Goal: Task Accomplishment & Management: Manage account settings

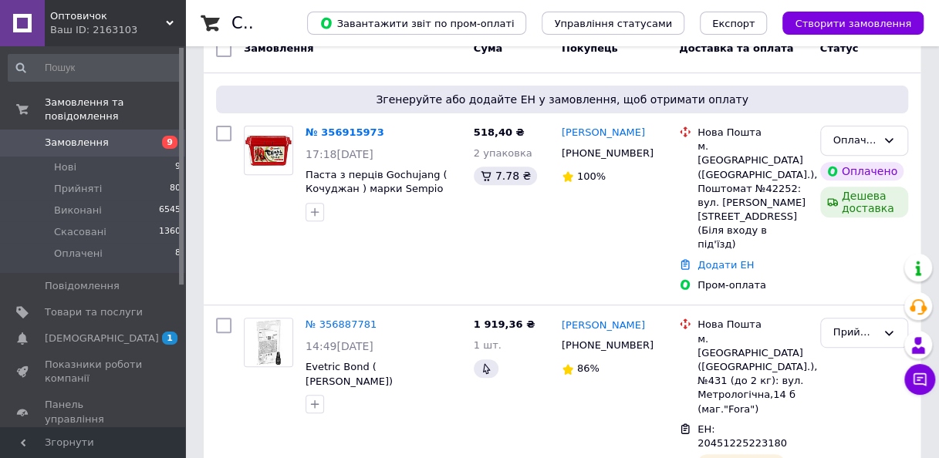
scroll to position [231, 0]
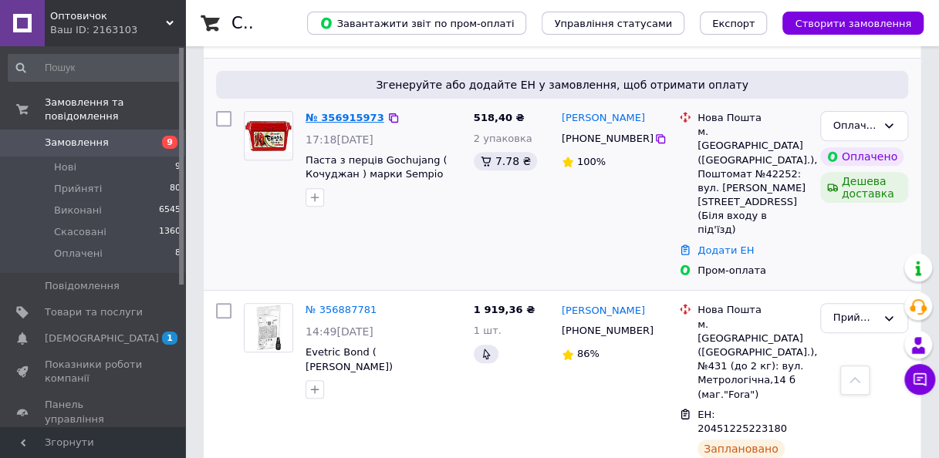
click at [319, 120] on link "№ 356915973" at bounding box center [344, 118] width 79 height 12
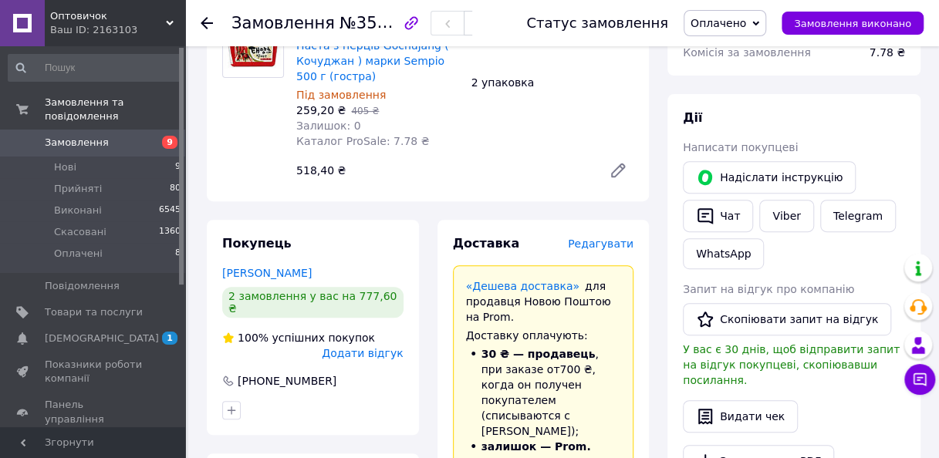
scroll to position [309, 0]
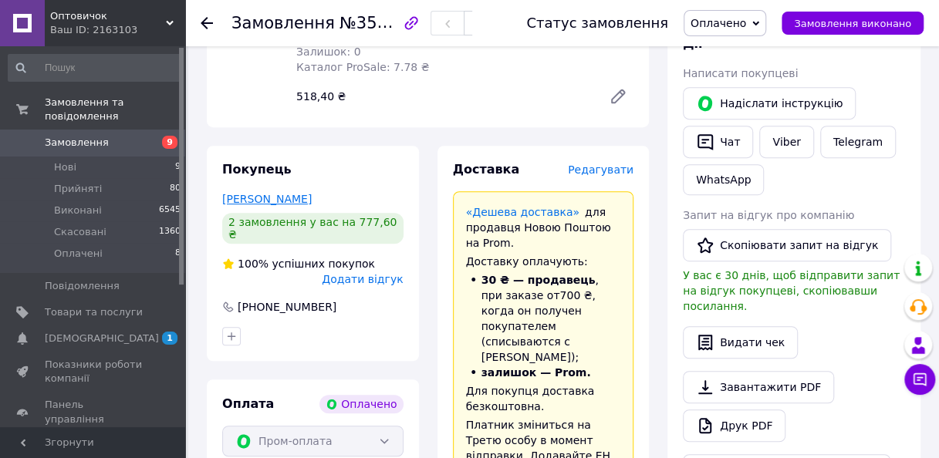
click at [268, 202] on link "[PERSON_NAME]" at bounding box center [266, 199] width 89 height 12
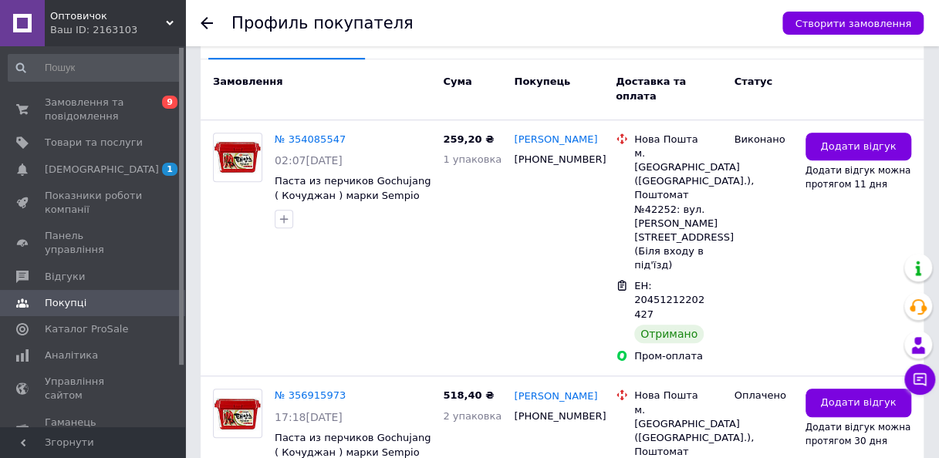
scroll to position [386, 0]
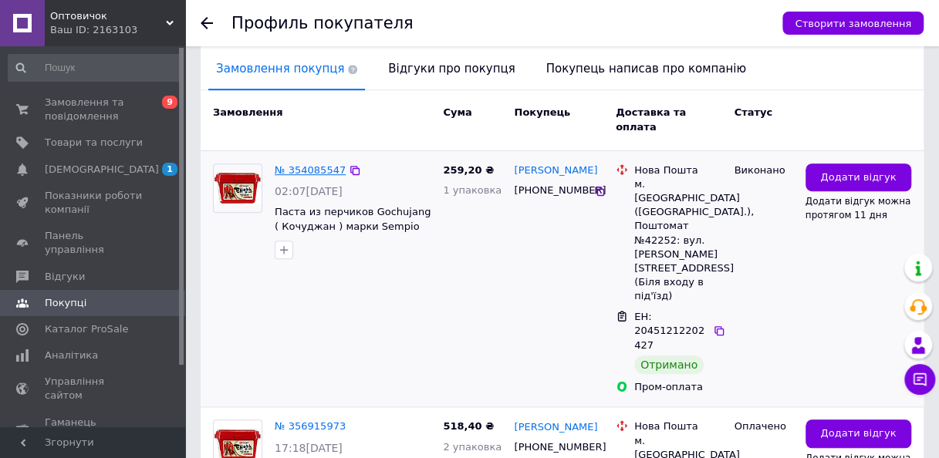
click at [298, 164] on link "№ 354085547" at bounding box center [310, 170] width 71 height 12
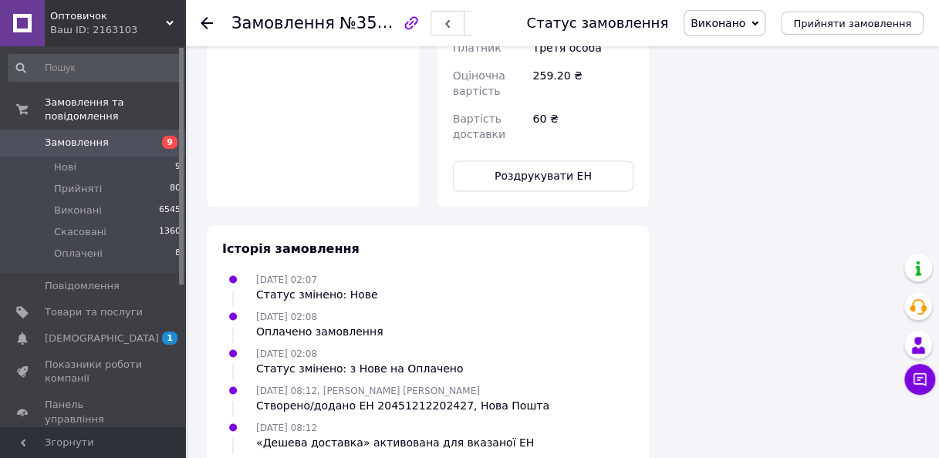
scroll to position [1115, 0]
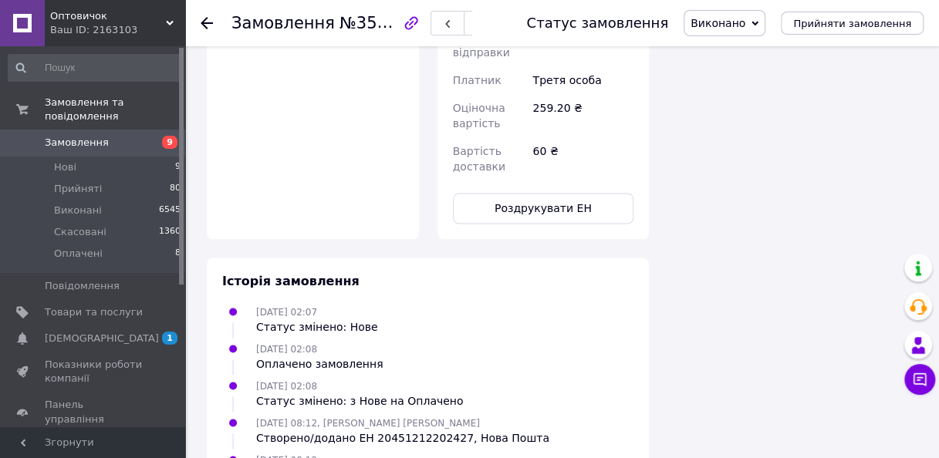
click at [159, 136] on span "9" at bounding box center [164, 143] width 42 height 14
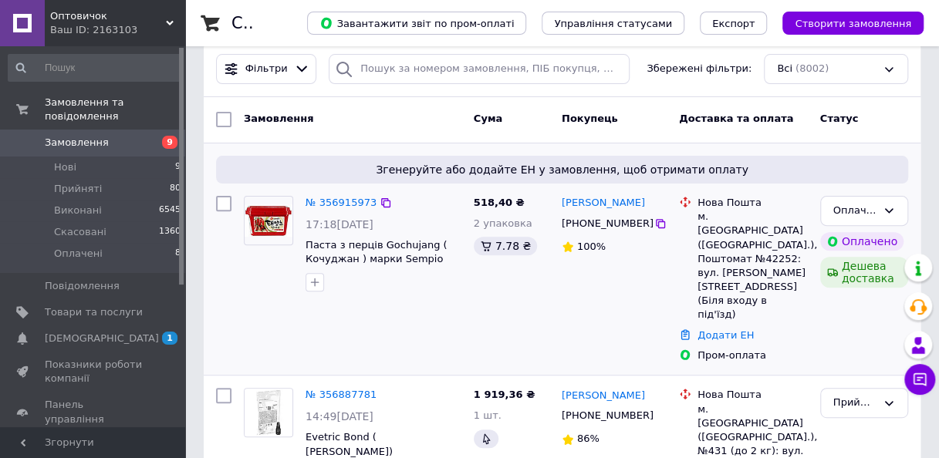
scroll to position [231, 0]
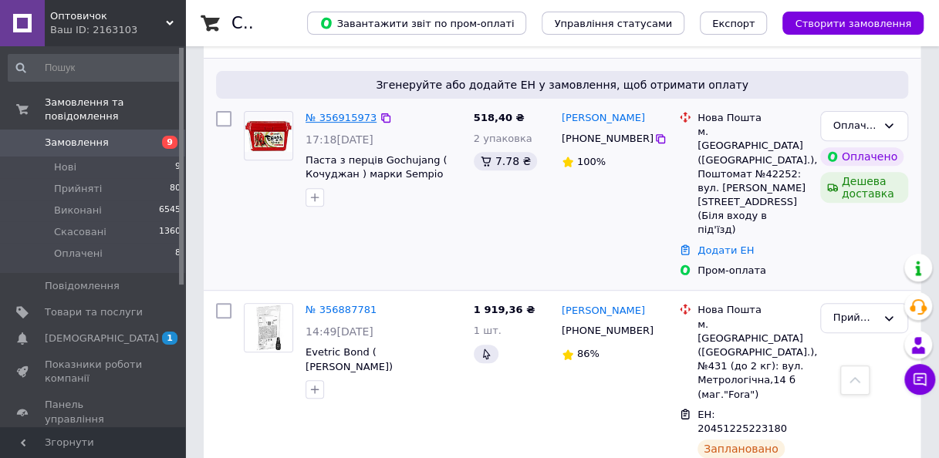
click at [342, 121] on link "№ 356915973" at bounding box center [340, 118] width 71 height 12
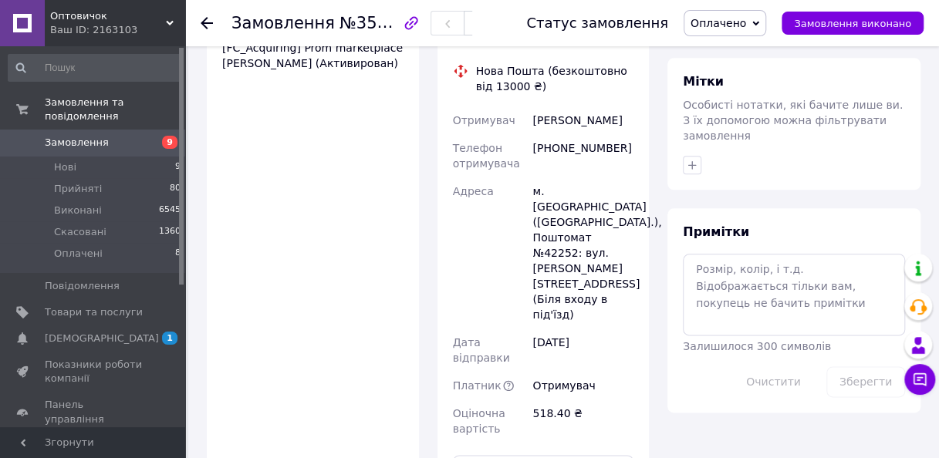
scroll to position [1017, 0]
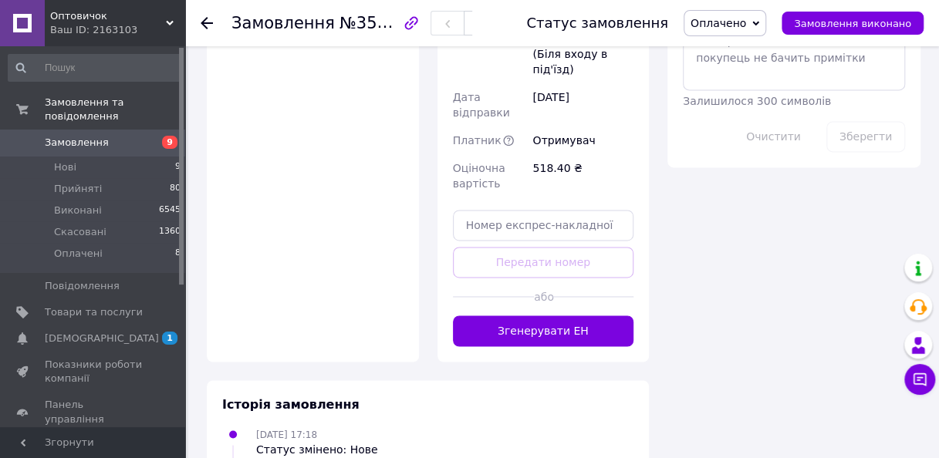
click at [506, 316] on button "Згенерувати ЕН" at bounding box center [543, 331] width 181 height 31
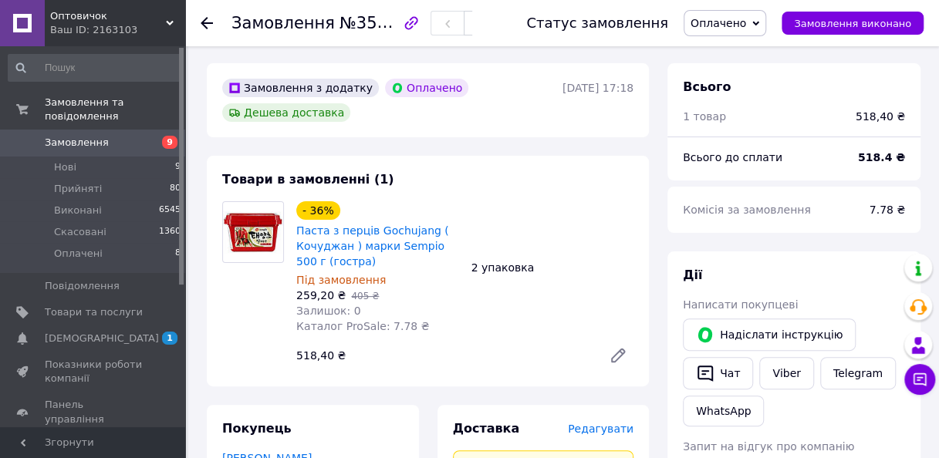
scroll to position [0, 0]
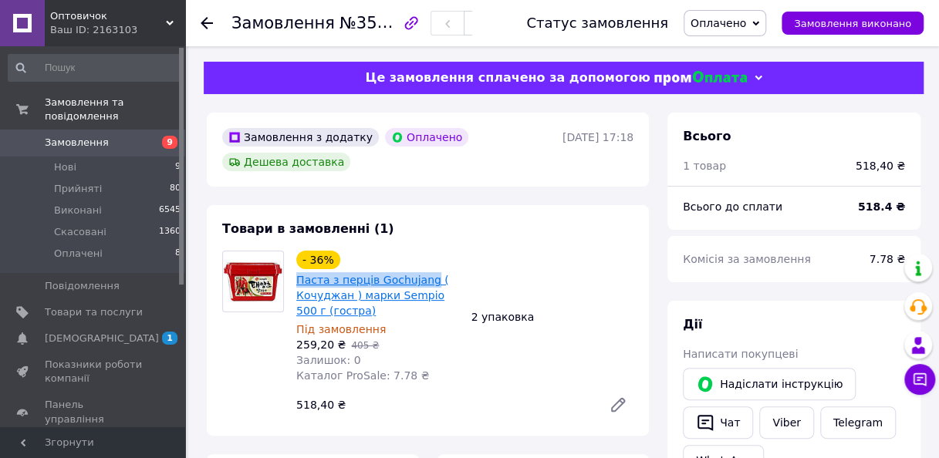
drag, startPoint x: 292, startPoint y: 285, endPoint x: 422, endPoint y: 289, distance: 130.4
click at [422, 289] on div "- 36% Паста з перців Gochujang ( Кочуджан ) марки Sempio 500 г (гостра) Під зам…" at bounding box center [377, 317] width 175 height 139
drag, startPoint x: 422, startPoint y: 289, endPoint x: 412, endPoint y: 282, distance: 12.2
copy link "Паста з перців Gochujang"
click at [146, 136] on span "9" at bounding box center [164, 143] width 42 height 14
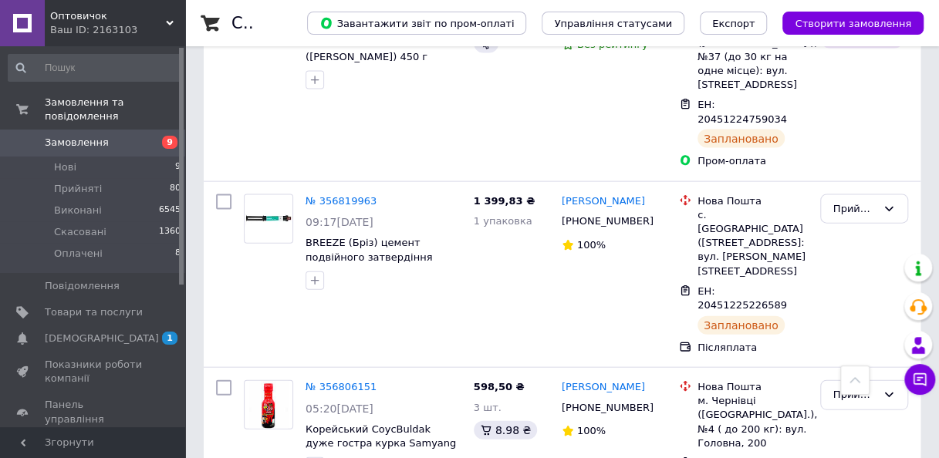
scroll to position [1234, 0]
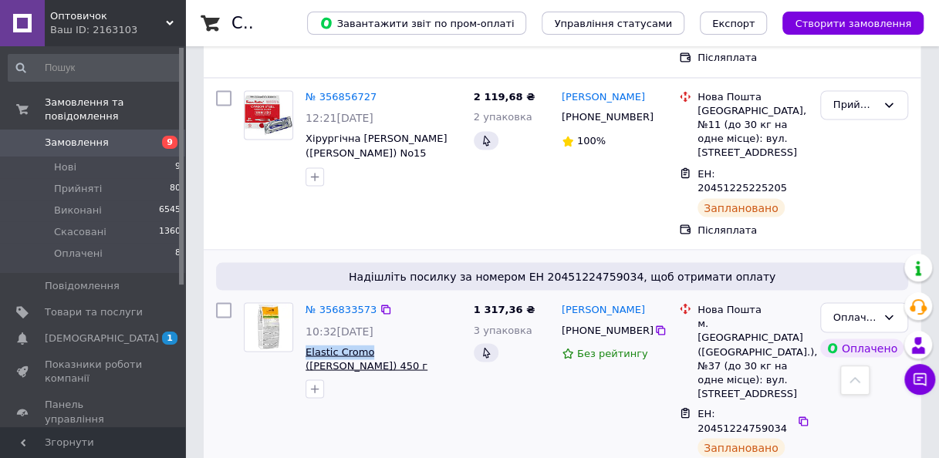
drag, startPoint x: 302, startPoint y: 177, endPoint x: 363, endPoint y: 184, distance: 60.6
click at [363, 296] on div "№ 356833573 10:32[DATE] Elastic Cromo (Еластик Хромо) 450 г альгінатна відбитко…" at bounding box center [383, 350] width 168 height 108
drag, startPoint x: 363, startPoint y: 184, endPoint x: 353, endPoint y: 180, distance: 10.0
copy span "Elastic Cromo"
click at [154, 136] on span "9" at bounding box center [164, 143] width 42 height 14
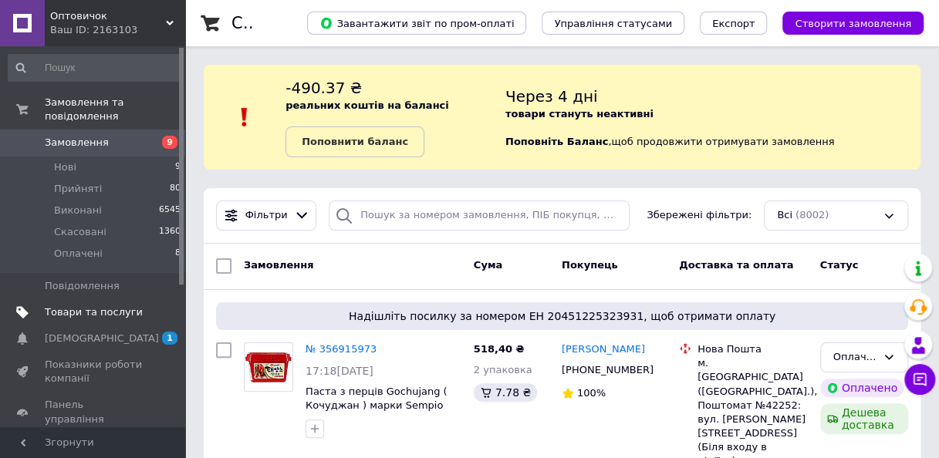
click at [94, 305] on span "Товари та послуги" at bounding box center [94, 312] width 98 height 14
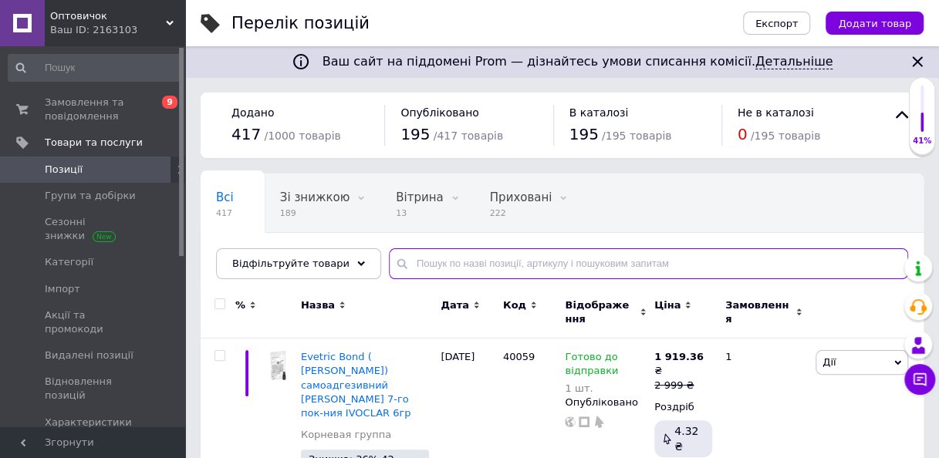
click at [504, 269] on input "text" at bounding box center [648, 263] width 519 height 31
type input "у"
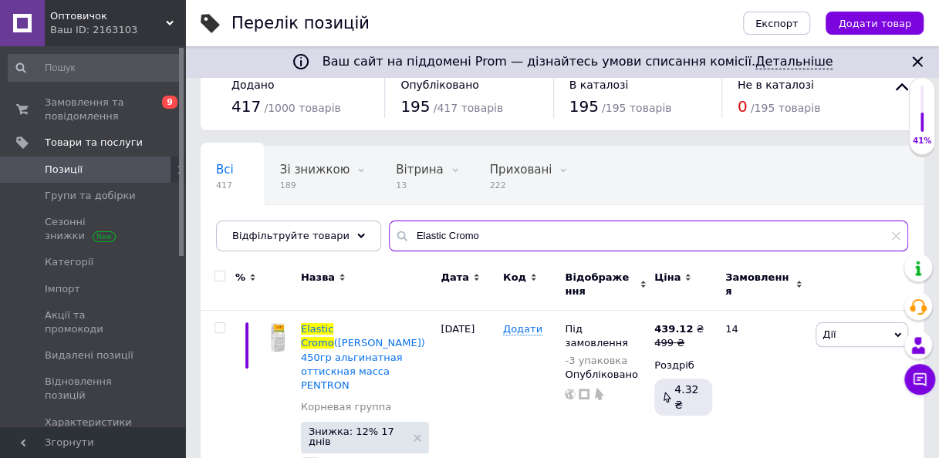
scroll to position [42, 0]
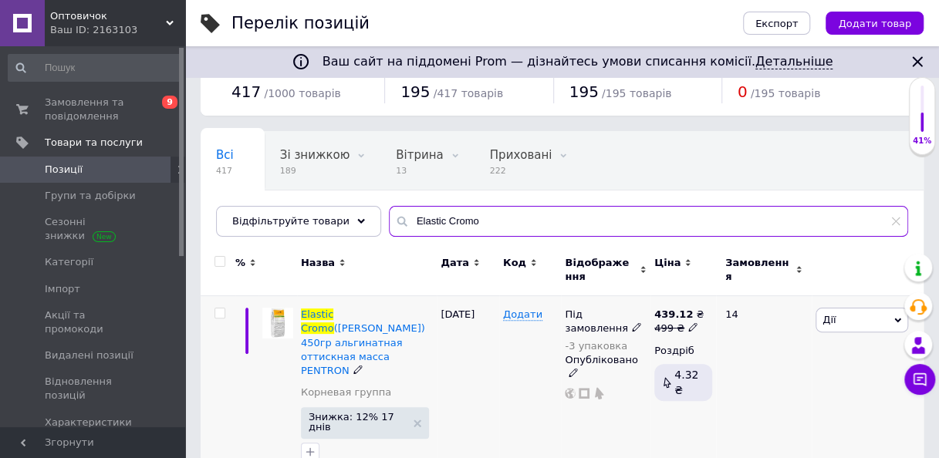
type input "Elastic Cromo"
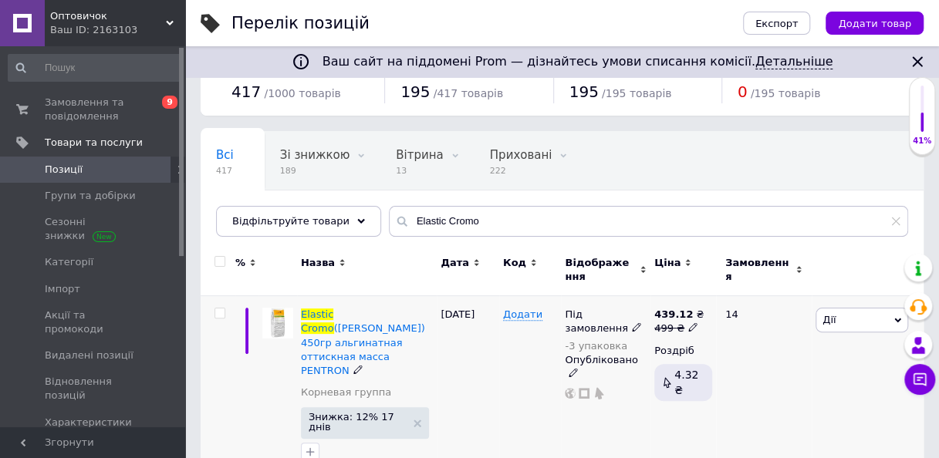
click at [632, 322] on icon at bounding box center [636, 326] width 9 height 9
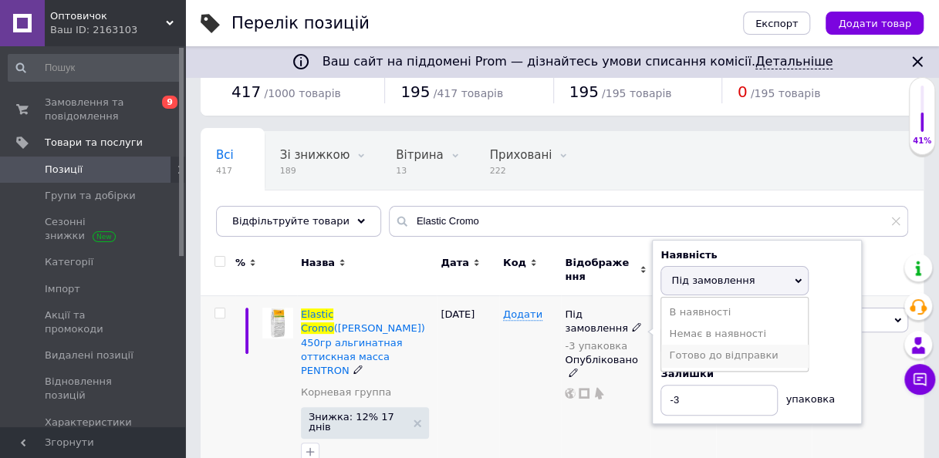
click at [712, 359] on li "Готово до відправки" at bounding box center [734, 356] width 147 height 22
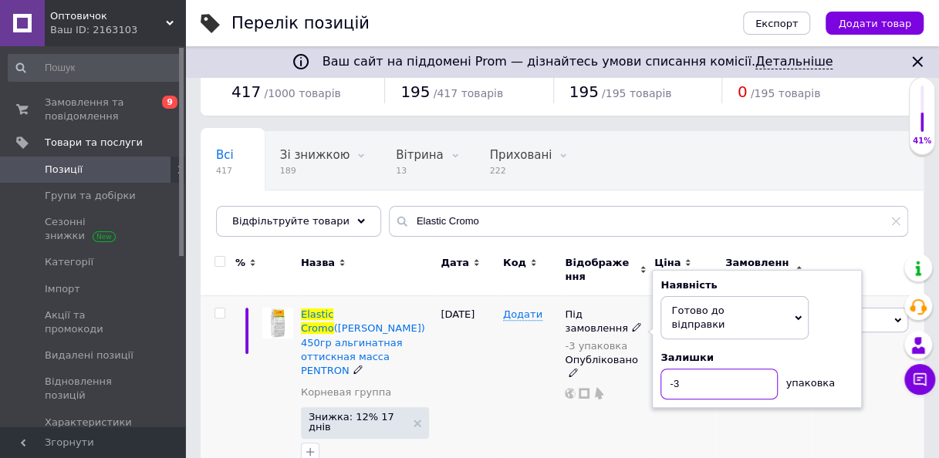
click at [659, 383] on div "Наявність [PERSON_NAME] до відправки В наявності Немає в наявності Під замовлен…" at bounding box center [757, 339] width 210 height 139
type input "16"
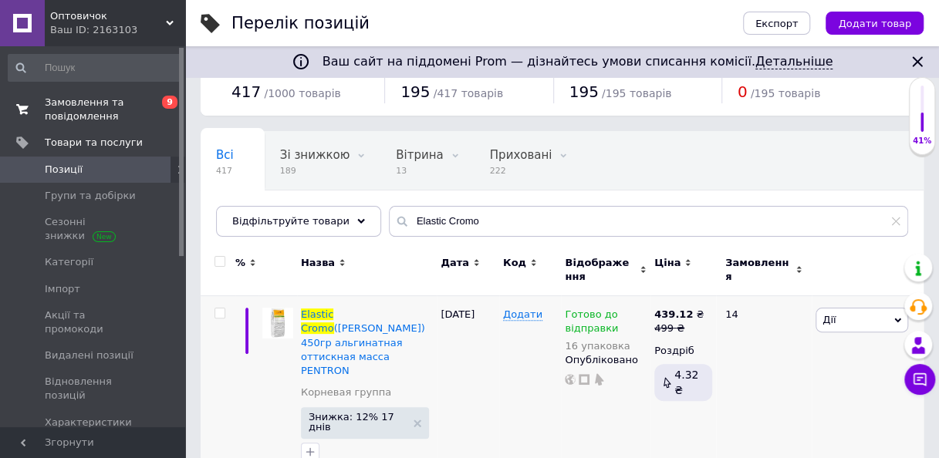
click at [86, 99] on span "Замовлення та повідомлення" at bounding box center [94, 110] width 98 height 28
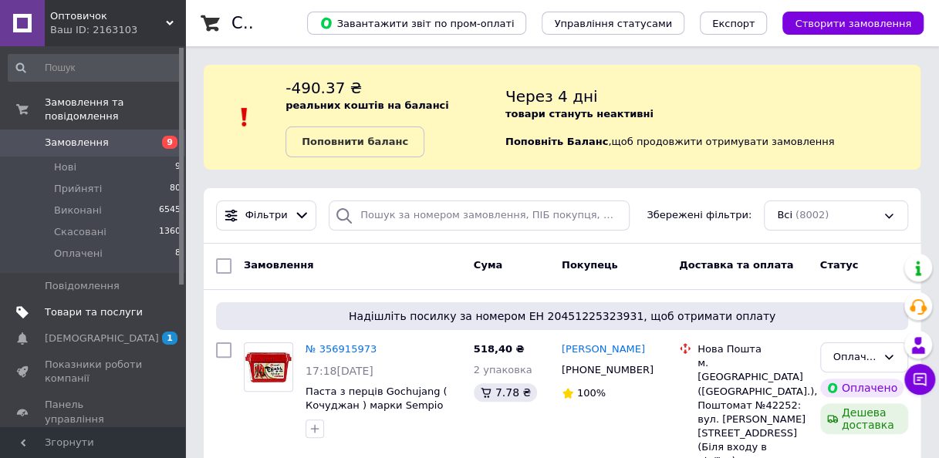
click at [57, 305] on span "Товари та послуги" at bounding box center [94, 312] width 98 height 14
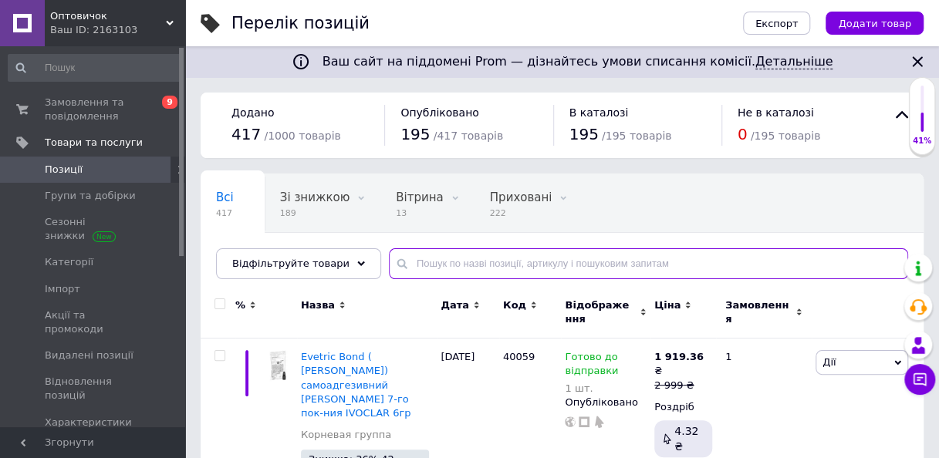
click at [547, 258] on input "text" at bounding box center [648, 263] width 519 height 31
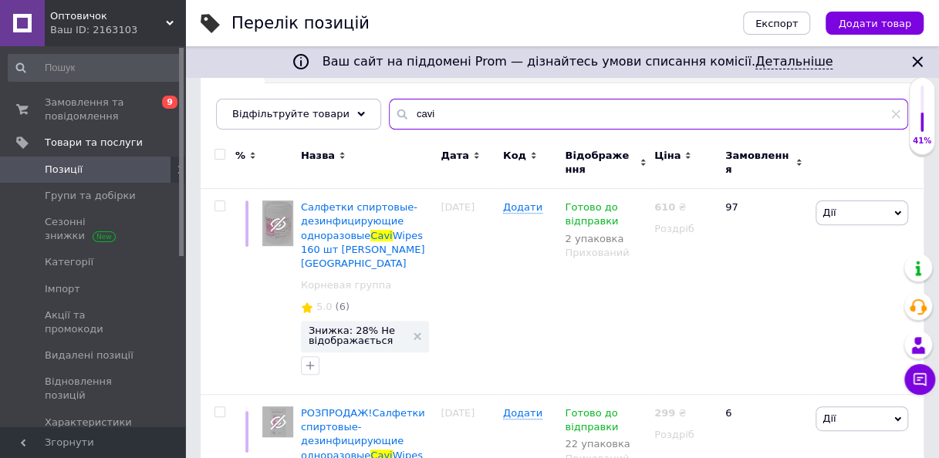
scroll to position [154, 0]
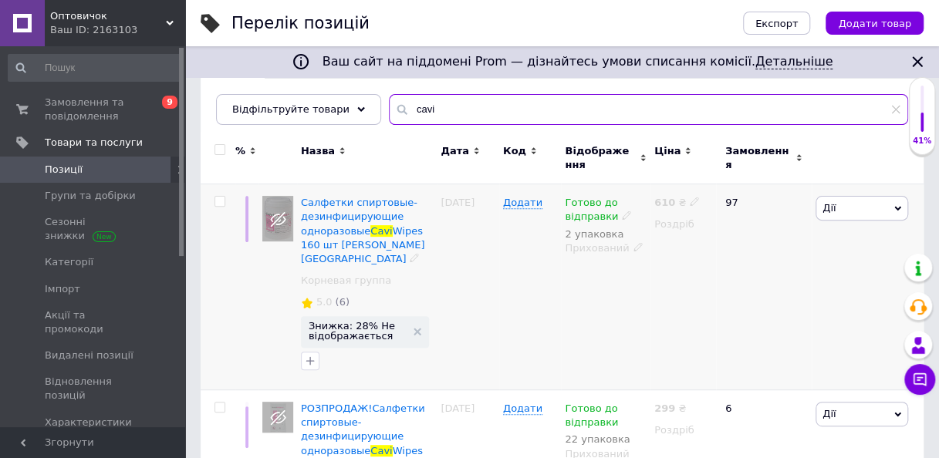
type input "cavi"
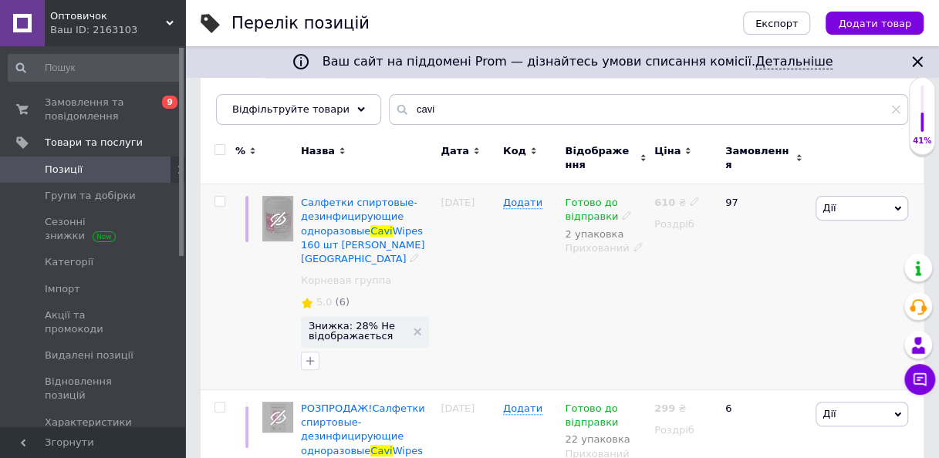
click at [633, 250] on icon at bounding box center [637, 246] width 9 height 9
click at [611, 281] on li "Опубліковано" at bounding box center [602, 292] width 88 height 22
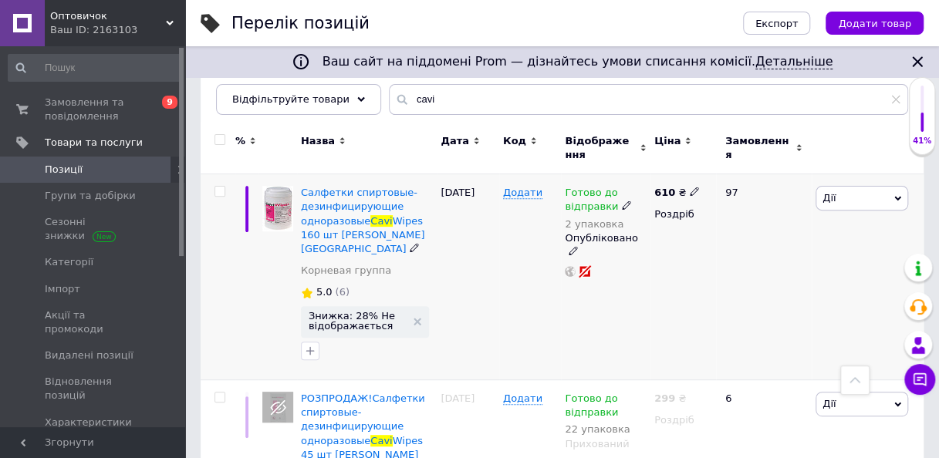
scroll to position [55, 0]
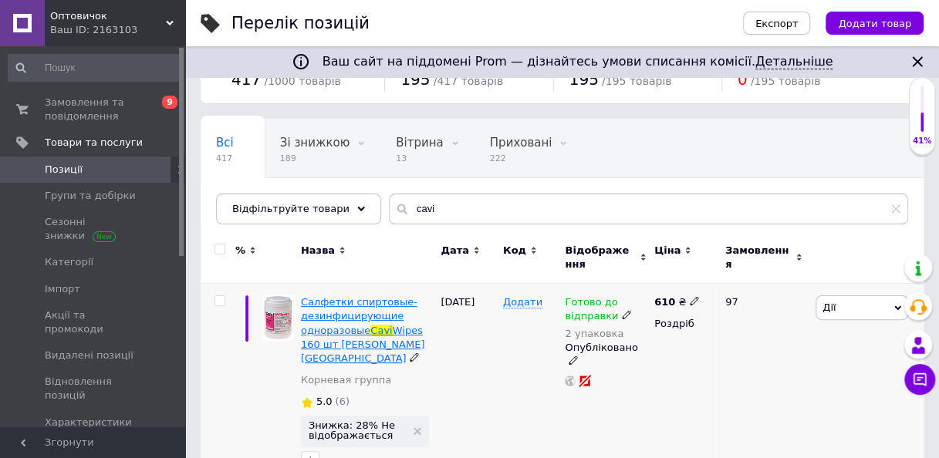
click at [339, 319] on span "Салфетки спиртовые-дезинфицирующие одноразовые" at bounding box center [359, 315] width 116 height 39
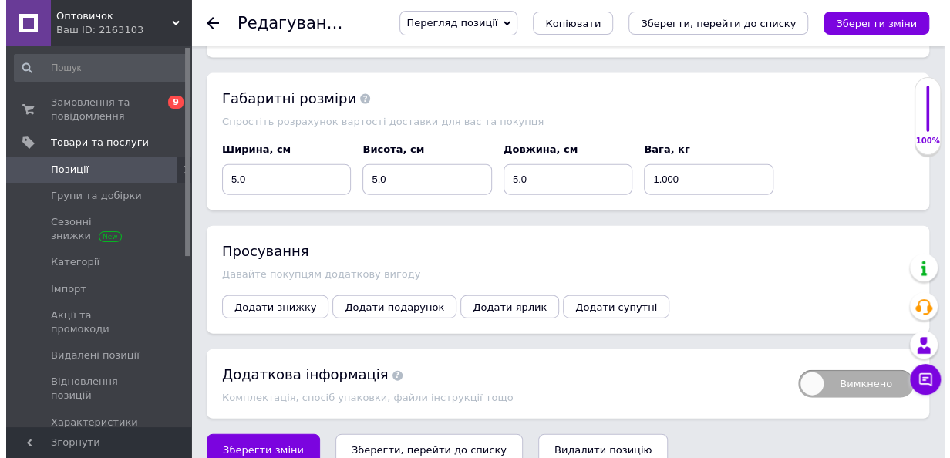
scroll to position [1646, 0]
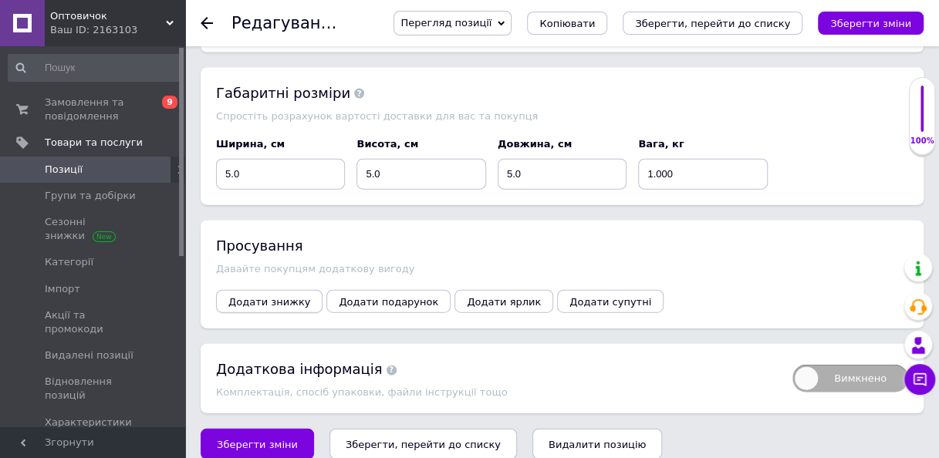
click at [284, 296] on span "Додати знижку" at bounding box center [269, 302] width 82 height 12
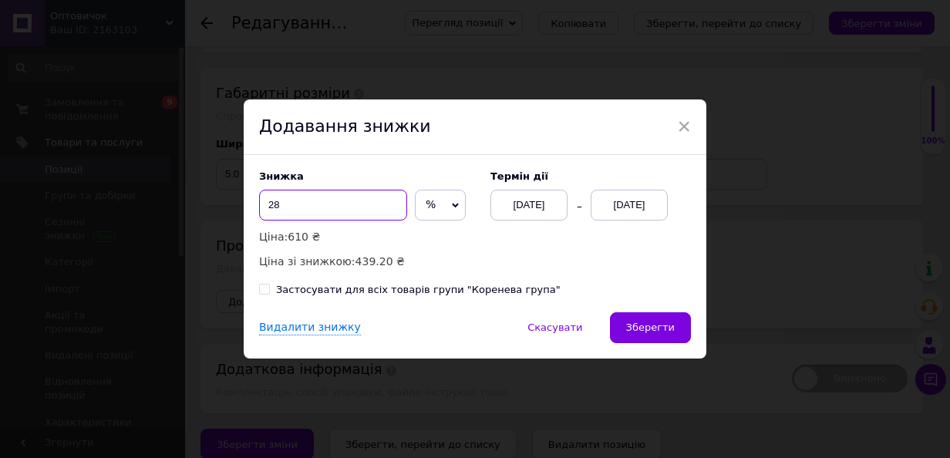
click at [349, 214] on input "28" at bounding box center [333, 205] width 148 height 31
type input "23"
click at [639, 206] on div "[DATE]" at bounding box center [629, 205] width 77 height 31
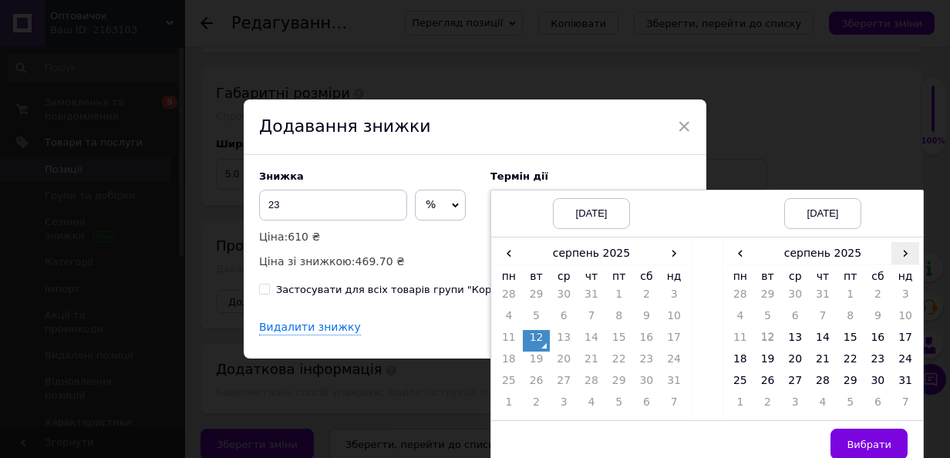
click at [906, 252] on span "›" at bounding box center [906, 253] width 28 height 22
click at [850, 386] on td "26" at bounding box center [851, 384] width 28 height 22
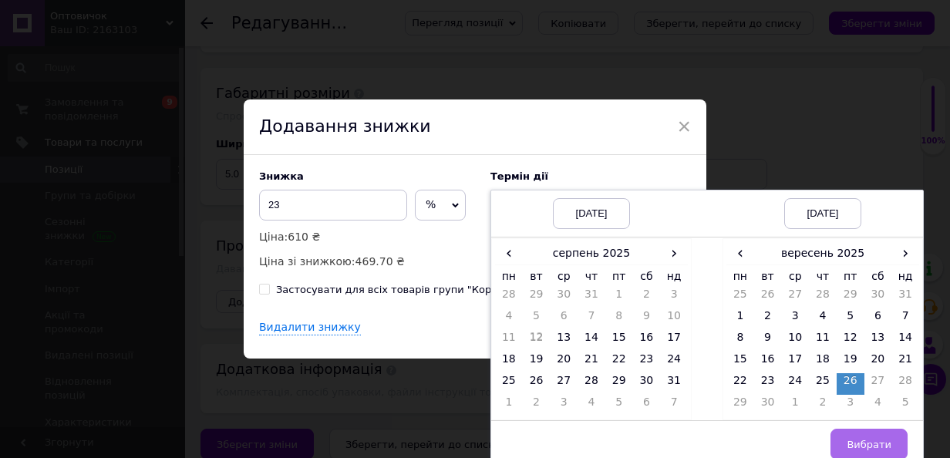
click at [872, 445] on span "Вибрати" at bounding box center [869, 445] width 45 height 12
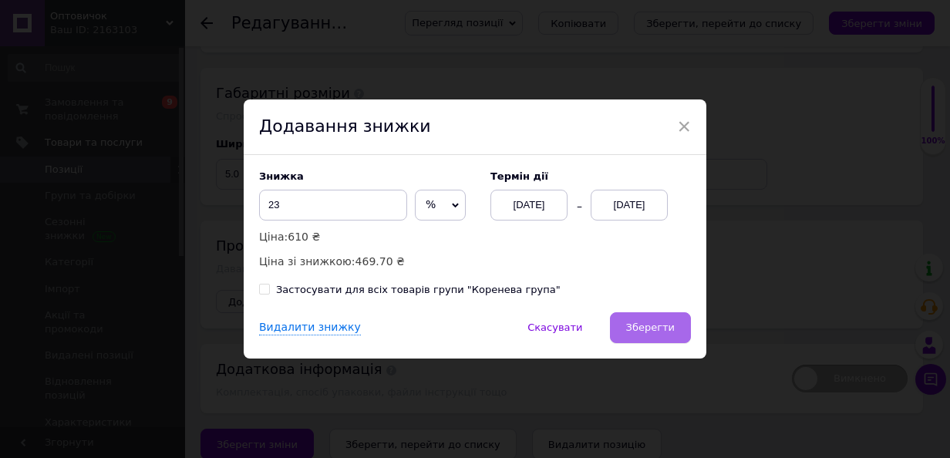
click at [679, 339] on button "Зберегти" at bounding box center [650, 327] width 81 height 31
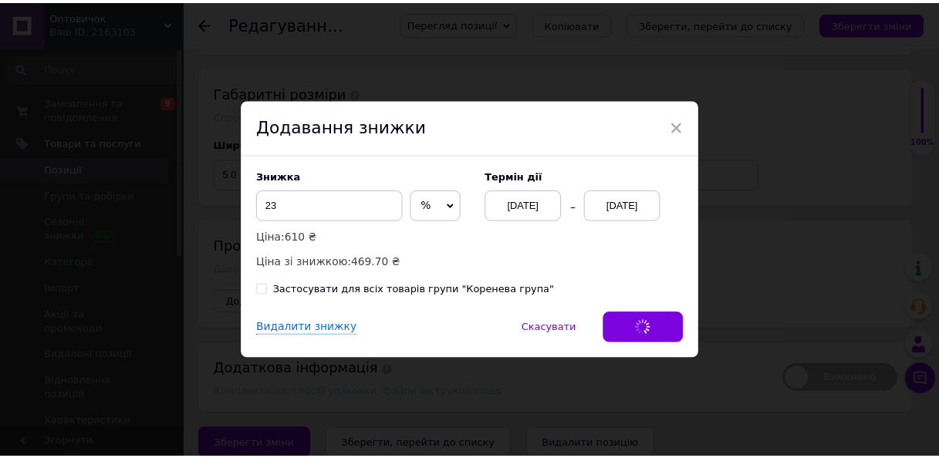
scroll to position [1605, 0]
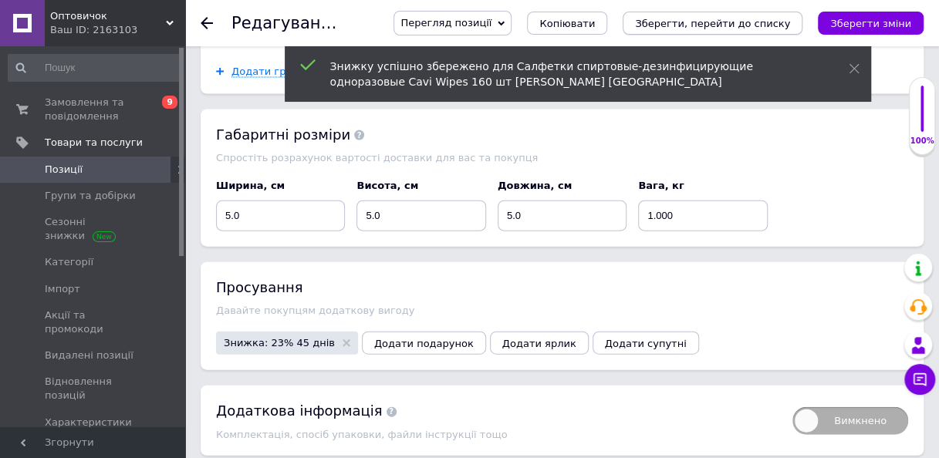
click at [745, 22] on icon "Зберегти, перейти до списку" at bounding box center [712, 24] width 155 height 12
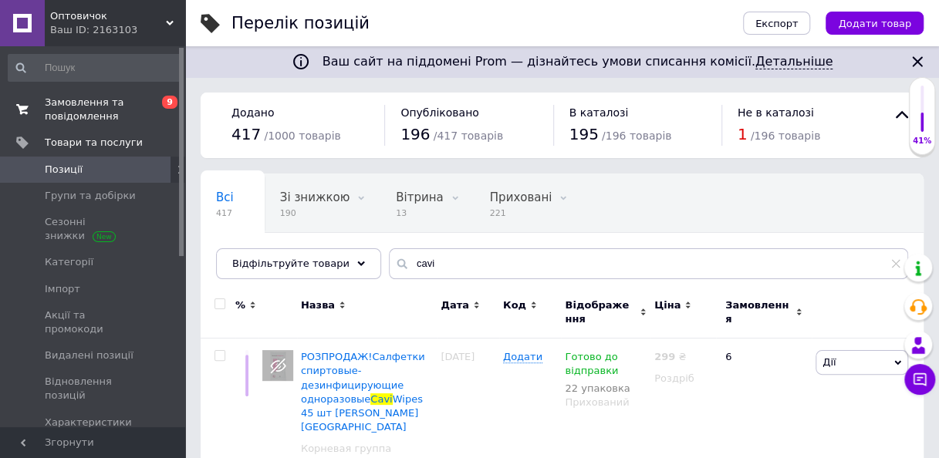
click at [90, 116] on span "Замовлення та повідомлення" at bounding box center [94, 110] width 98 height 28
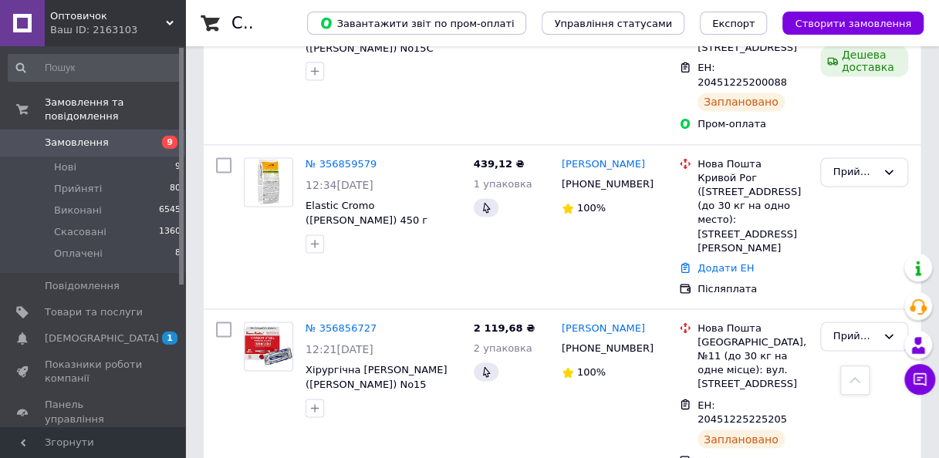
scroll to position [617, 0]
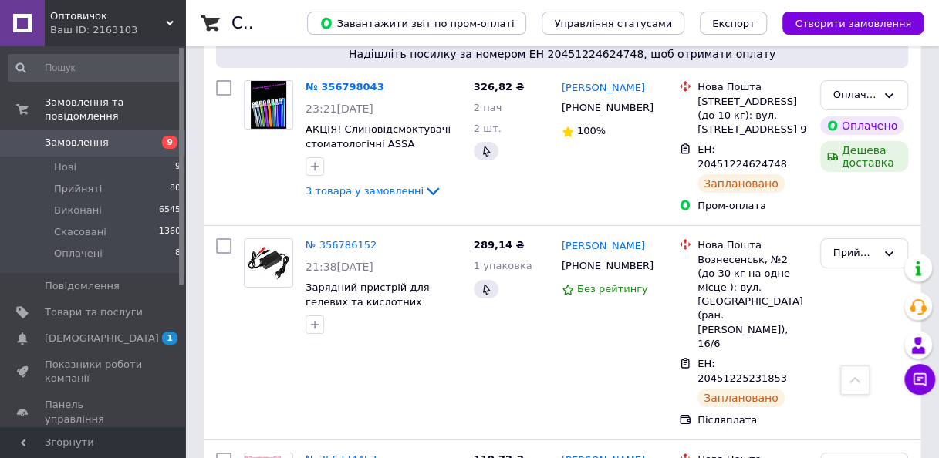
scroll to position [2391, 0]
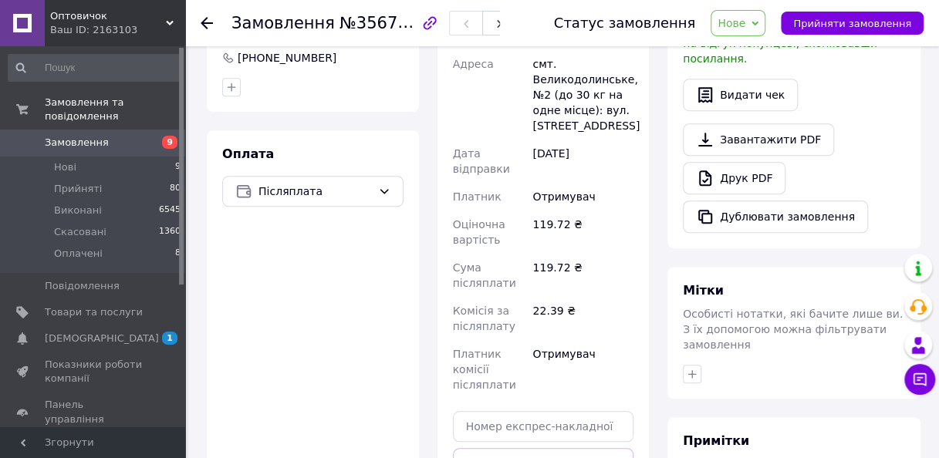
scroll to position [429, 0]
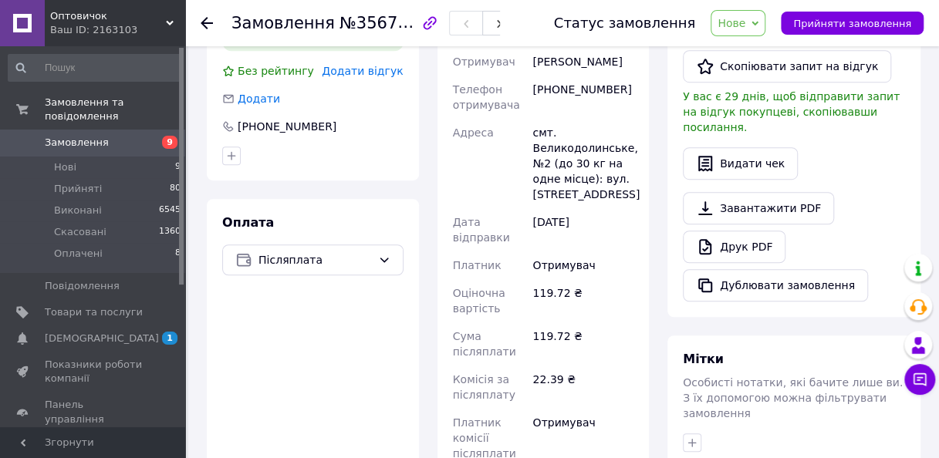
click at [327, 251] on span "Післяплата" at bounding box center [314, 259] width 113 height 17
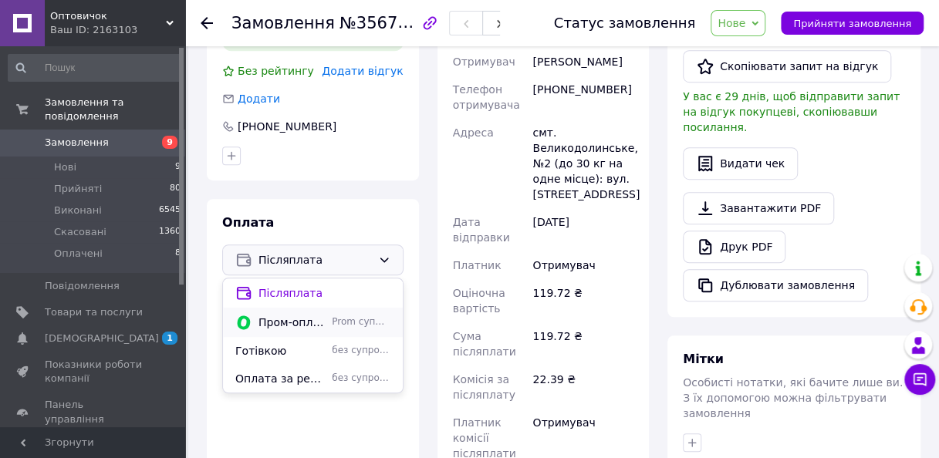
click at [322, 315] on span "Пром-оплата" at bounding box center [291, 322] width 67 height 15
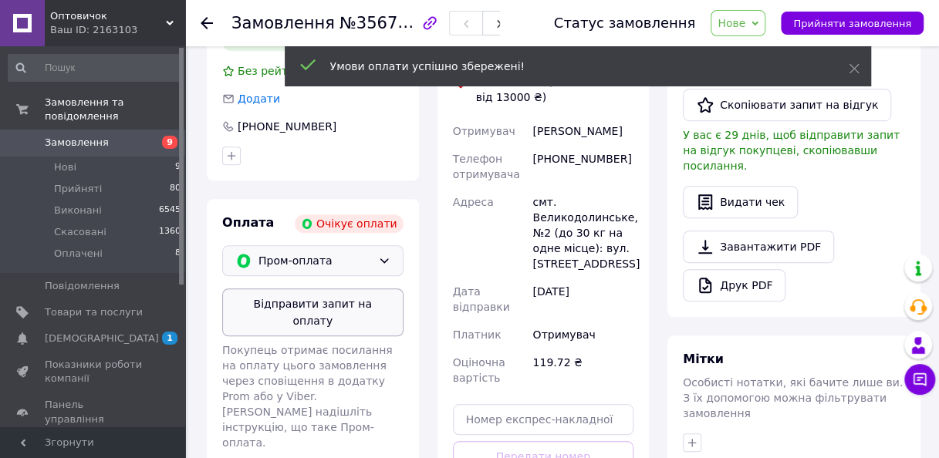
click at [339, 289] on button "Відправити запит на оплату" at bounding box center [312, 313] width 181 height 48
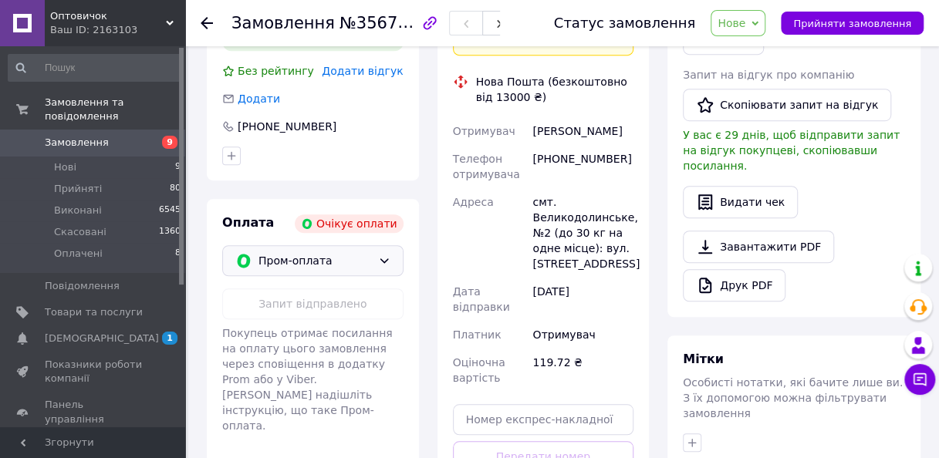
click at [117, 136] on span "Замовлення" at bounding box center [94, 143] width 98 height 14
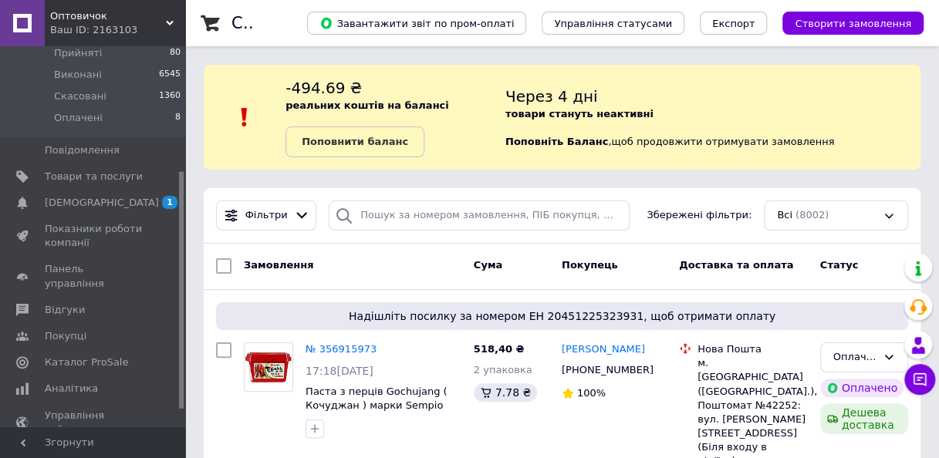
scroll to position [228, 0]
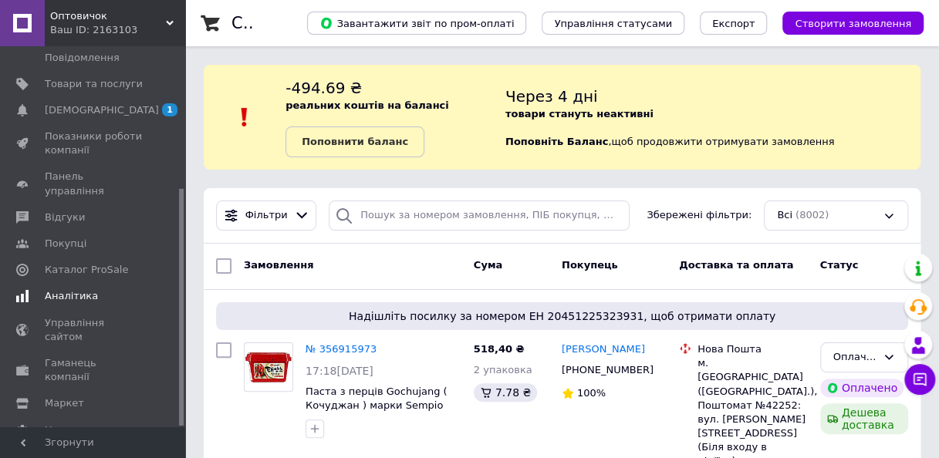
click at [82, 289] on span "Аналітика" at bounding box center [71, 296] width 53 height 14
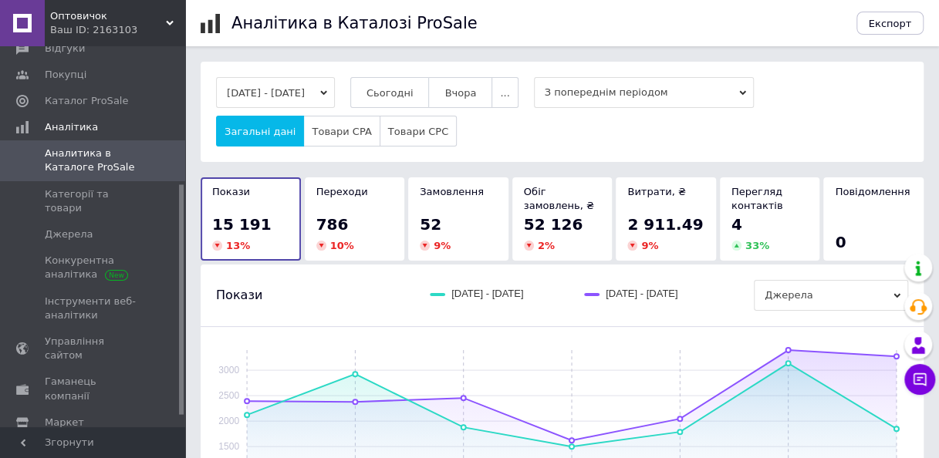
click at [368, 239] on div "10 %" at bounding box center [354, 246] width 77 height 14
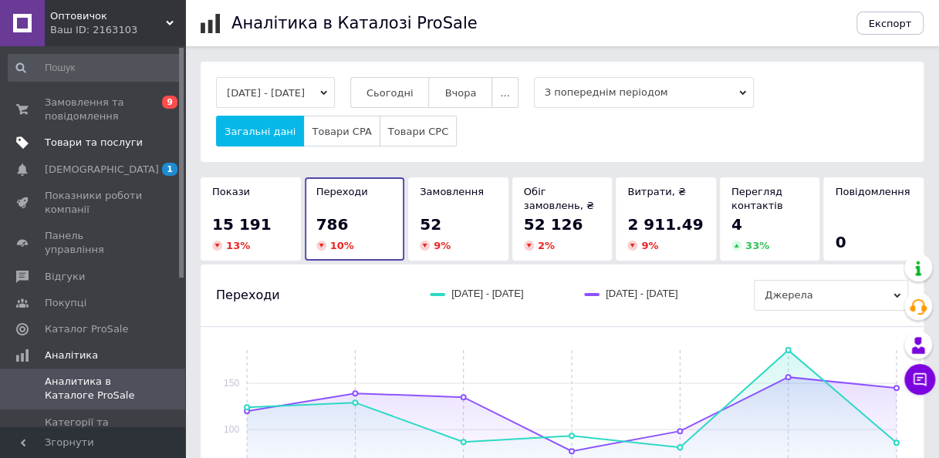
click at [123, 145] on span "Товари та послуги" at bounding box center [94, 143] width 98 height 14
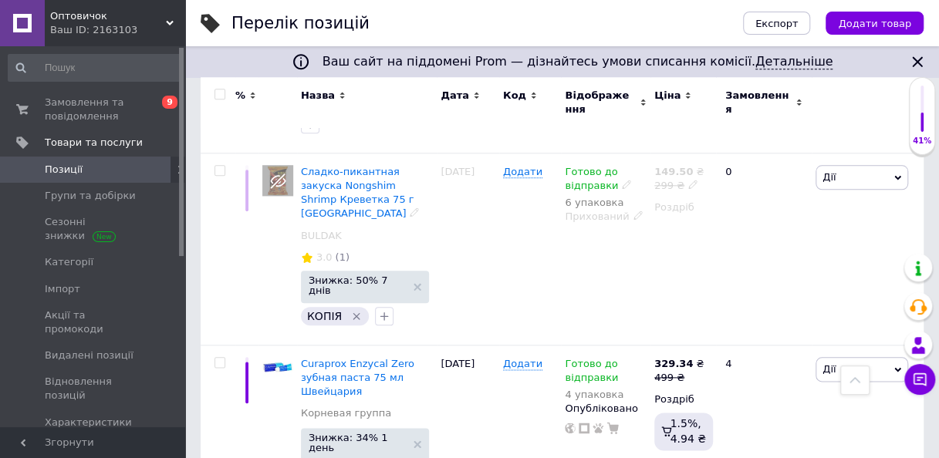
scroll to position [771, 0]
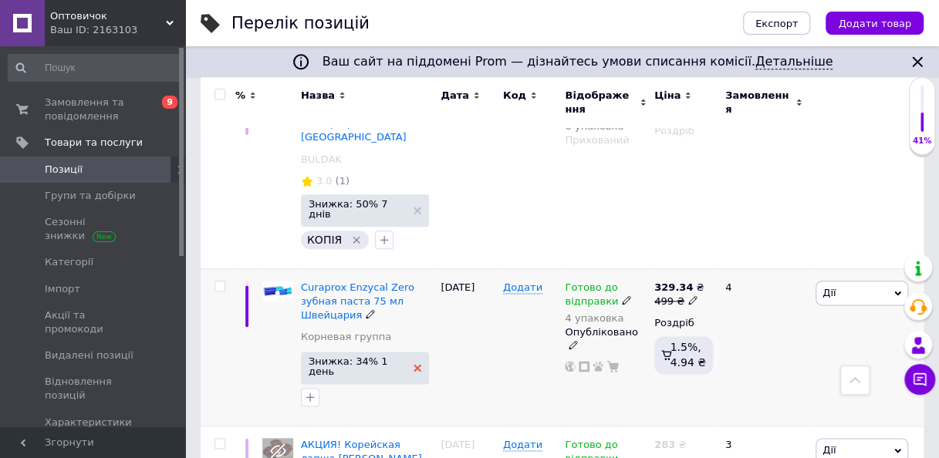
click at [414, 364] on icon at bounding box center [417, 368] width 8 height 8
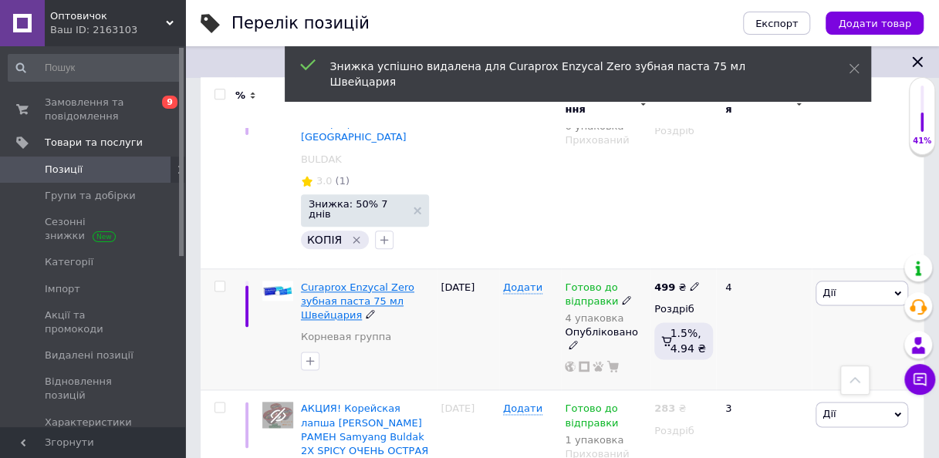
click at [381, 282] on span "Curaprox Enzycal Zero зубная паста 75 мл Швейцария" at bounding box center [357, 301] width 113 height 39
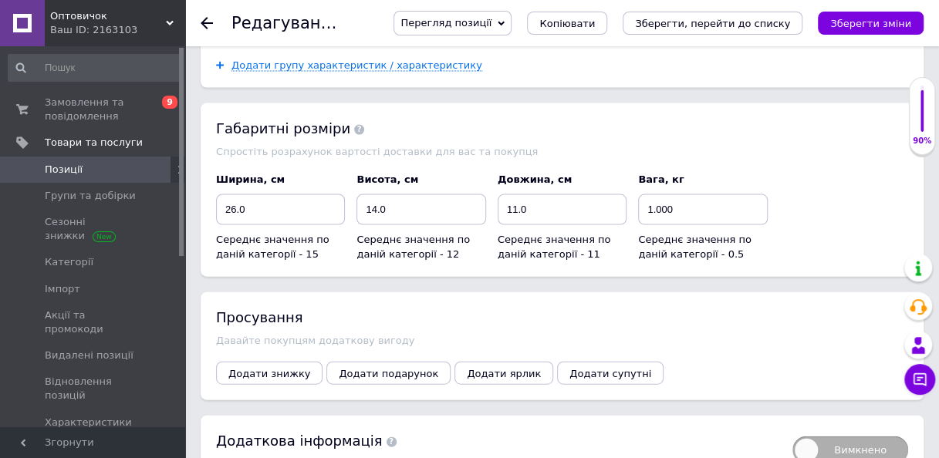
scroll to position [1543, 0]
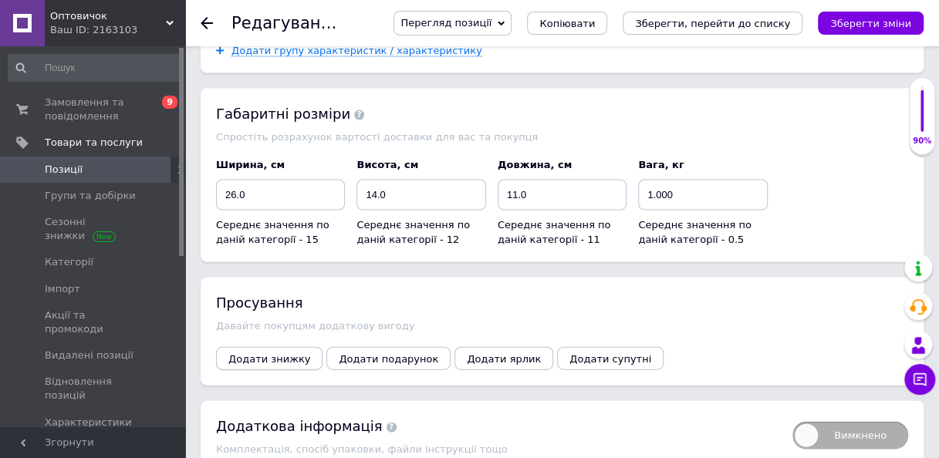
click at [286, 364] on button "Додати знижку" at bounding box center [269, 358] width 106 height 23
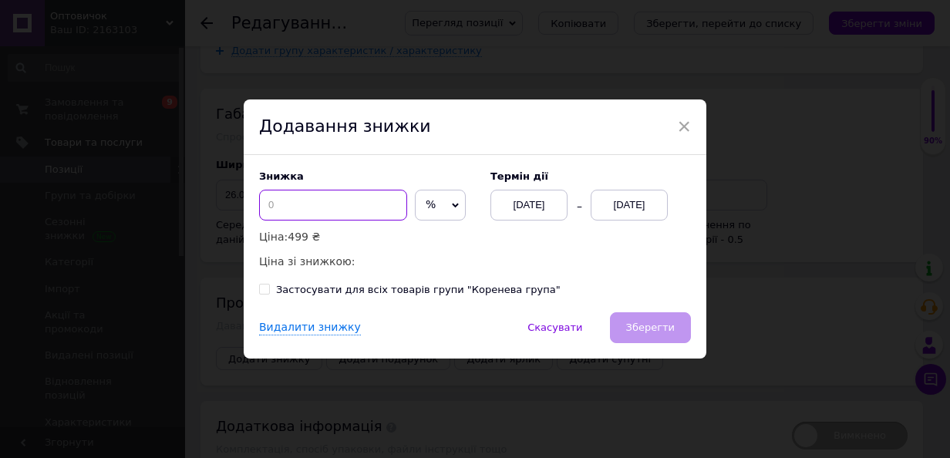
click at [299, 208] on input at bounding box center [333, 205] width 148 height 31
type input "2"
type input "34"
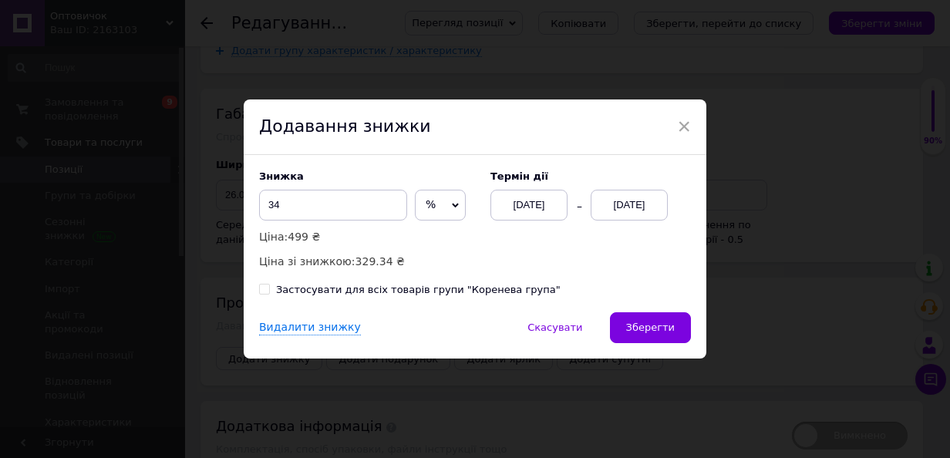
click at [651, 205] on div "[DATE]" at bounding box center [629, 205] width 77 height 31
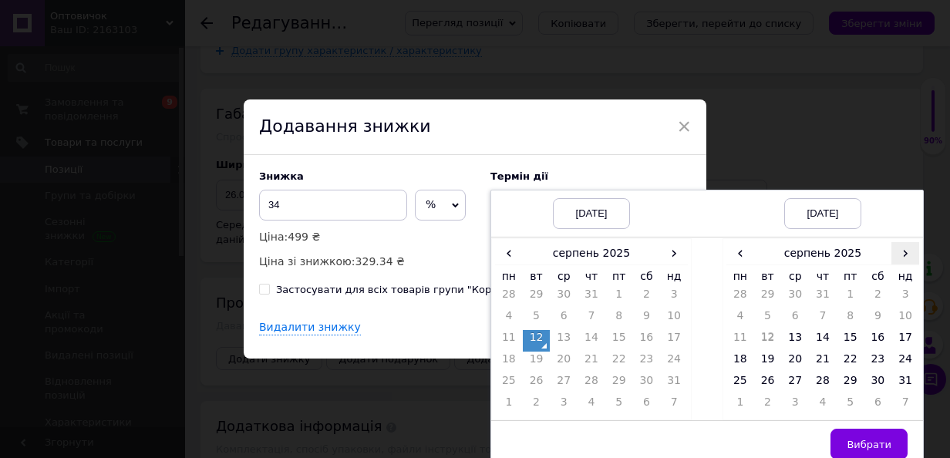
click at [910, 255] on span "›" at bounding box center [906, 253] width 28 height 22
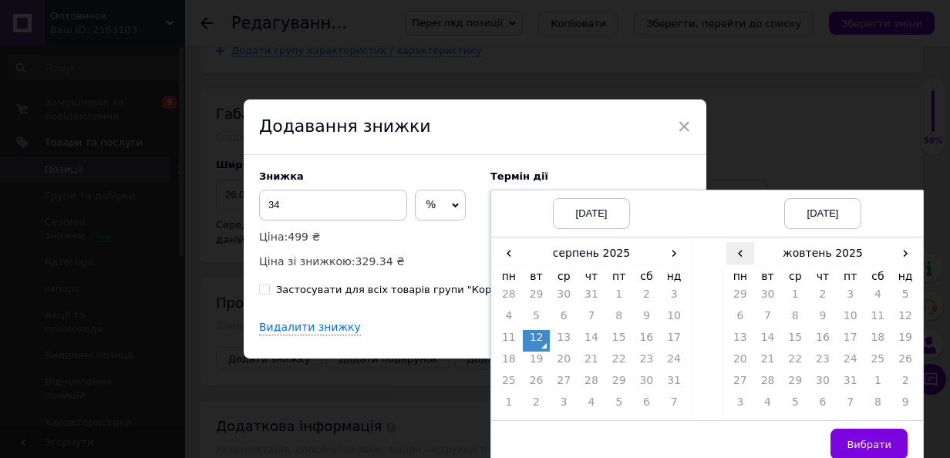
click at [744, 259] on span "‹" at bounding box center [741, 253] width 28 height 22
click at [842, 380] on td "26" at bounding box center [851, 384] width 28 height 22
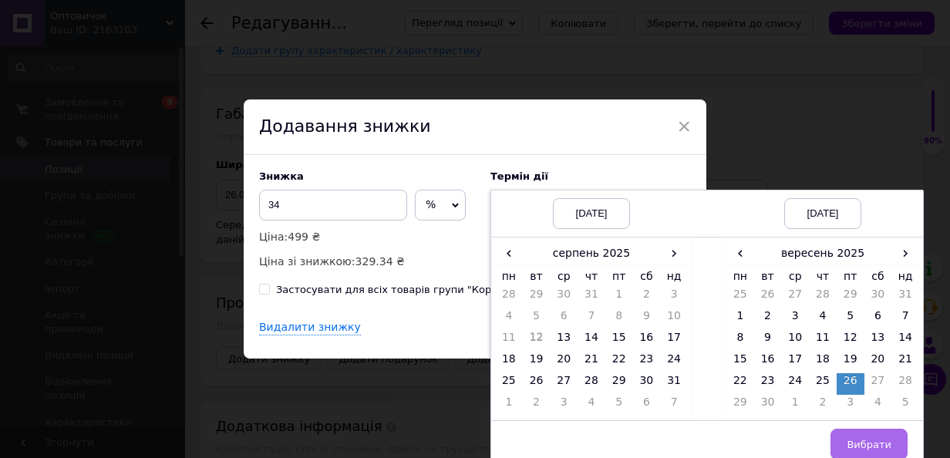
click at [864, 435] on button "Вибрати" at bounding box center [869, 444] width 77 height 31
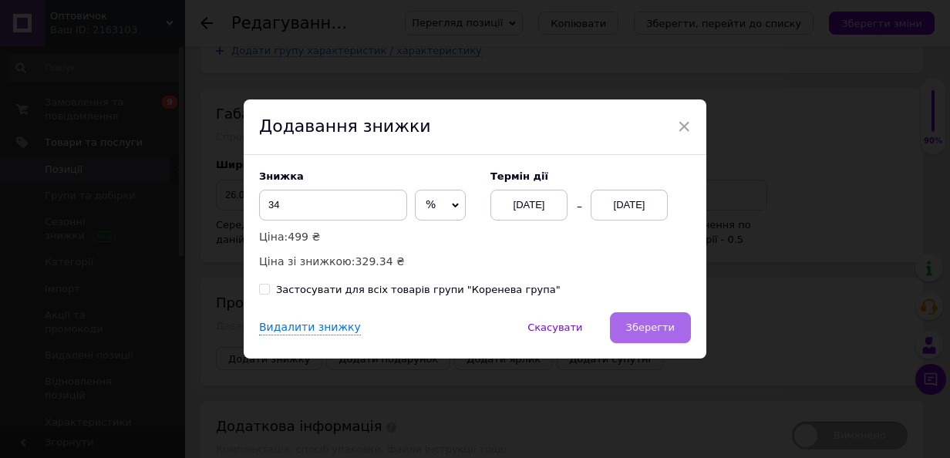
click at [648, 326] on span "Зберегти" at bounding box center [650, 328] width 49 height 12
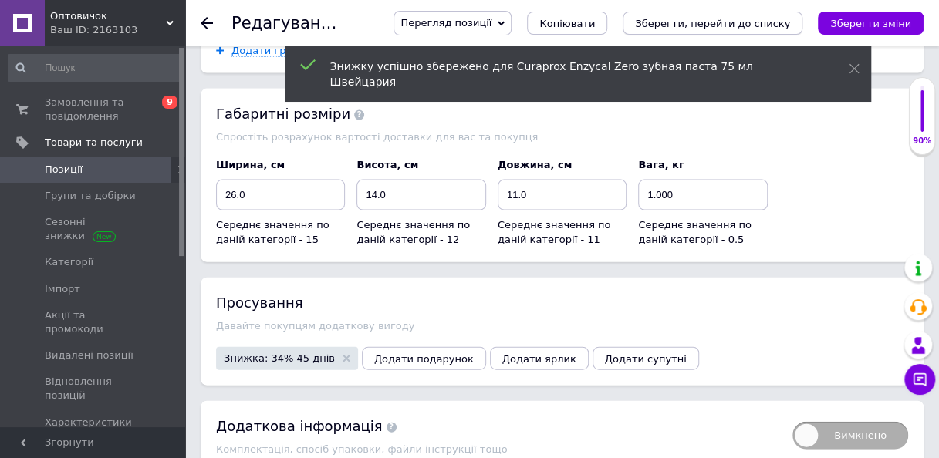
click at [747, 24] on icon "Зберегти, перейти до списку" at bounding box center [712, 24] width 155 height 12
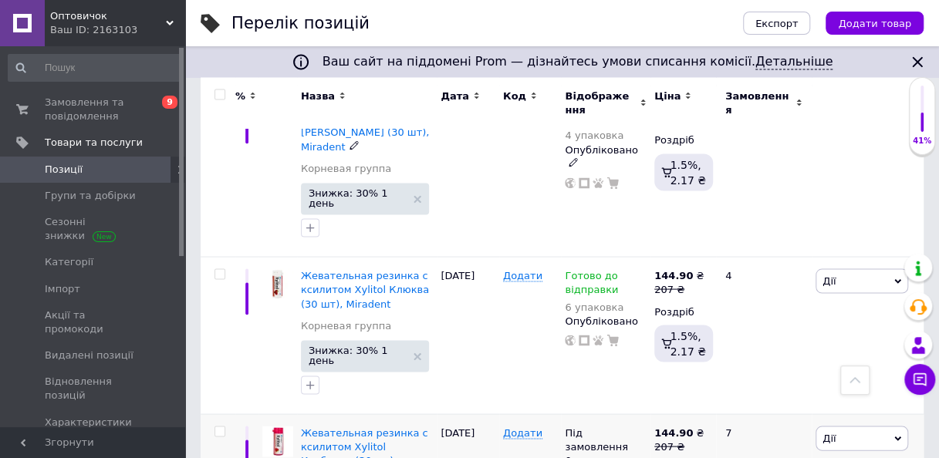
scroll to position [1466, 0]
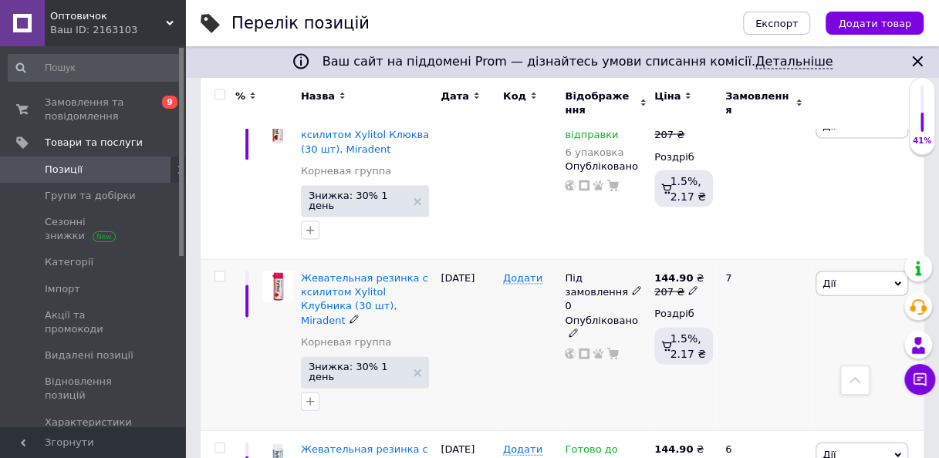
click at [632, 287] on use at bounding box center [636, 291] width 8 height 8
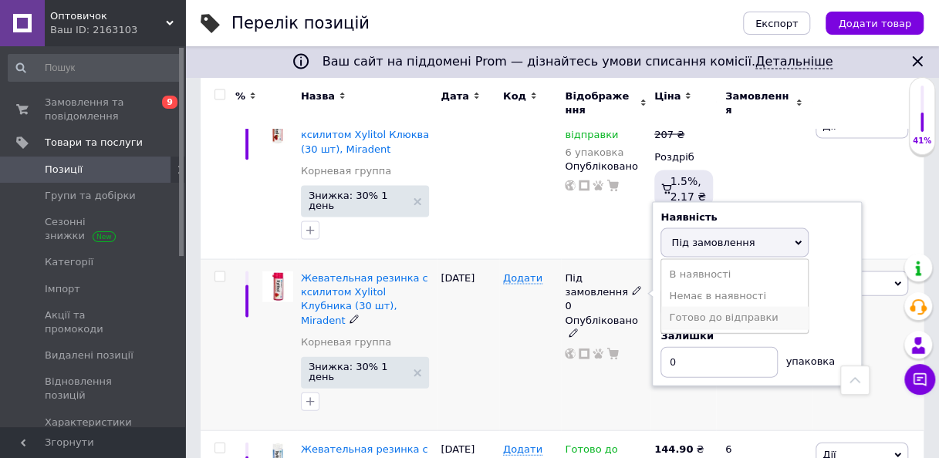
click at [687, 307] on li "Готово до відправки" at bounding box center [734, 318] width 147 height 22
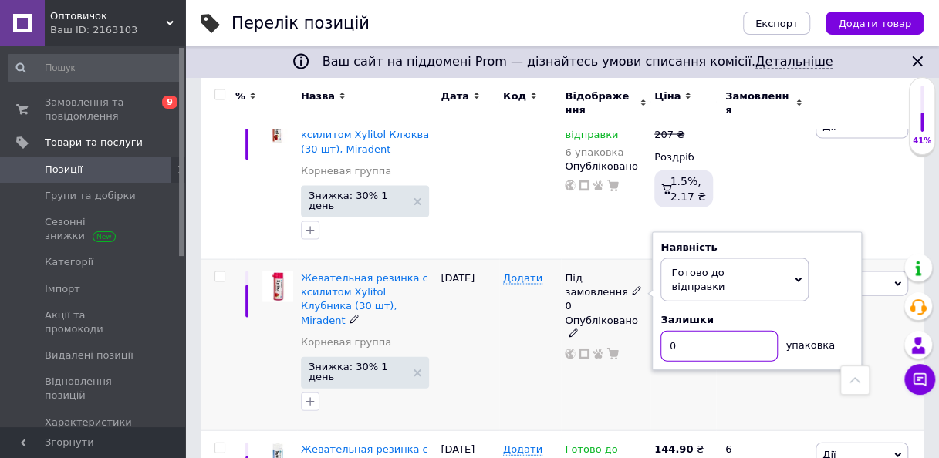
drag, startPoint x: 686, startPoint y: 185, endPoint x: 664, endPoint y: 192, distance: 22.7
click at [664, 331] on input "0" at bounding box center [718, 346] width 117 height 31
type input "14"
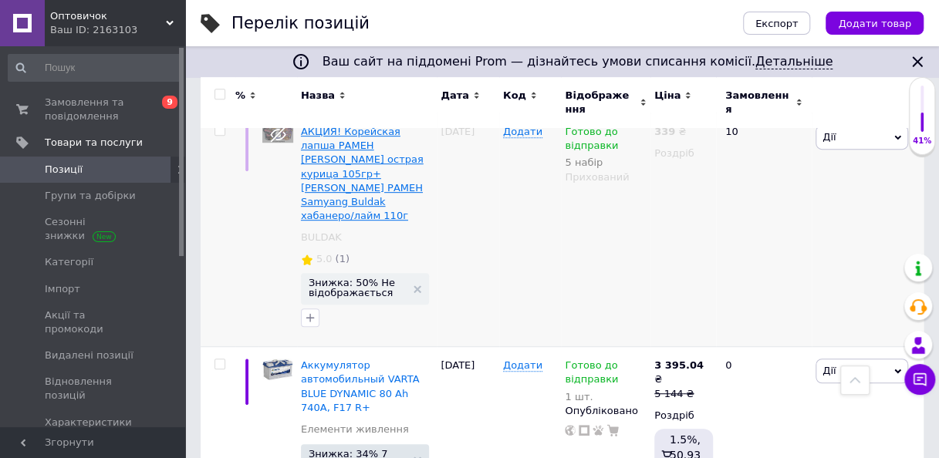
scroll to position [3229, 0]
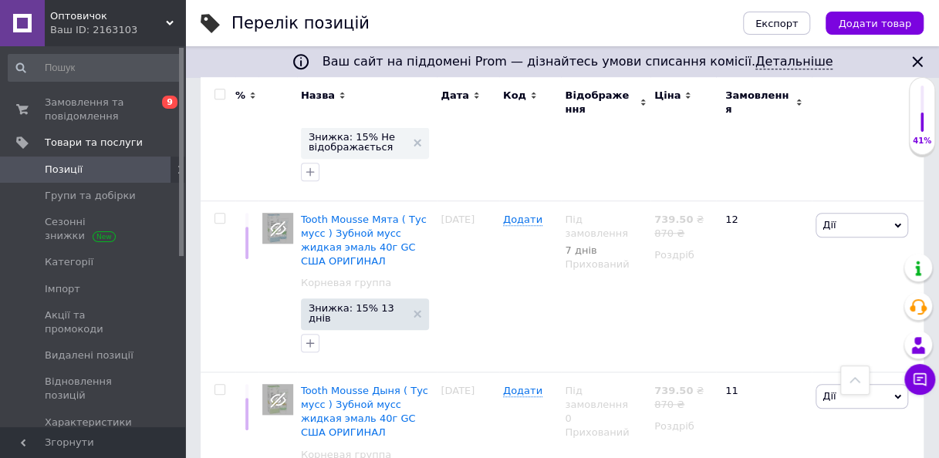
scroll to position [3219, 0]
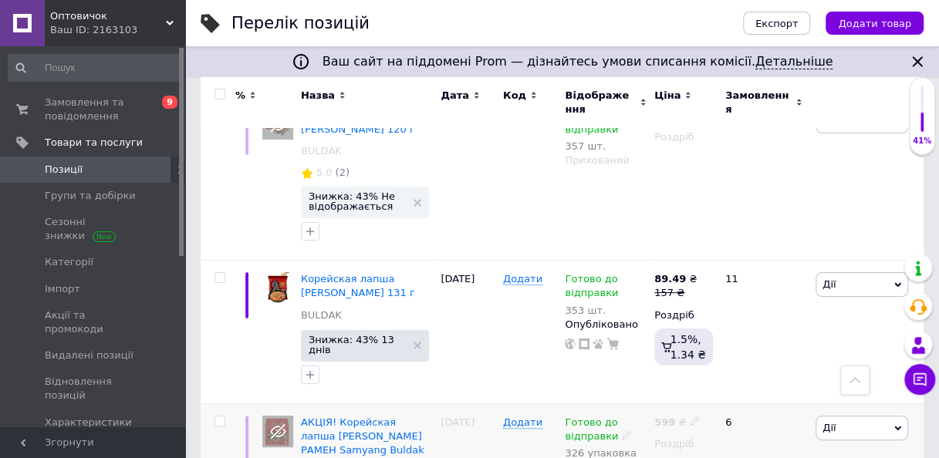
scroll to position [2811, 0]
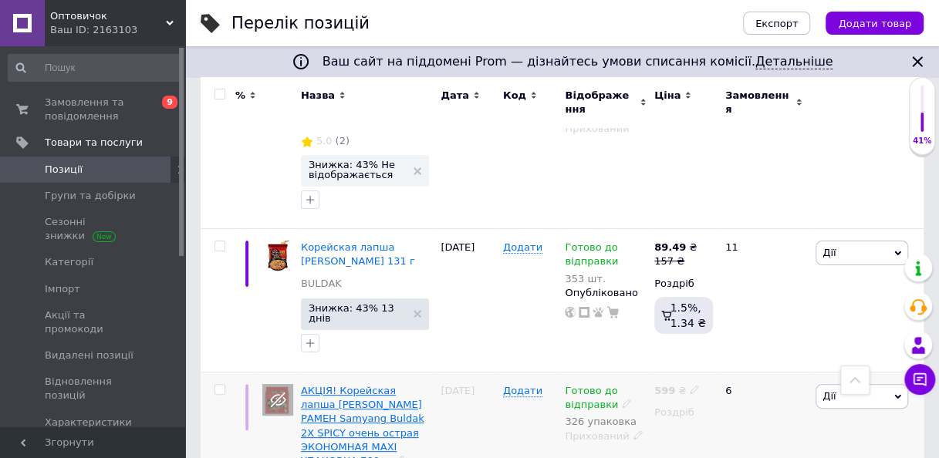
click at [411, 385] on span "АКЦІЯ! Корейская лапша БУЛДАК РАМЕН Samyang Buldak 2X SPICY очень острая ЭКОНОМ…" at bounding box center [362, 426] width 123 height 82
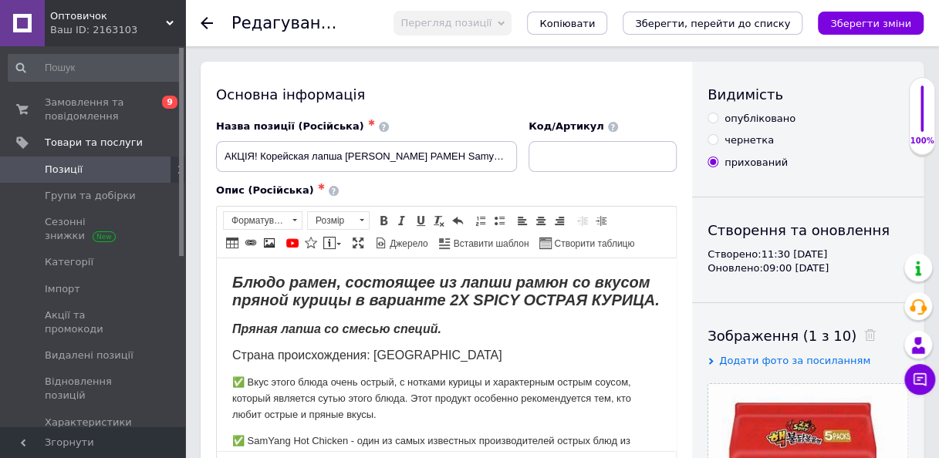
click at [710, 118] on input "опубліковано" at bounding box center [712, 118] width 10 height 10
radio input "true"
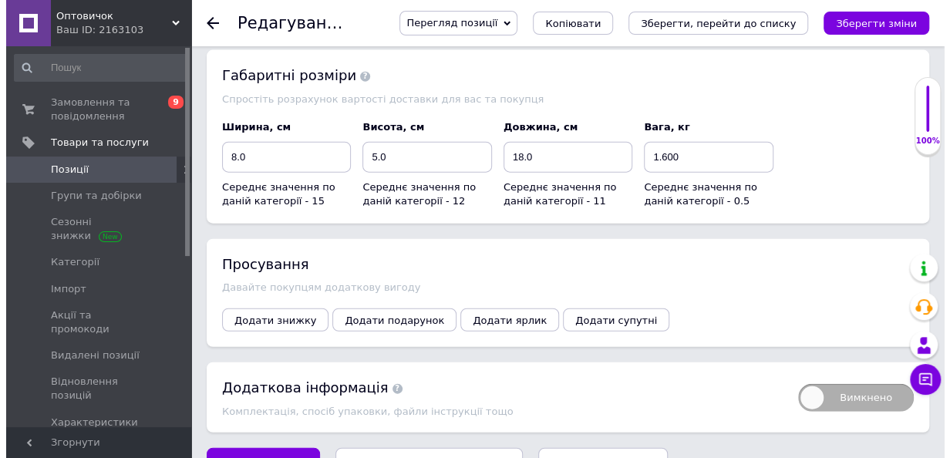
scroll to position [1726, 0]
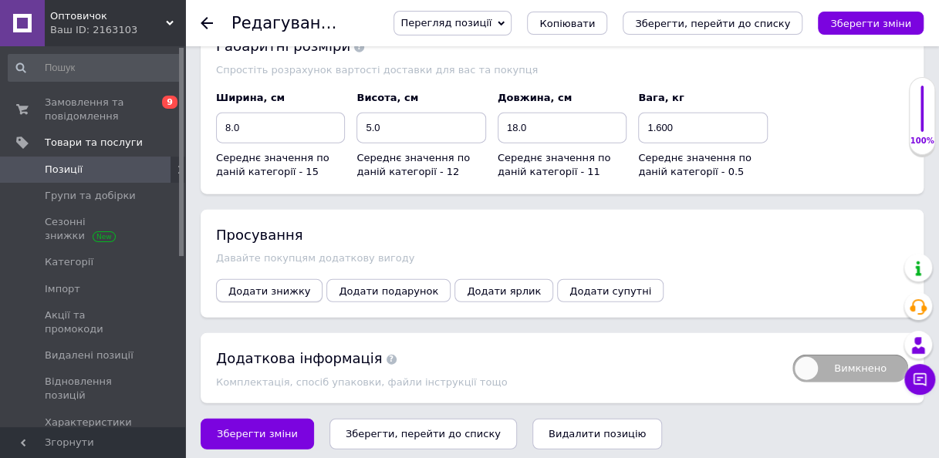
click at [287, 290] on button "Додати знижку" at bounding box center [269, 290] width 106 height 23
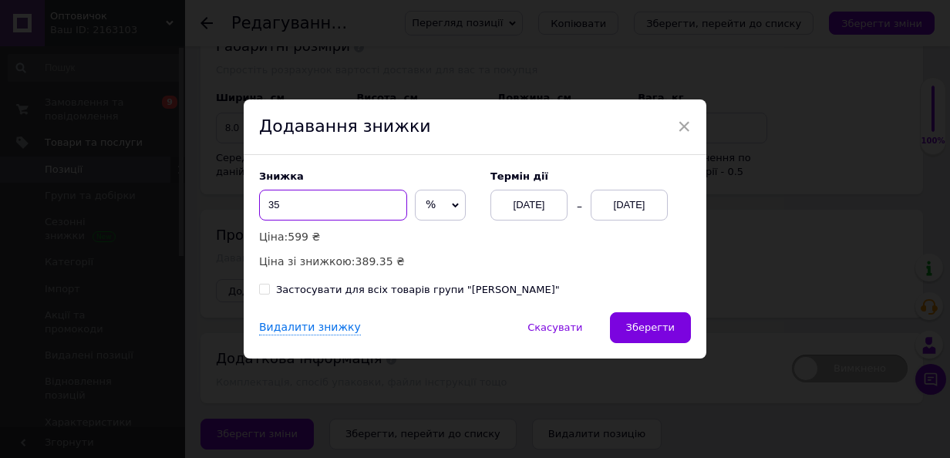
click at [359, 209] on input "35" at bounding box center [333, 205] width 148 height 31
type input "3"
type input "20"
click at [652, 201] on div "[DATE]" at bounding box center [629, 205] width 77 height 31
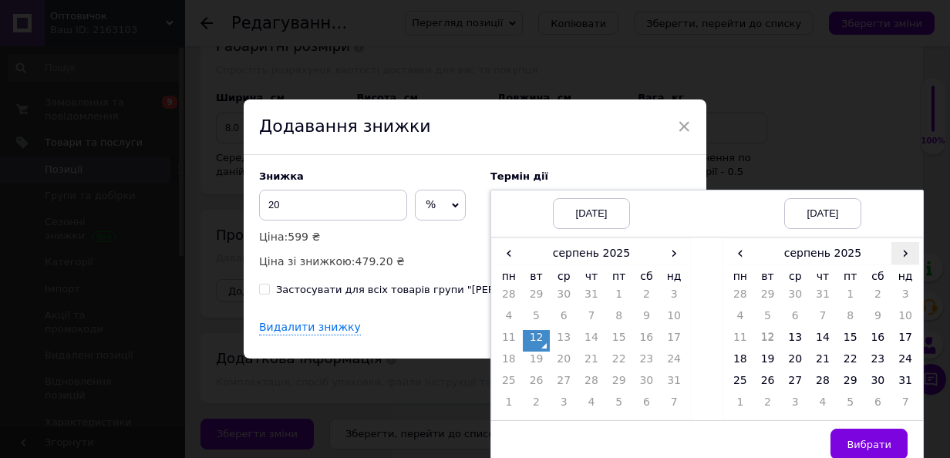
click at [902, 253] on span "›" at bounding box center [906, 253] width 28 height 22
click at [857, 383] on td "26" at bounding box center [851, 384] width 28 height 22
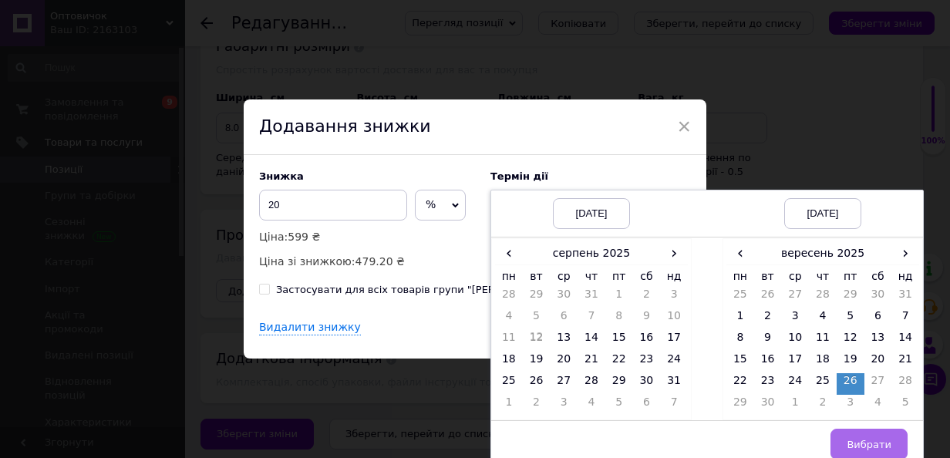
click at [870, 440] on span "Вибрати" at bounding box center [869, 445] width 45 height 12
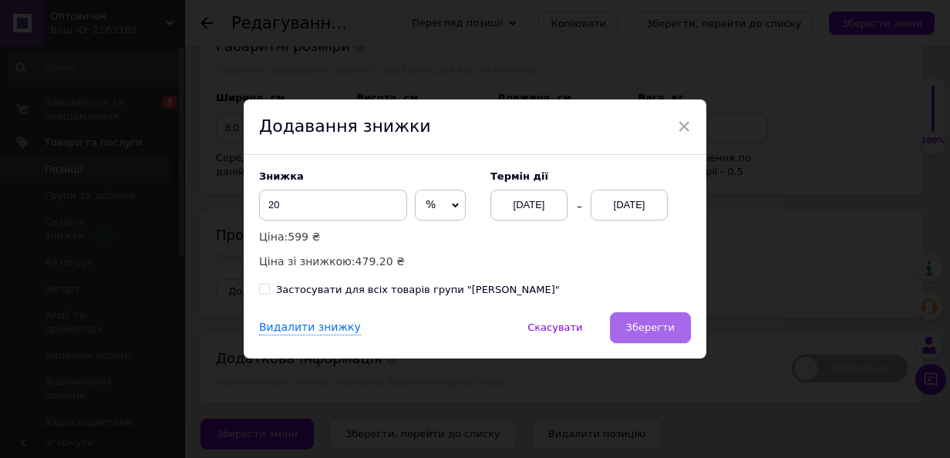
click at [661, 333] on span "Зберегти" at bounding box center [650, 328] width 49 height 12
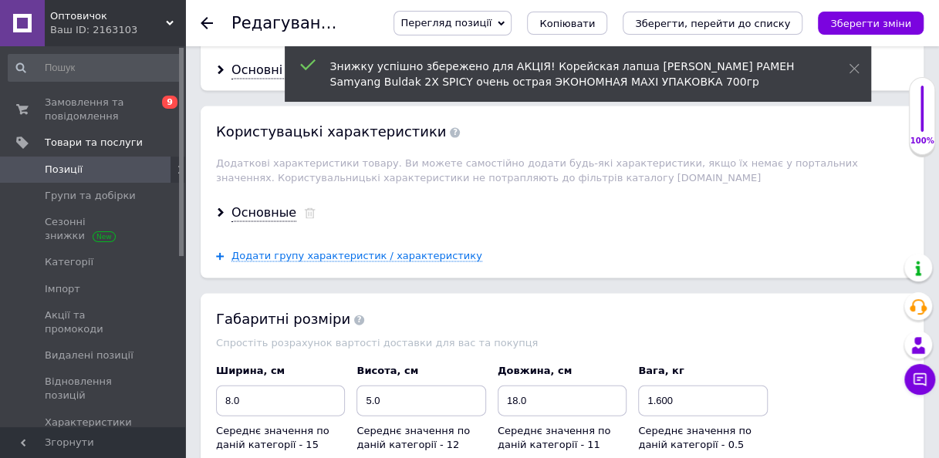
scroll to position [1299, 0]
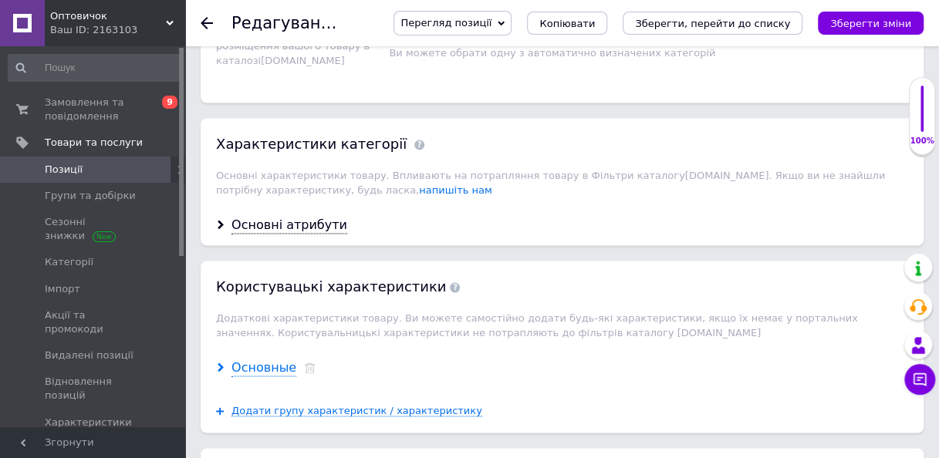
click at [278, 359] on div "Основные" at bounding box center [263, 368] width 65 height 18
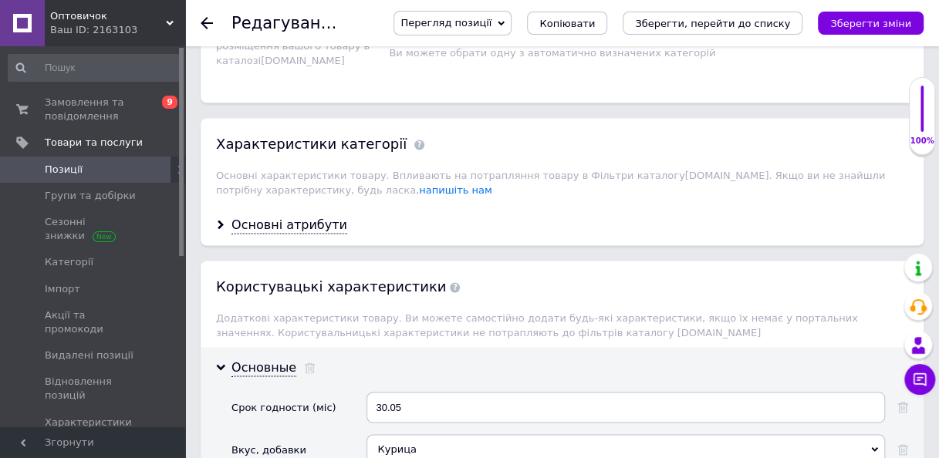
scroll to position [1453, 0]
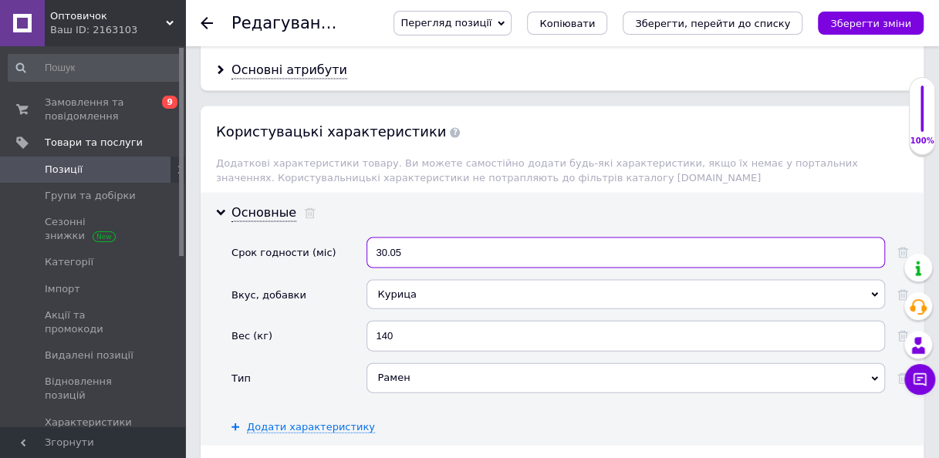
drag, startPoint x: 400, startPoint y: 243, endPoint x: 336, endPoint y: 252, distance: 65.5
click at [336, 252] on div "Срок годности (міс) 30.05" at bounding box center [569, 259] width 677 height 42
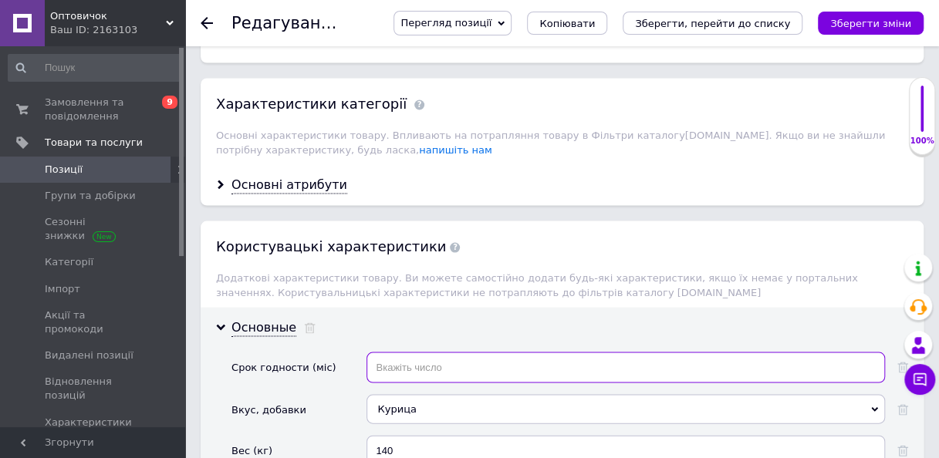
scroll to position [1222, 0]
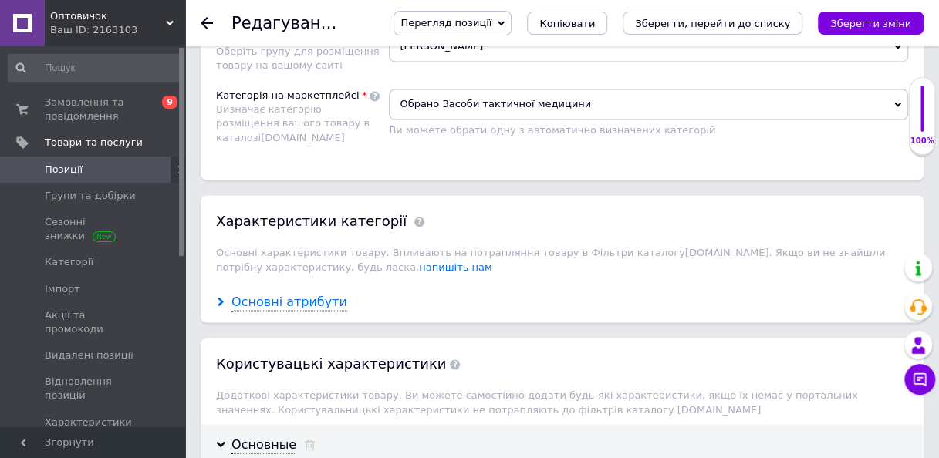
click at [320, 293] on div "Основні атрибути" at bounding box center [289, 302] width 116 height 18
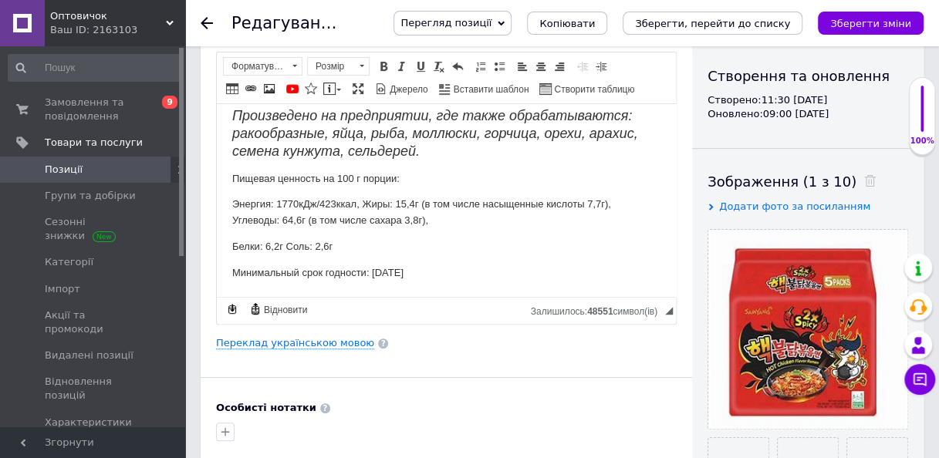
scroll to position [442, 0]
drag, startPoint x: 419, startPoint y: 271, endPoint x: 371, endPoint y: 285, distance: 50.0
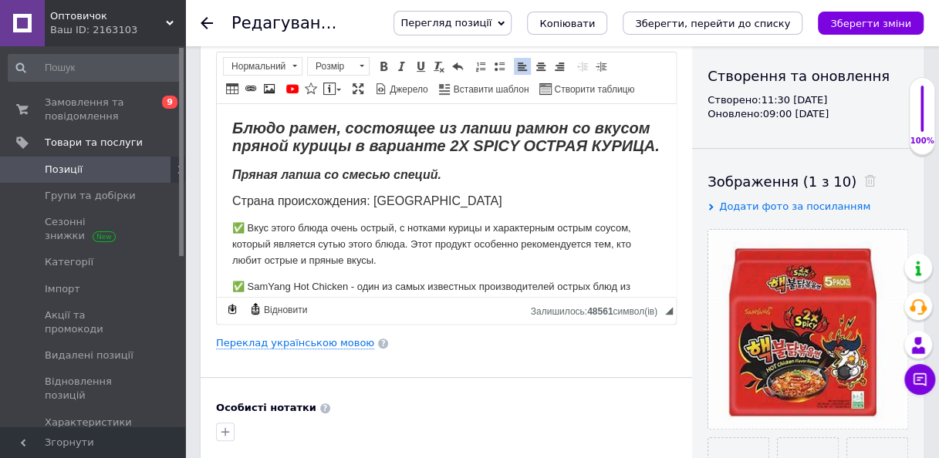
scroll to position [0, 0]
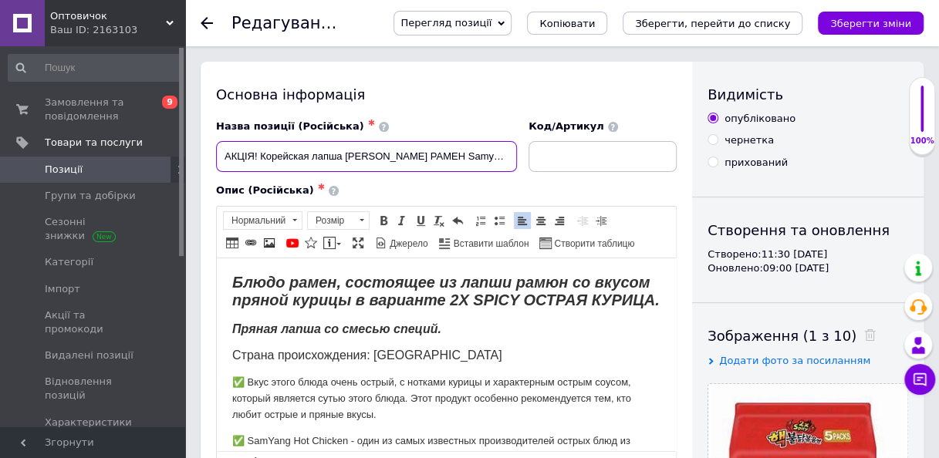
click at [448, 152] on input "АКЦІЯ! Корейская лапша БУЛДАК РАМЕН Samyang Buldak 2X SPICY очень острая ЭКОНОМ…" at bounding box center [366, 156] width 301 height 31
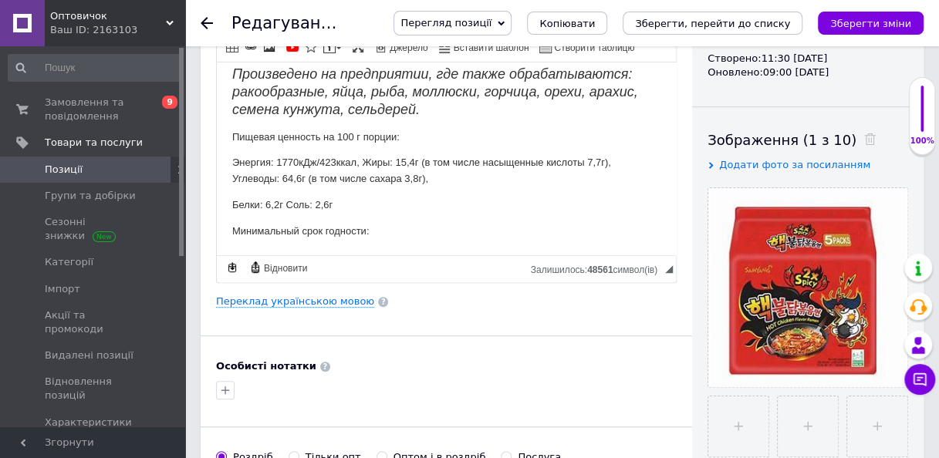
scroll to position [231, 0]
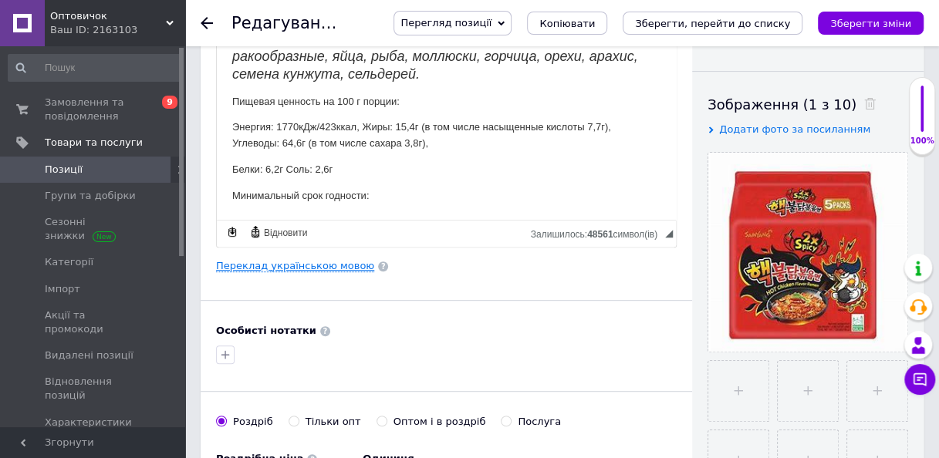
click at [303, 267] on link "Переклад українською мовою" at bounding box center [295, 266] width 158 height 12
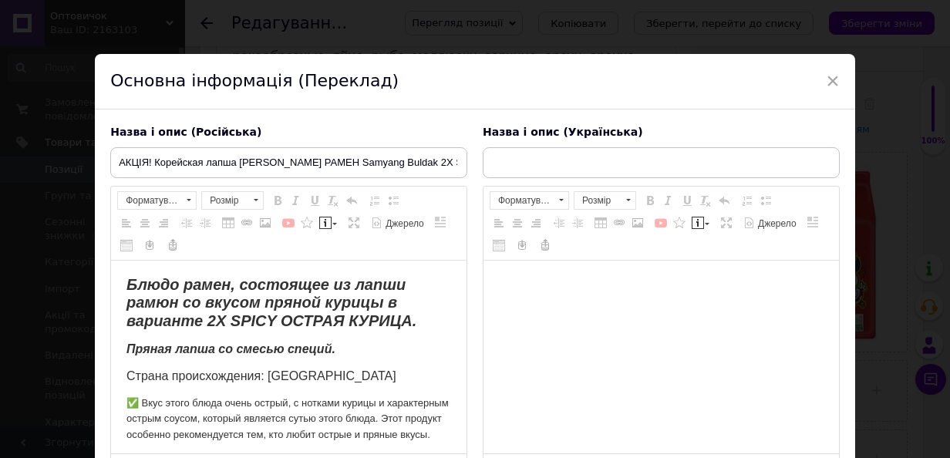
scroll to position [0, 0]
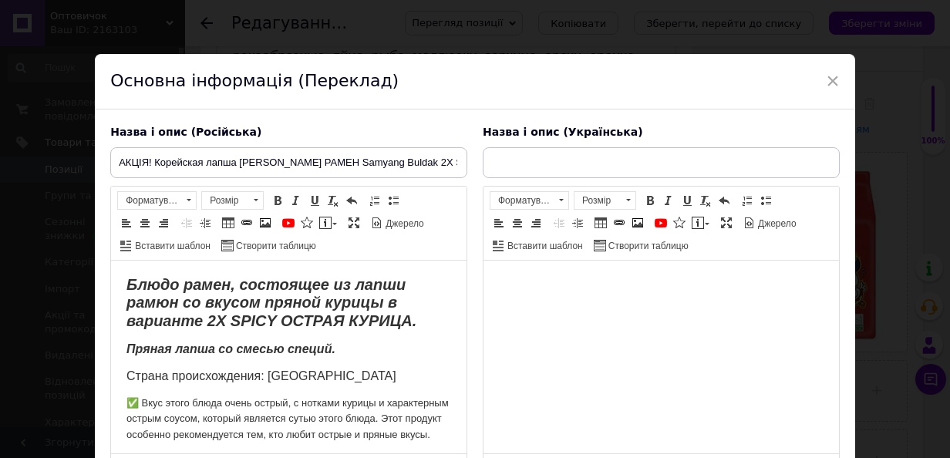
type input "АКЦІЯ! Корейська локшина БУЛДАК РАМЕН Samyang Buldak 2X SPICY дуже гостра ЕКОНО…"
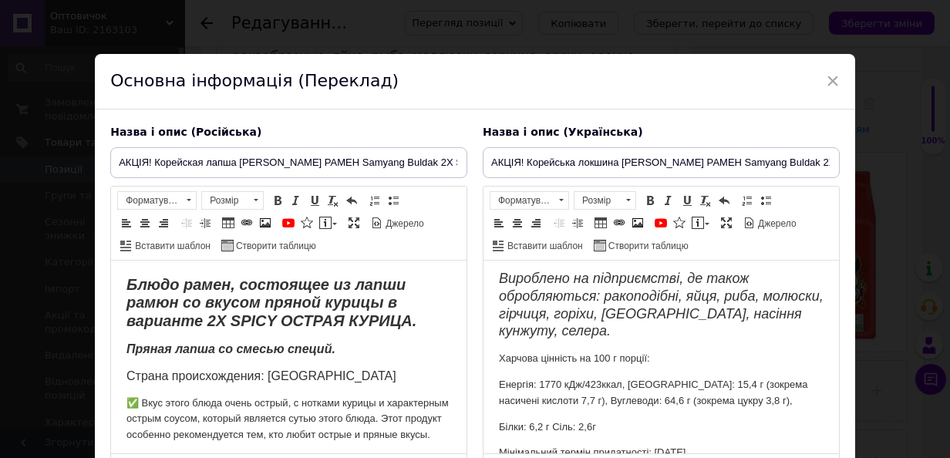
scroll to position [539, 0]
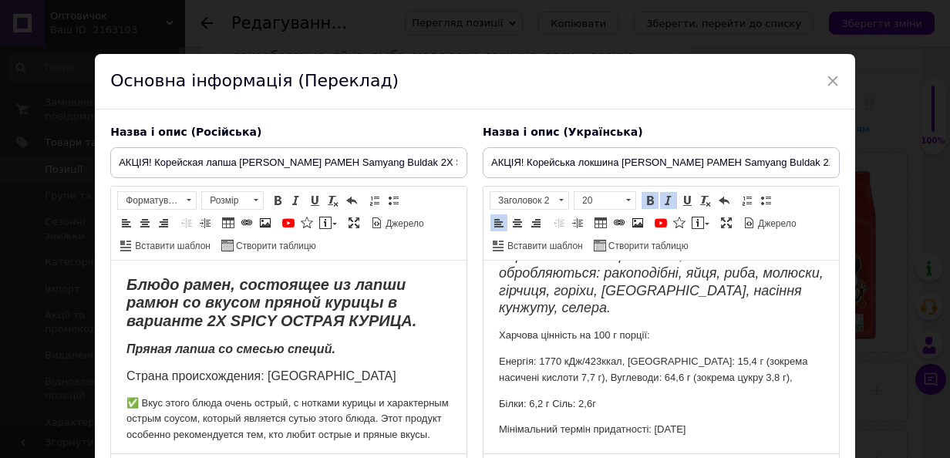
drag, startPoint x: 705, startPoint y: 437, endPoint x: 657, endPoint y: 450, distance: 49.6
click at [657, 450] on html "Блюдо рамен, що складається з локшини рамюн зі смаком пряної курки у варіанті 2…" at bounding box center [662, 104] width 356 height 700
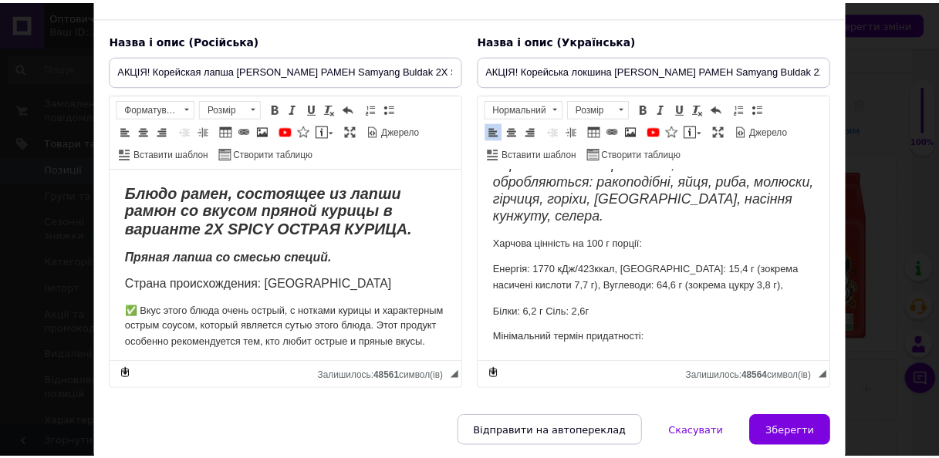
scroll to position [147, 0]
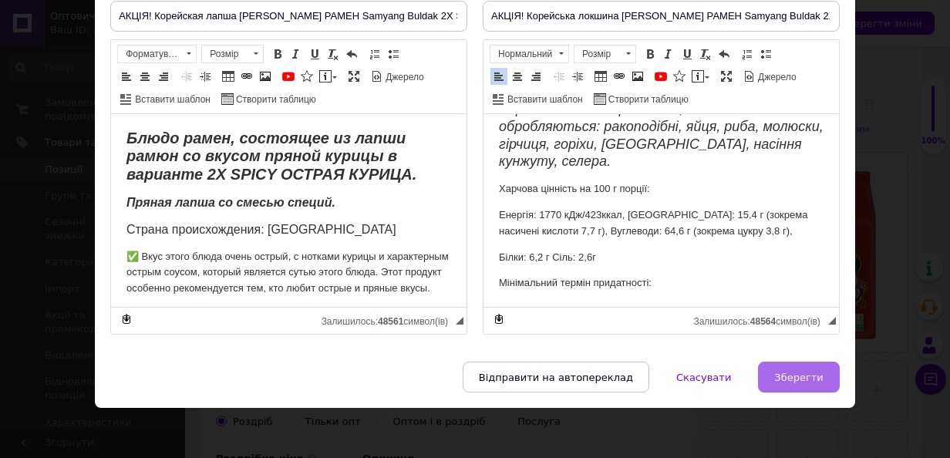
click at [800, 372] on span "Зберегти" at bounding box center [798, 378] width 49 height 12
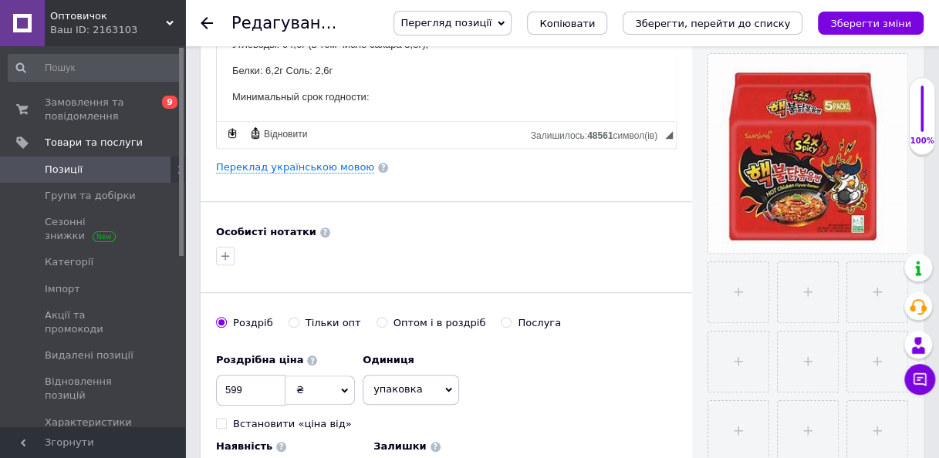
scroll to position [386, 0]
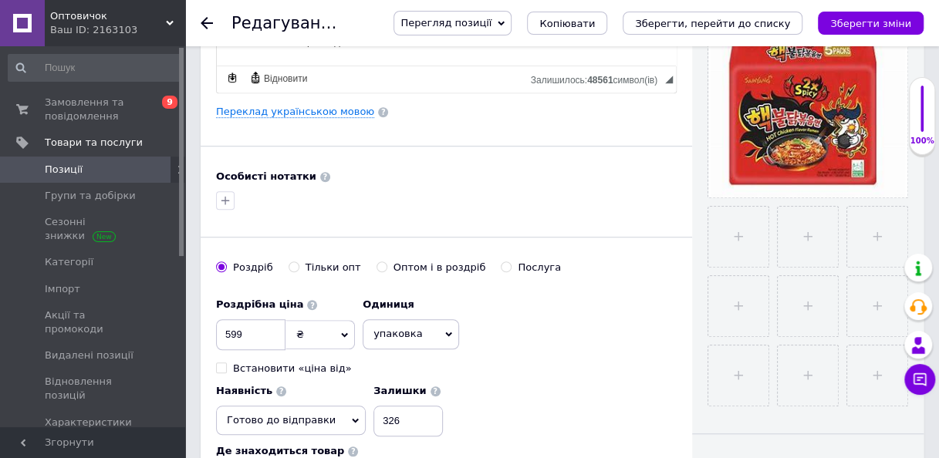
click at [898, 23] on icon "Зберегти зміни" at bounding box center [870, 24] width 81 height 12
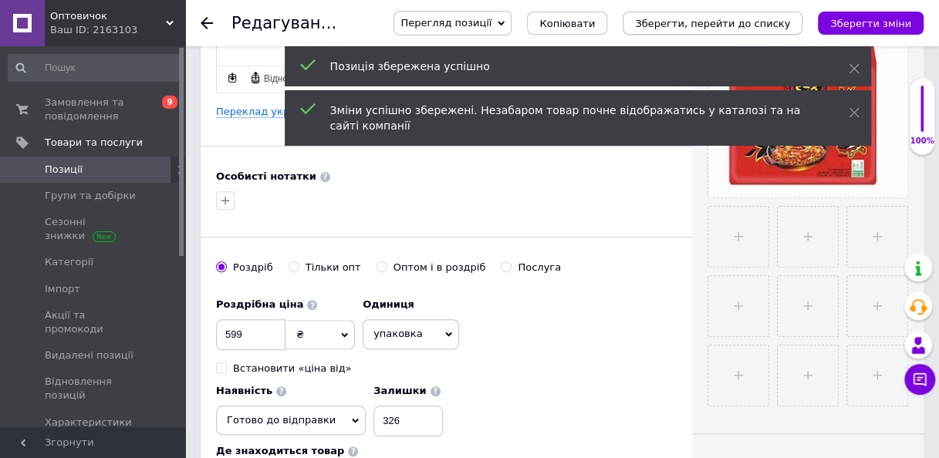
click at [683, 25] on icon "Зберегти, перейти до списку" at bounding box center [712, 24] width 155 height 12
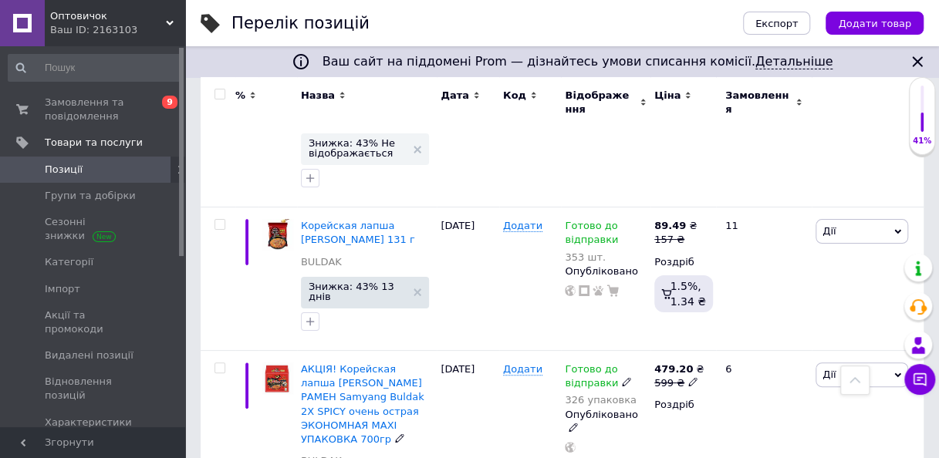
scroll to position [2854, 0]
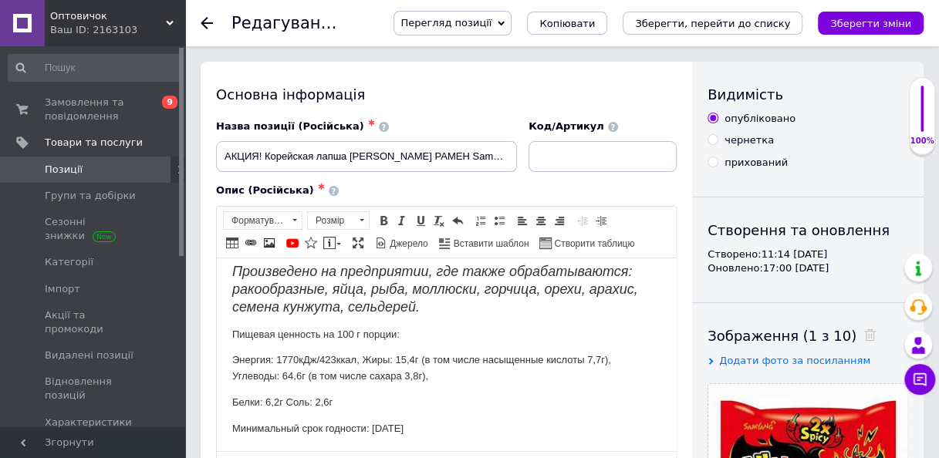
scroll to position [442, 0]
drag, startPoint x: 423, startPoint y: 423, endPoint x: 371, endPoint y: 444, distance: 56.2
click at [371, 444] on html "Блюдо рамен, состоящее из лапши рамюн со вкусом пряной курицы в варианте 2X SPI…" at bounding box center [446, 142] width 459 height 616
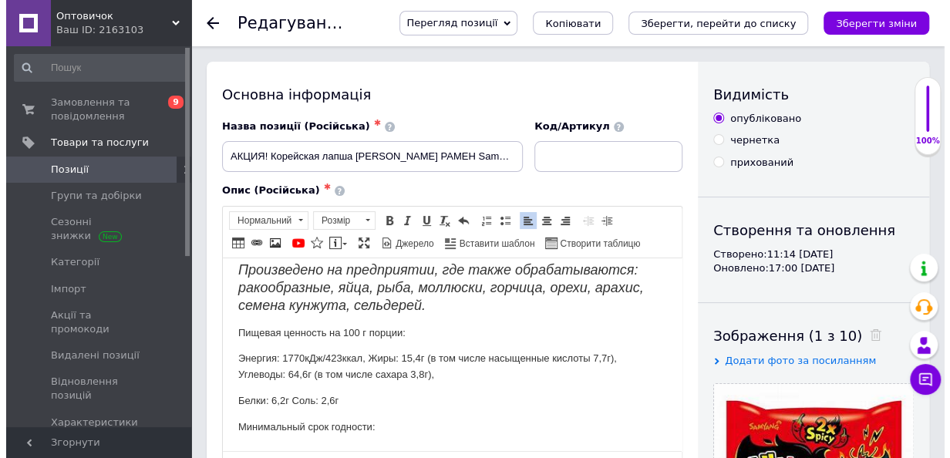
scroll to position [231, 0]
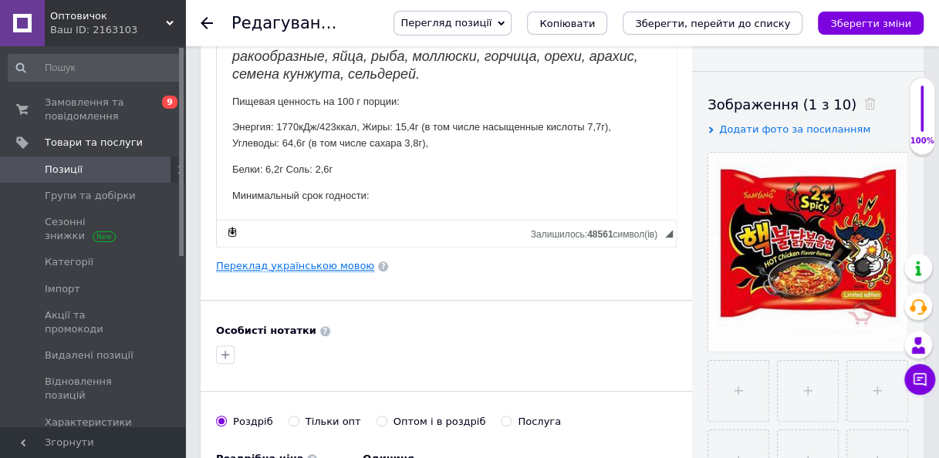
click at [312, 265] on link "Переклад українською мовою" at bounding box center [295, 266] width 158 height 12
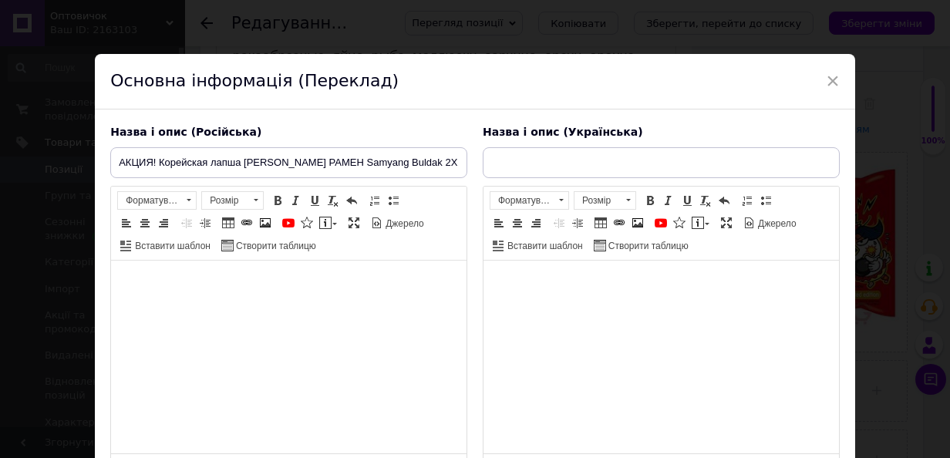
type input "АКЦІЯ! Корейська локшина БУЛДАК РАМЕН Samyang Buldak 2X SPICY дуже гостра 140г"
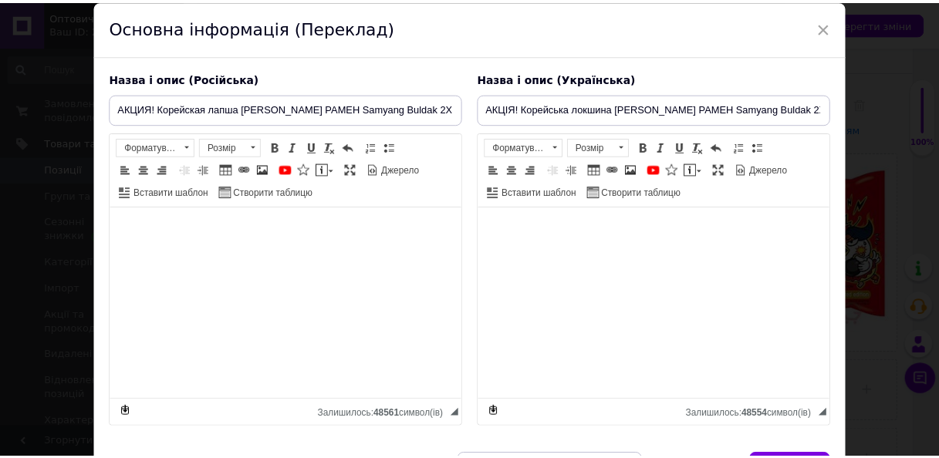
scroll to position [77, 0]
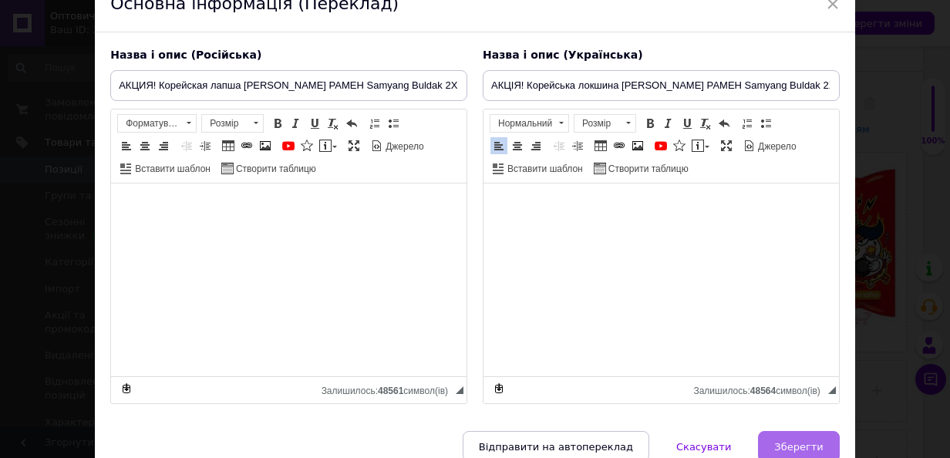
click at [808, 444] on span "Зберегти" at bounding box center [798, 447] width 49 height 12
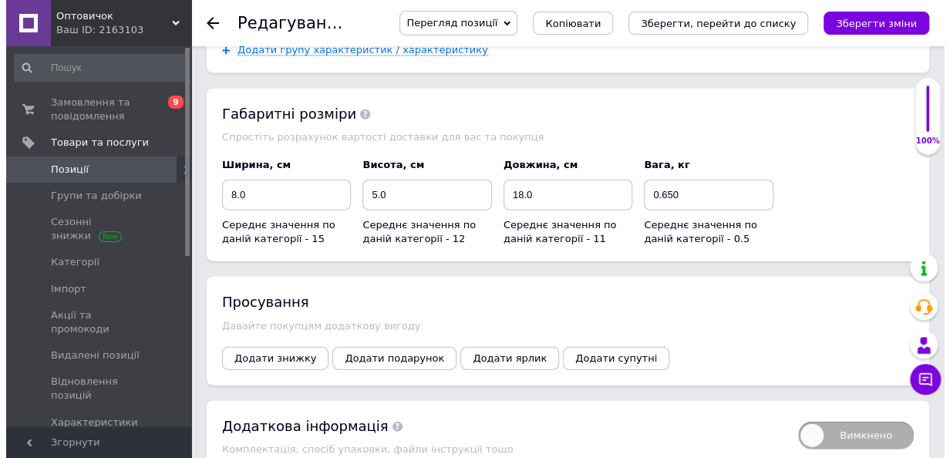
scroll to position [1745, 0]
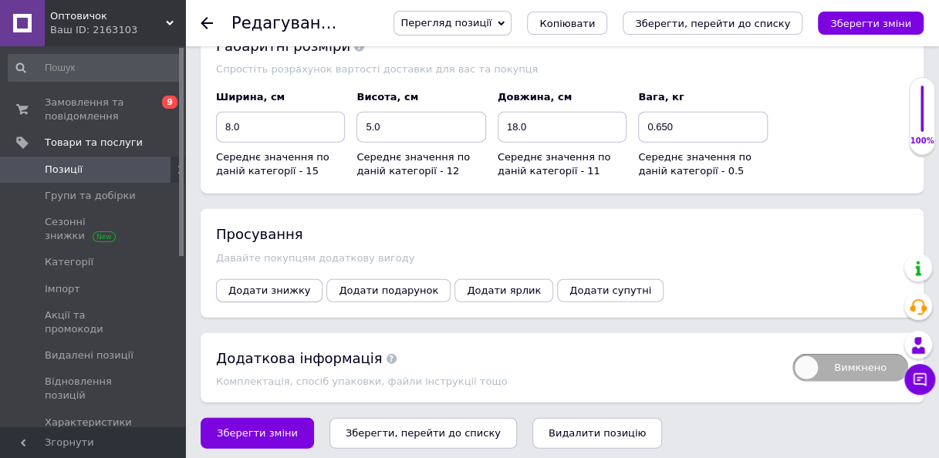
click at [250, 285] on span "Додати знижку" at bounding box center [269, 291] width 82 height 12
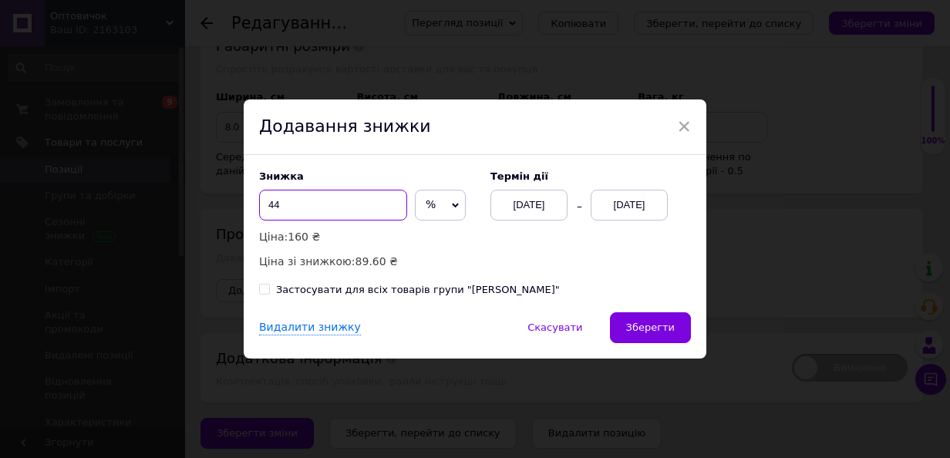
click at [303, 214] on input "44" at bounding box center [333, 205] width 148 height 31
type input "4"
type input "2"
type input "38"
click at [658, 210] on div "[DATE]" at bounding box center [629, 205] width 77 height 31
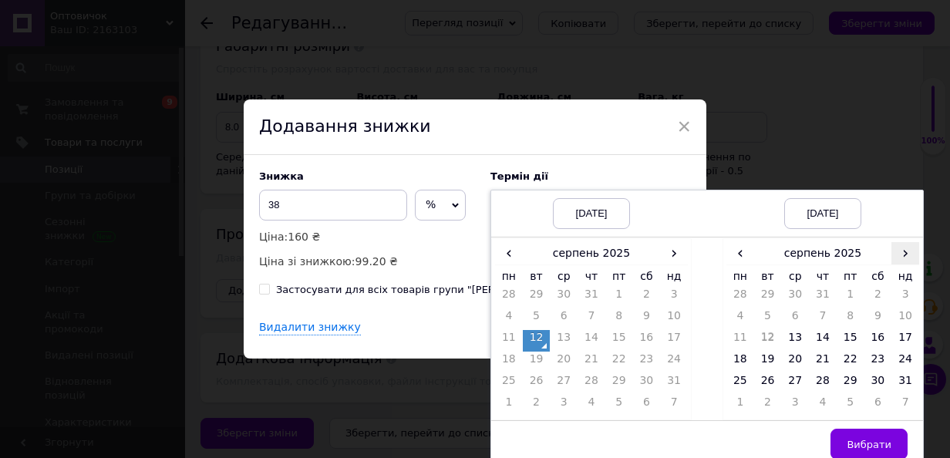
click at [906, 251] on span "›" at bounding box center [906, 253] width 28 height 22
click at [839, 381] on td "26" at bounding box center [851, 384] width 28 height 22
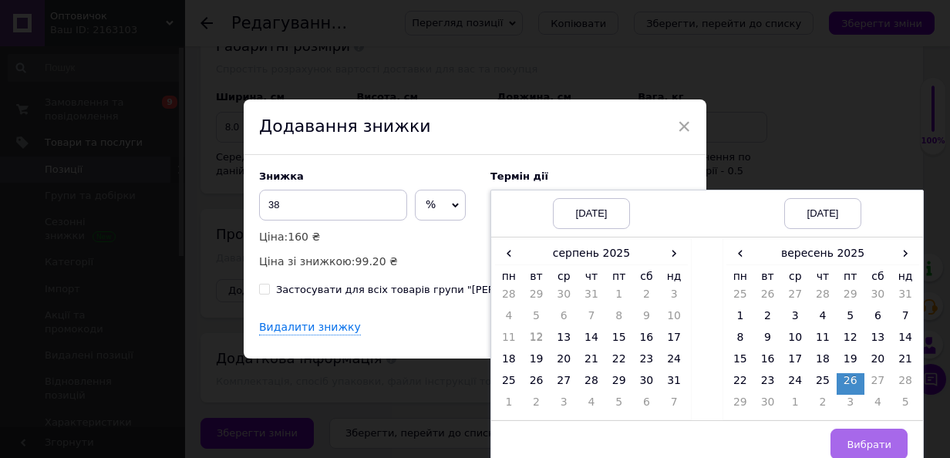
click at [864, 432] on button "Вибрати" at bounding box center [869, 444] width 77 height 31
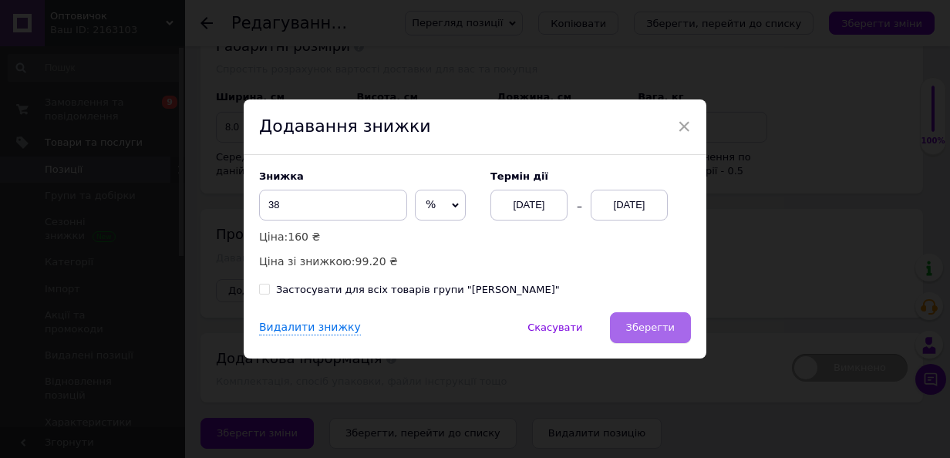
click at [660, 329] on span "Зберегти" at bounding box center [650, 328] width 49 height 12
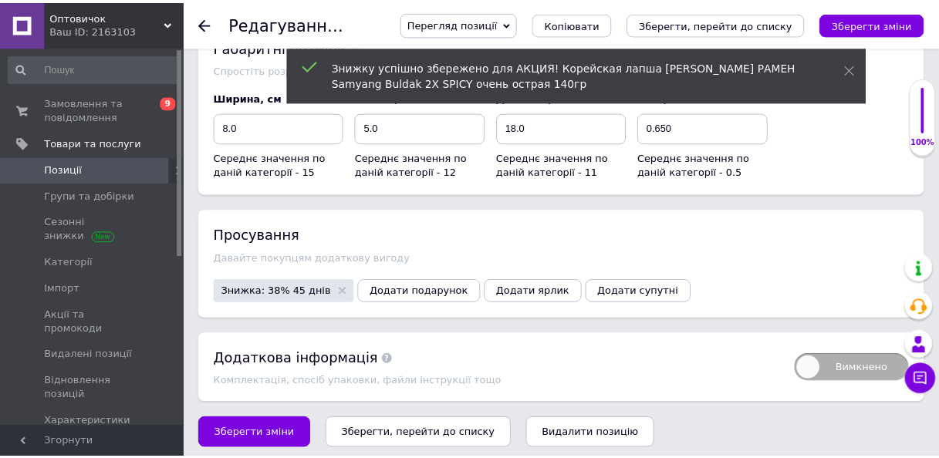
scroll to position [1703, 0]
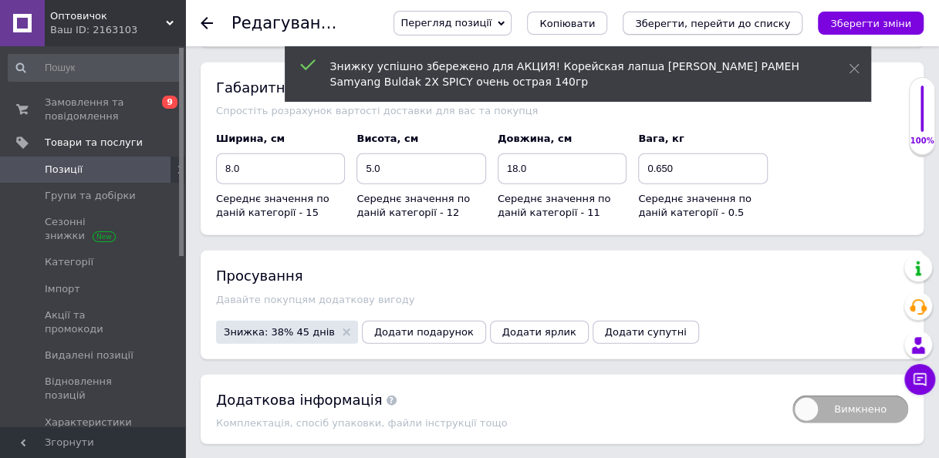
click at [780, 25] on icon "Зберегти, перейти до списку" at bounding box center [712, 24] width 155 height 12
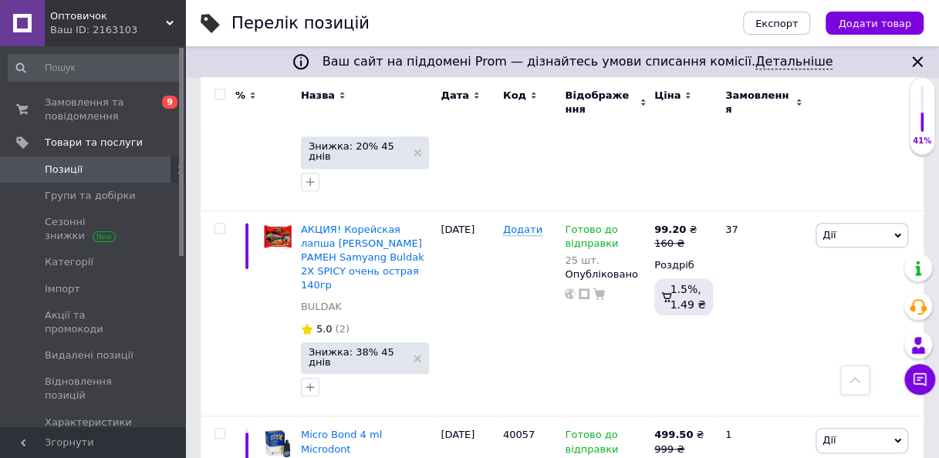
scroll to position [3180, 0]
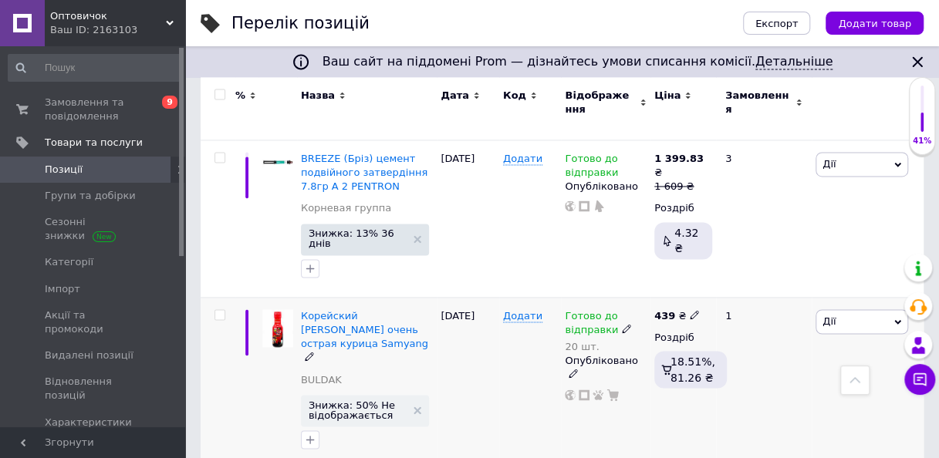
scroll to position [1111, 0]
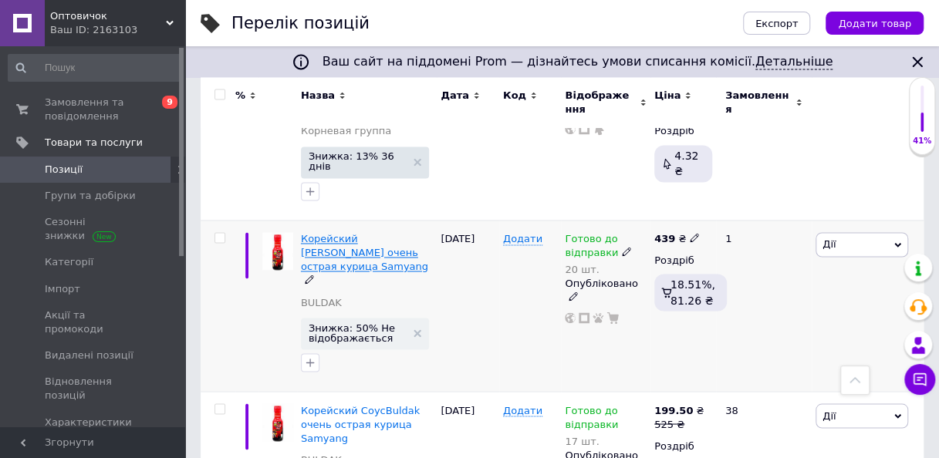
click at [378, 233] on span "Корейский Соус Buldak очень острая курица Samyang" at bounding box center [364, 252] width 127 height 39
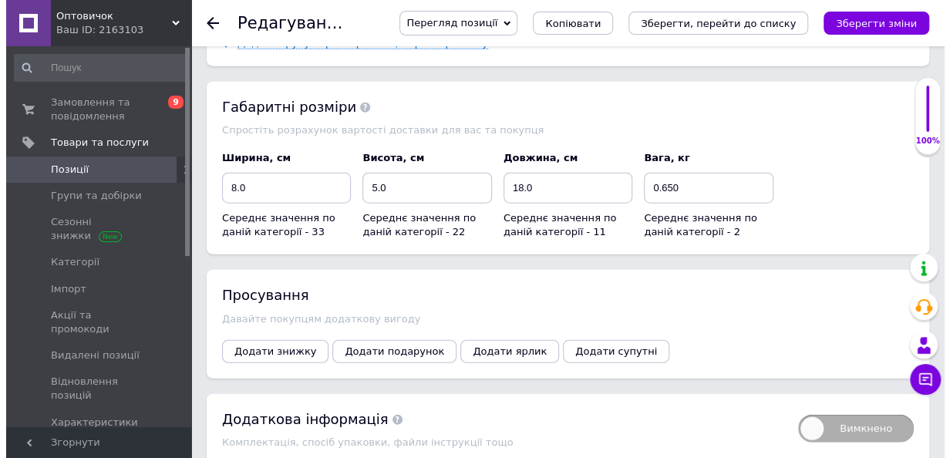
scroll to position [1771, 0]
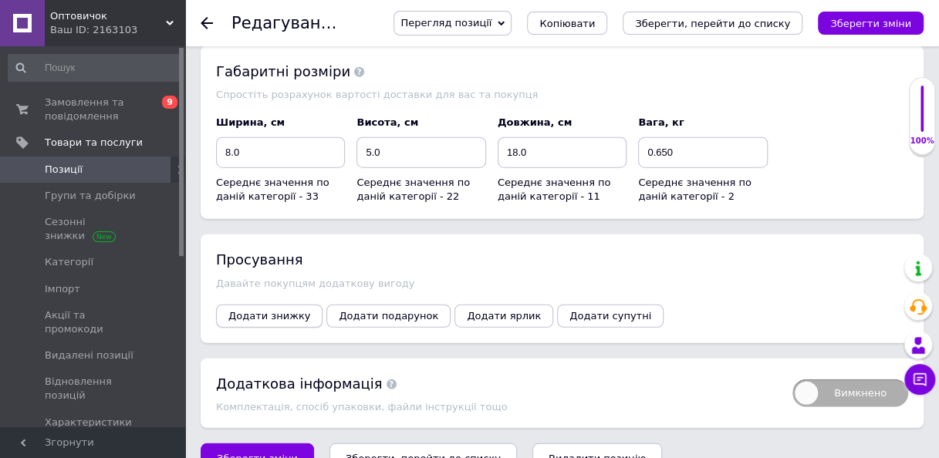
click at [279, 310] on span "Додати знижку" at bounding box center [269, 316] width 82 height 12
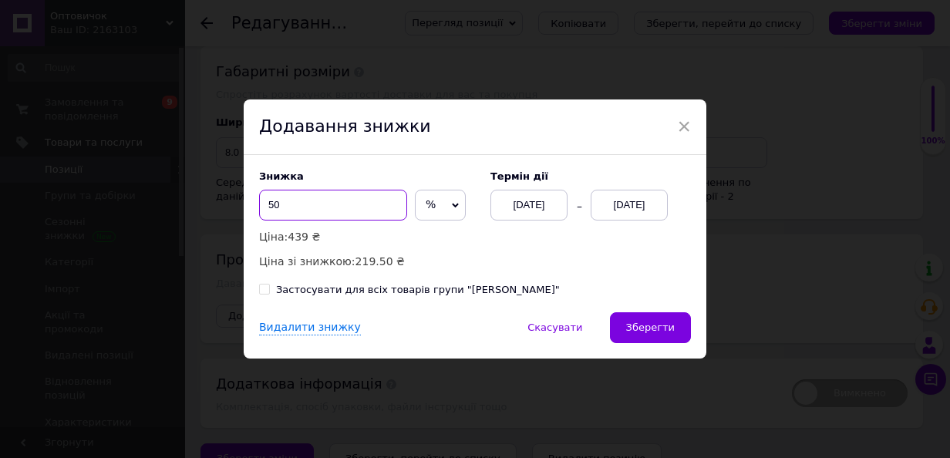
click at [304, 208] on input "50" at bounding box center [333, 205] width 148 height 31
type input "55"
click at [649, 202] on div "[DATE]" at bounding box center [629, 205] width 77 height 31
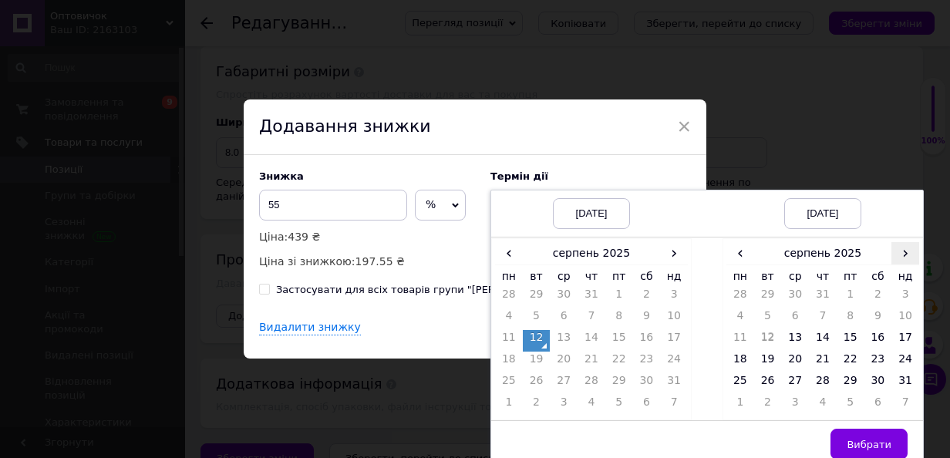
click at [906, 255] on span "›" at bounding box center [906, 253] width 28 height 22
click at [852, 378] on td "26" at bounding box center [851, 384] width 28 height 22
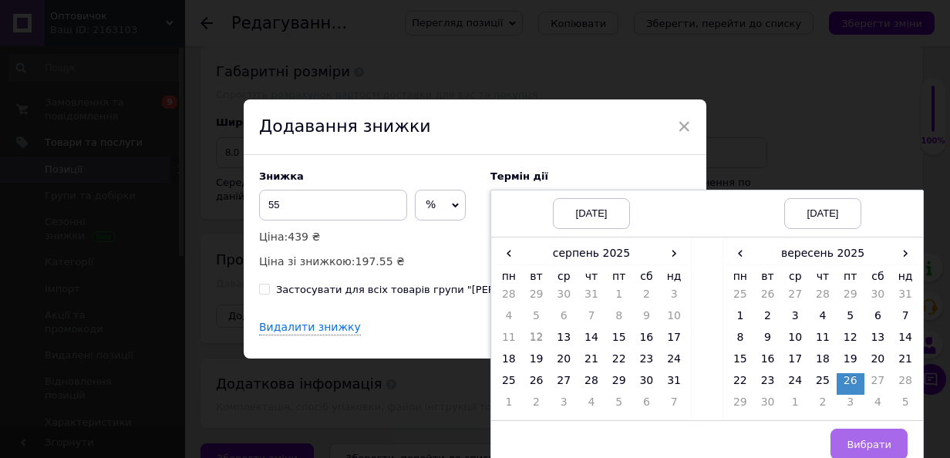
click at [872, 439] on span "Вибрати" at bounding box center [869, 445] width 45 height 12
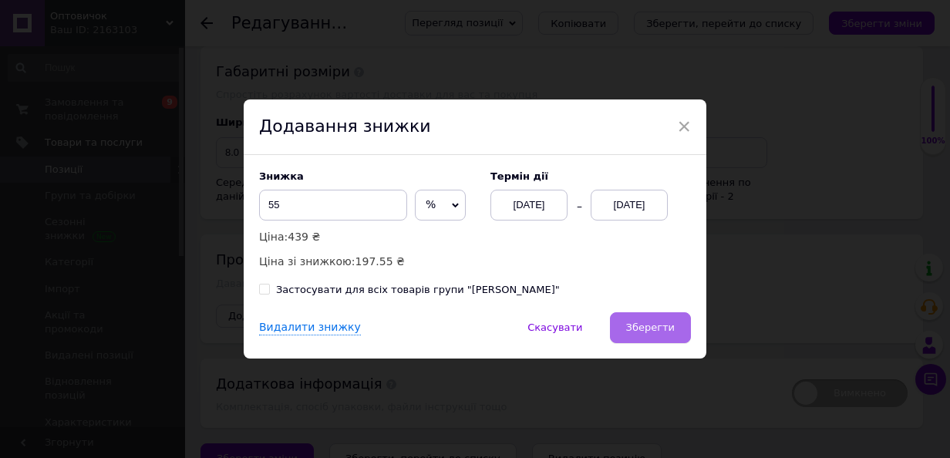
click at [659, 328] on span "Зберегти" at bounding box center [650, 328] width 49 height 12
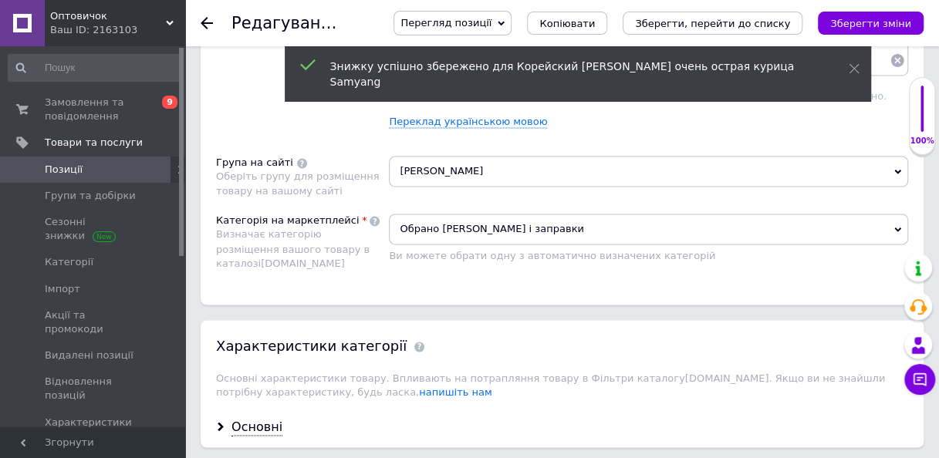
scroll to position [1155, 0]
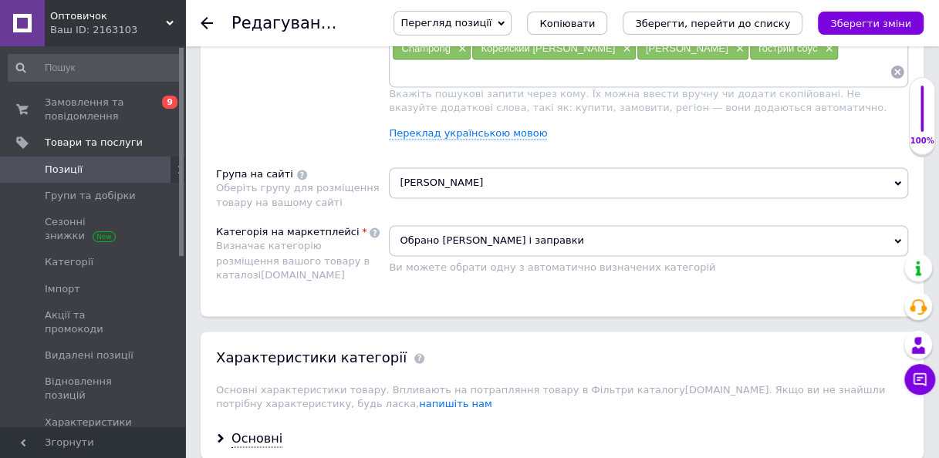
click at [501, 225] on span "Обрано Соуси і заправки" at bounding box center [648, 240] width 519 height 31
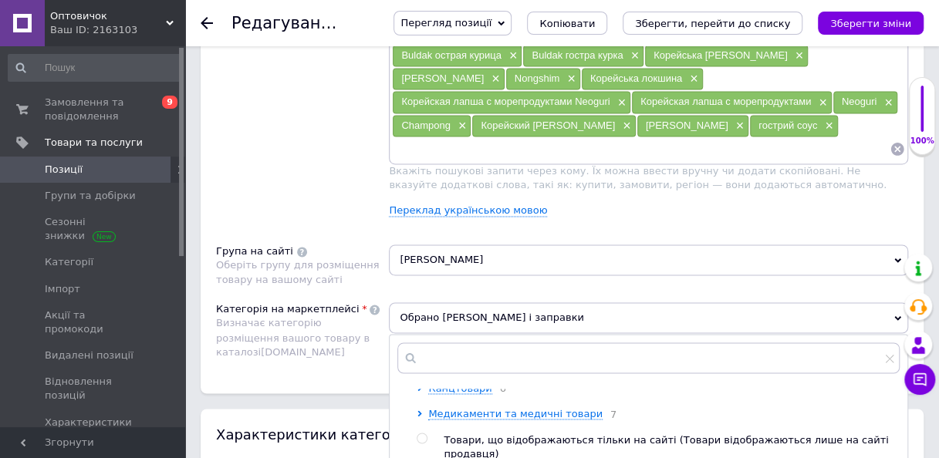
scroll to position [1634, 0]
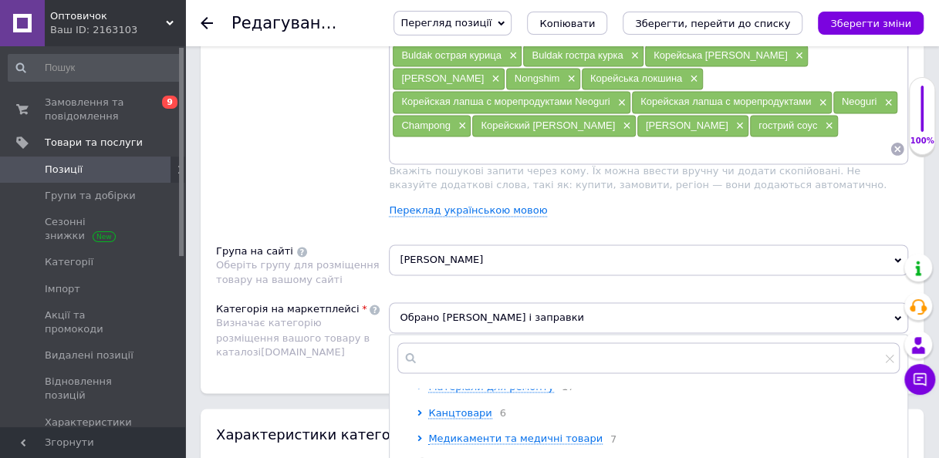
click at [459, 360] on span "Воєнторг" at bounding box center [452, 360] width 49 height 12
click at [534, 380] on span "Тактичний захист та екіпірування" at bounding box center [530, 386] width 181 height 12
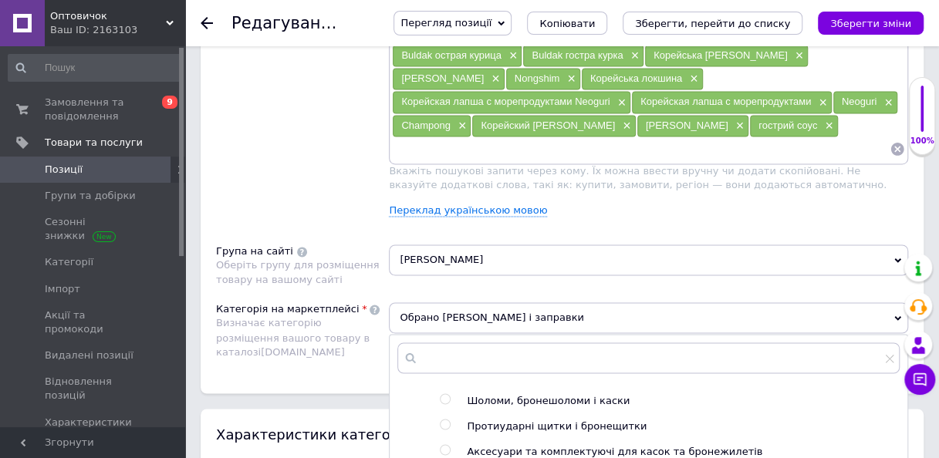
scroll to position [1865, 0]
click at [445, 423] on input "radio" at bounding box center [445, 425] width 10 height 10
radio input "true"
radio input "false"
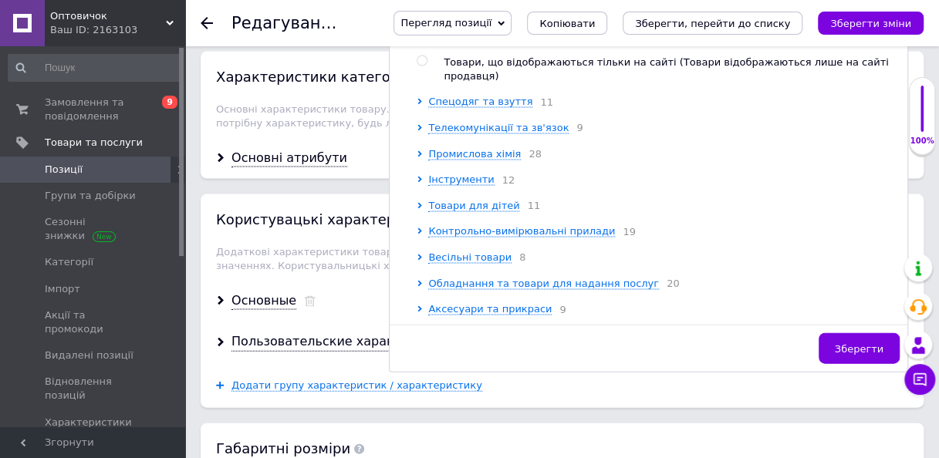
scroll to position [1463, 0]
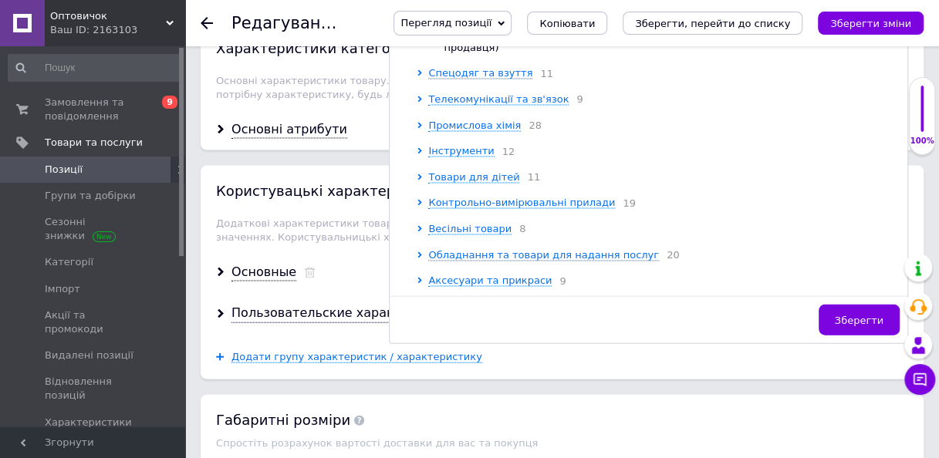
click at [862, 315] on span "Зберегти" at bounding box center [859, 321] width 49 height 12
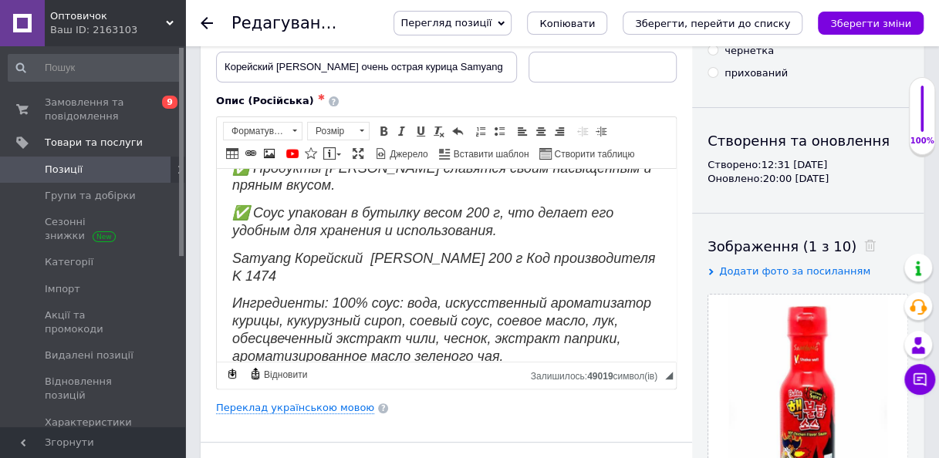
scroll to position [75, 0]
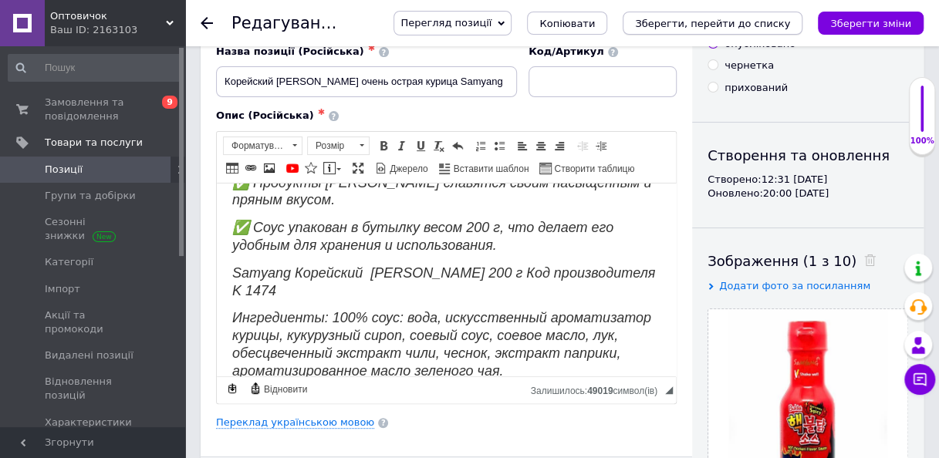
click at [786, 26] on icon "Зберегти, перейти до списку" at bounding box center [712, 24] width 155 height 12
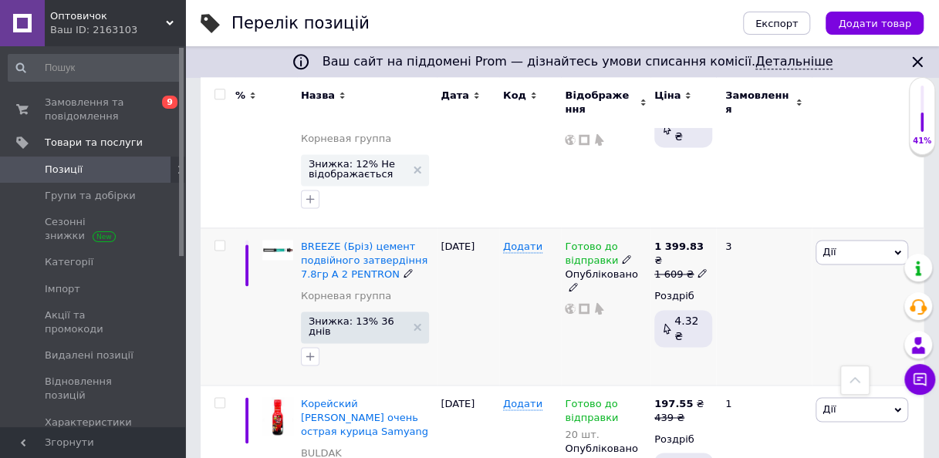
scroll to position [926, 0]
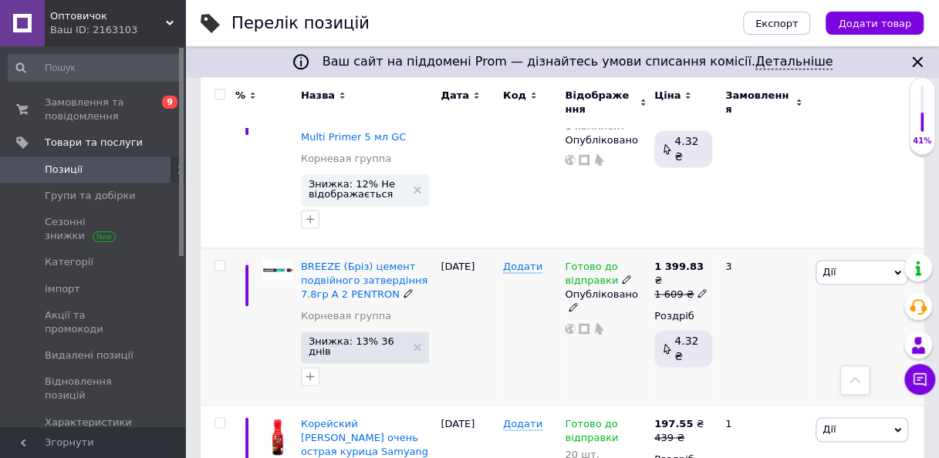
click at [577, 303] on use at bounding box center [573, 307] width 8 height 8
click at [613, 328] on li "Прихований" at bounding box center [601, 339] width 87 height 22
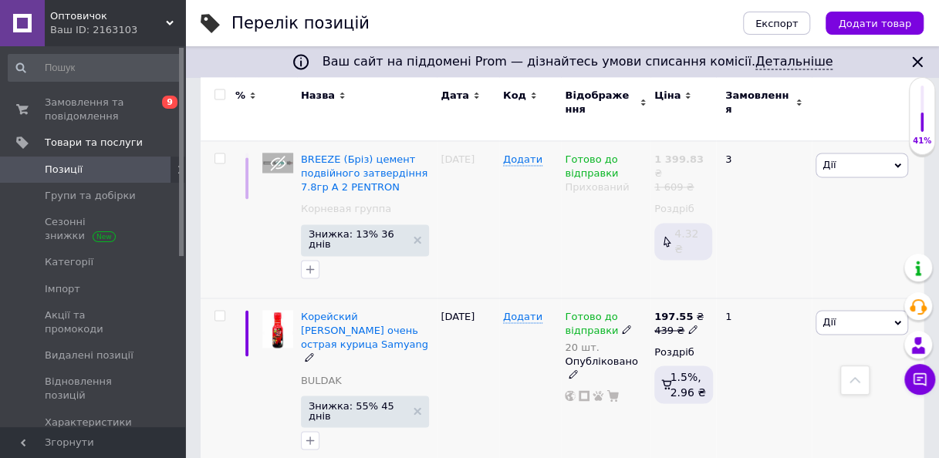
scroll to position [1080, 0]
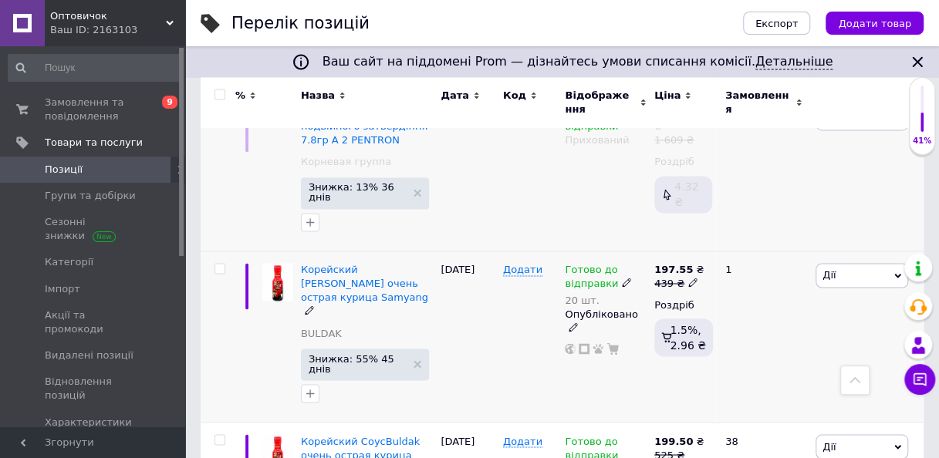
click at [688, 278] on icon at bounding box center [692, 282] width 9 height 9
type input "441"
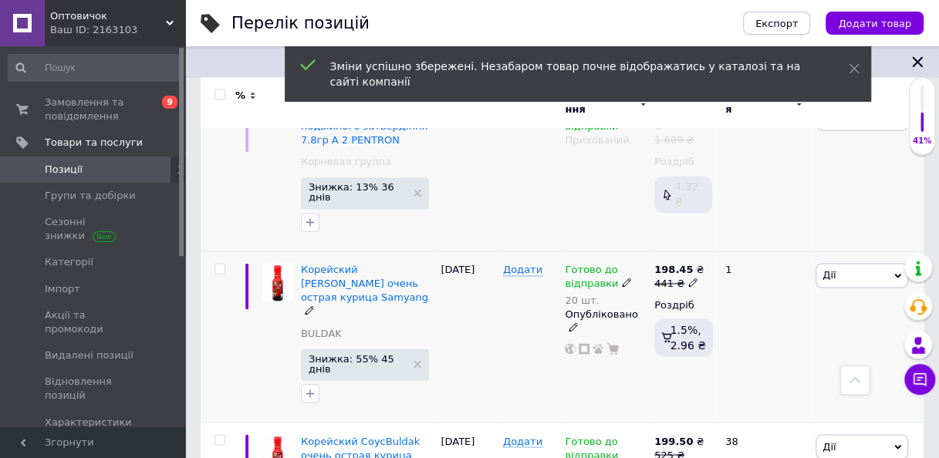
click at [688, 278] on icon at bounding box center [692, 282] width 9 height 9
type input "443"
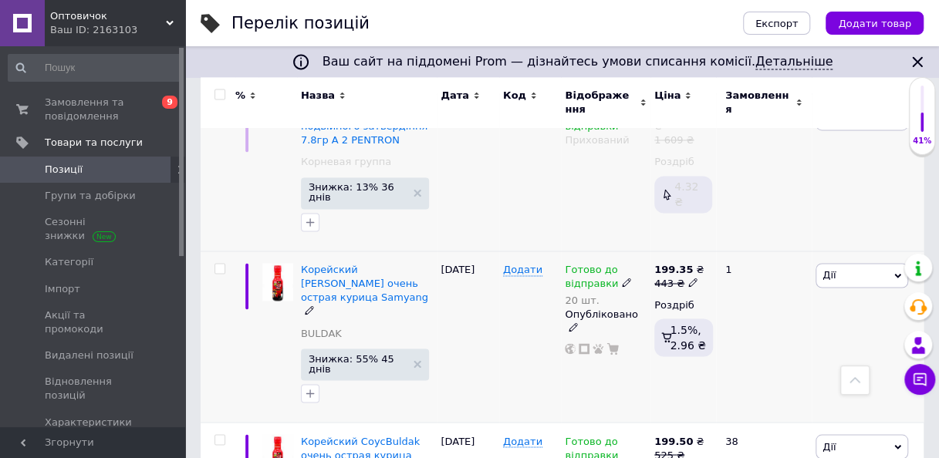
click at [688, 278] on icon at bounding box center [692, 282] width 9 height 9
type input "444"
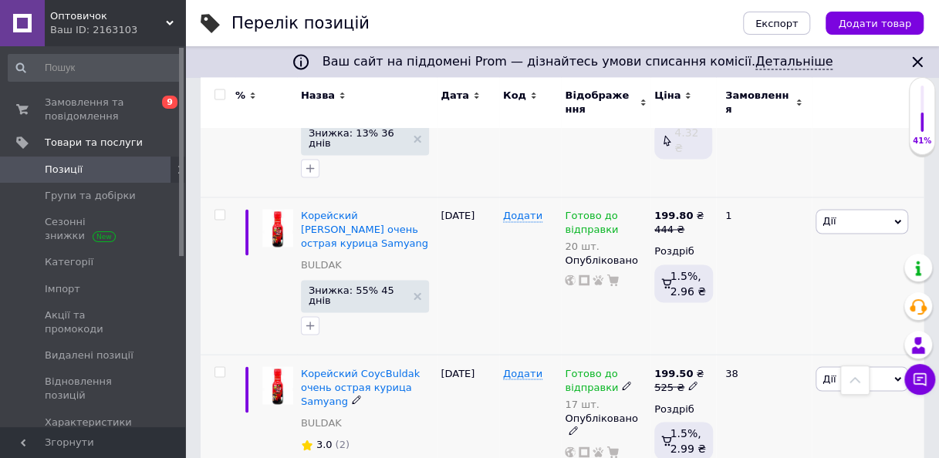
scroll to position [1157, 0]
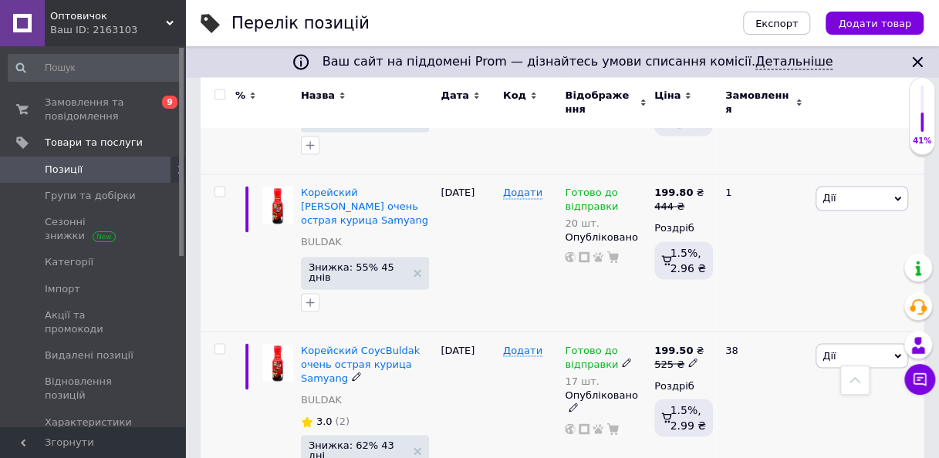
click at [578, 403] on icon at bounding box center [573, 407] width 9 height 9
click at [624, 428] on li "Прихований" at bounding box center [601, 439] width 87 height 22
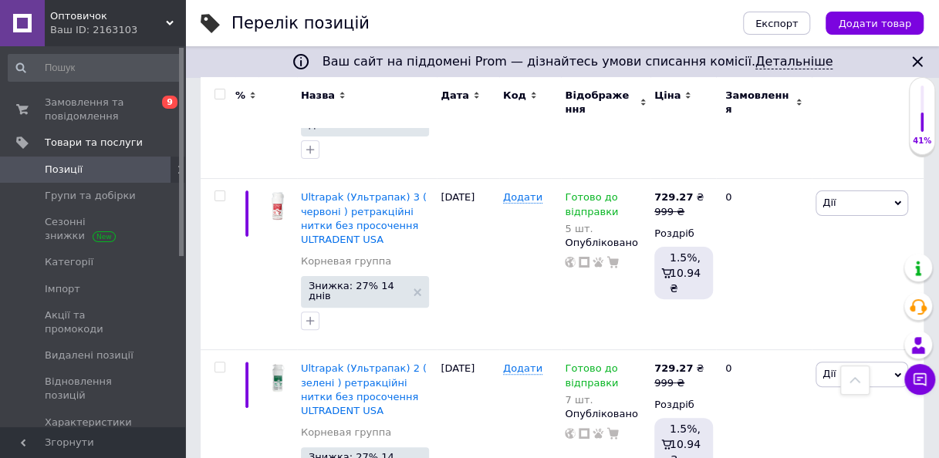
scroll to position [3109, 0]
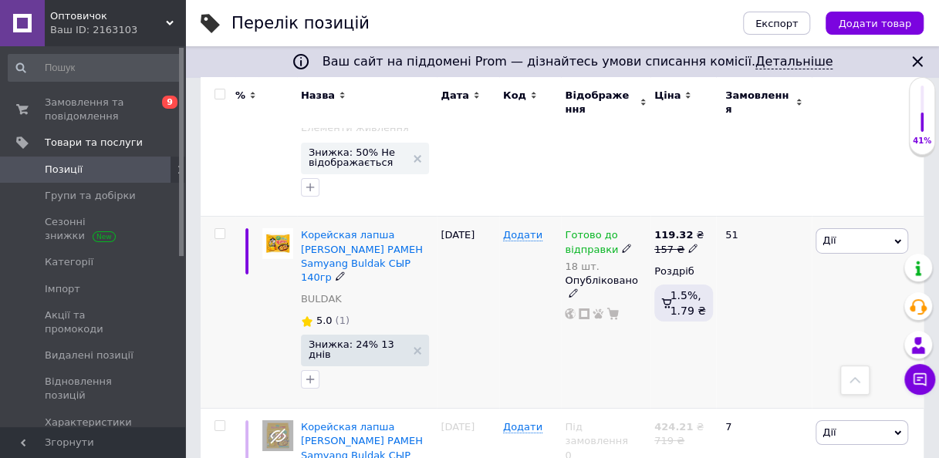
scroll to position [2470, 0]
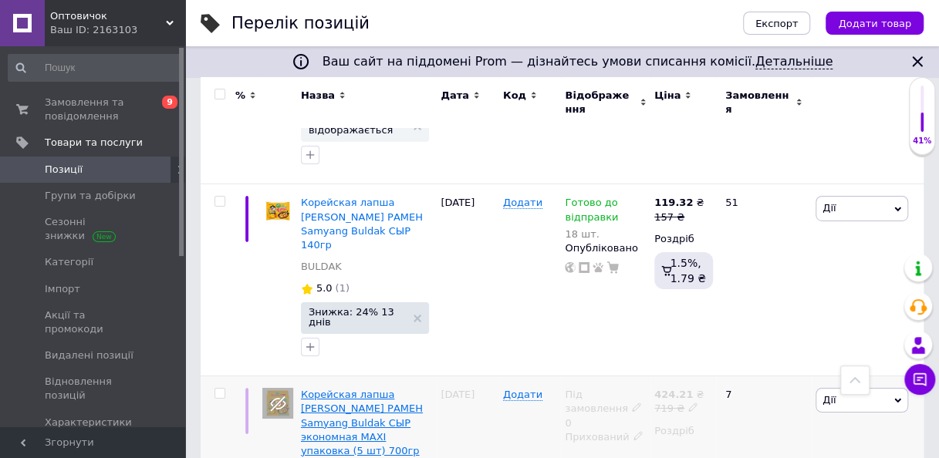
click at [405, 389] on span "Корейская лапша БУЛДАК РАМЕН Samyang Buldak СЫР экономная MAXI упаковка (5 шт) …" at bounding box center [362, 430] width 122 height 82
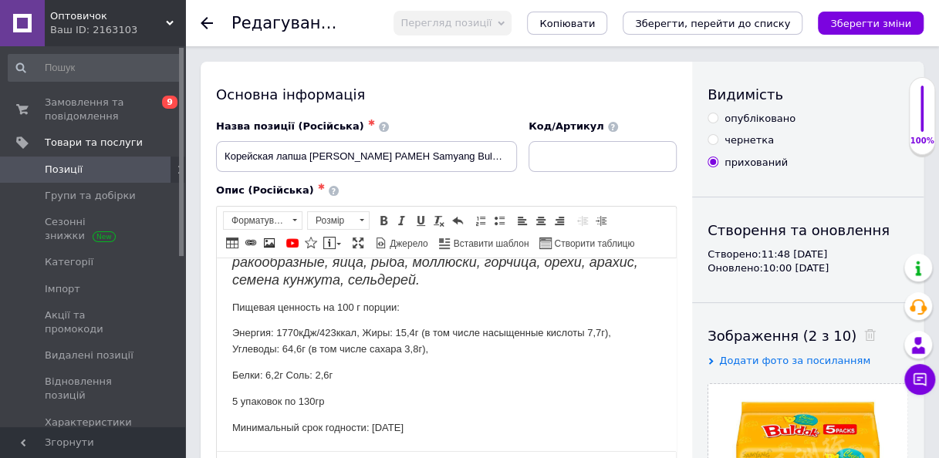
scroll to position [100, 0]
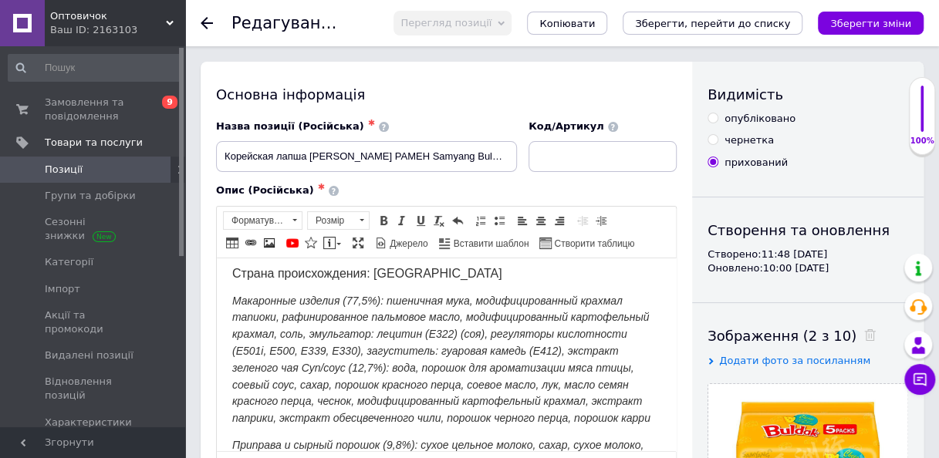
click at [711, 112] on label "опубліковано" at bounding box center [751, 119] width 88 height 14
click at [711, 113] on input "опубліковано" at bounding box center [712, 118] width 10 height 10
radio input "true"
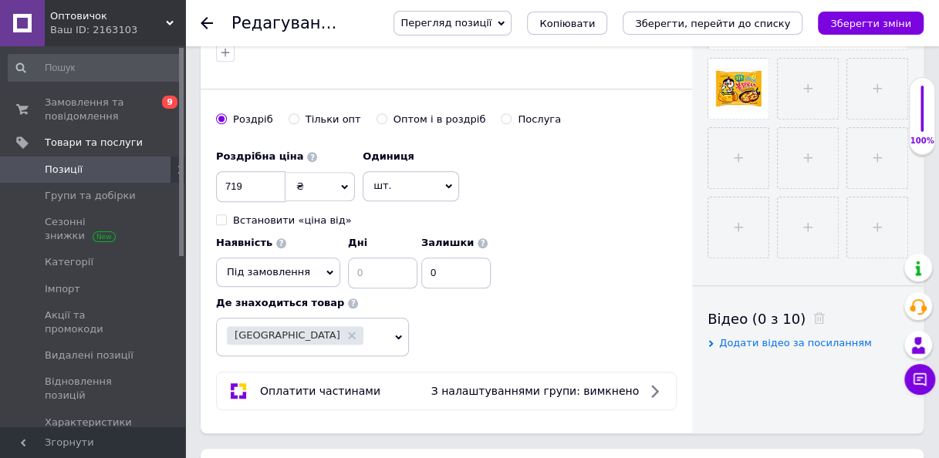
scroll to position [540, 0]
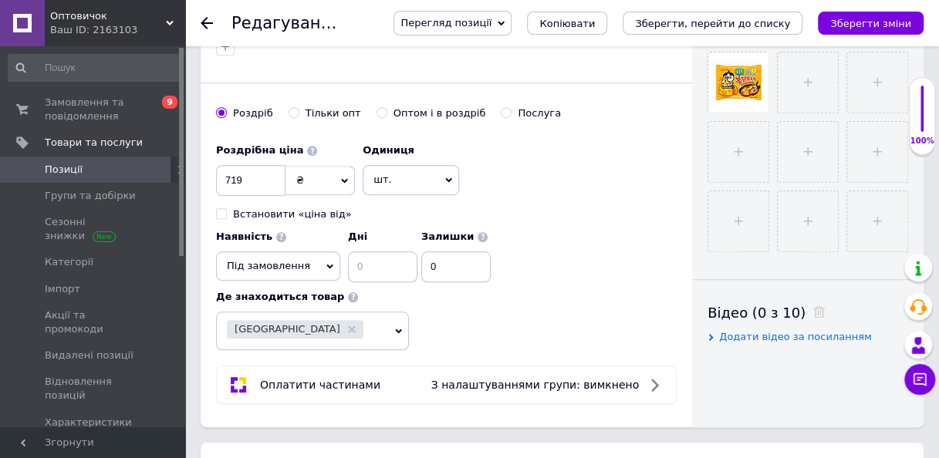
click at [296, 260] on span "Під замовлення" at bounding box center [268, 266] width 83 height 12
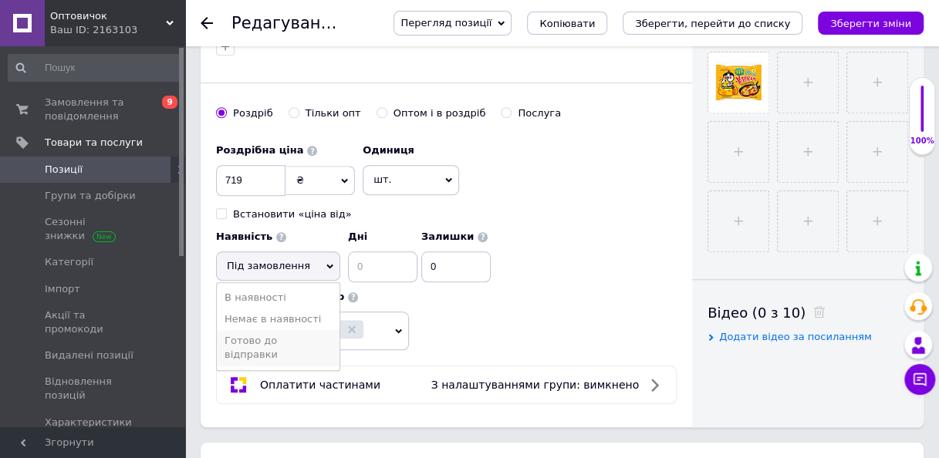
click at [265, 334] on li "Готово до відправки" at bounding box center [278, 347] width 123 height 35
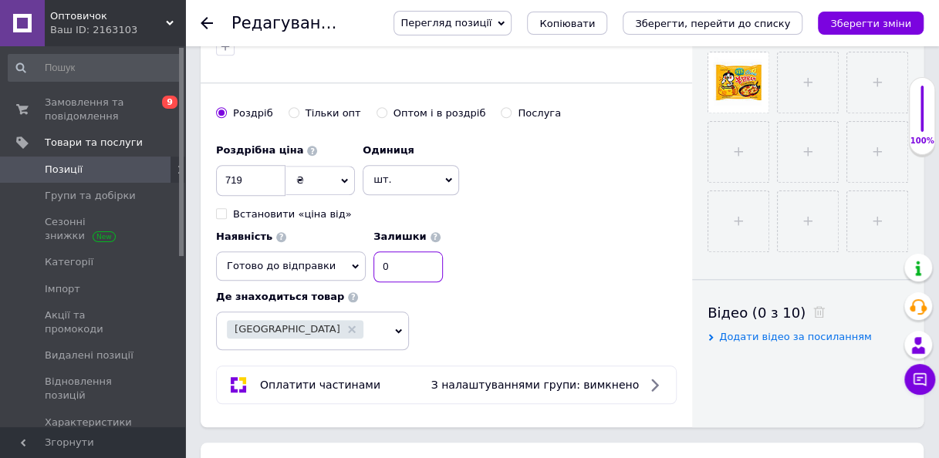
drag, startPoint x: 377, startPoint y: 268, endPoint x: 363, endPoint y: 272, distance: 15.0
click at [373, 272] on input "0" at bounding box center [407, 266] width 69 height 31
type input "8"
click at [570, 245] on div "Роздрібна ціна 719 ₴ $ EUR CHF GBP ¥ PLN ₸ MDL HUF KGS CNY TRY KRW lei Встанови…" at bounding box center [446, 209] width 461 height 147
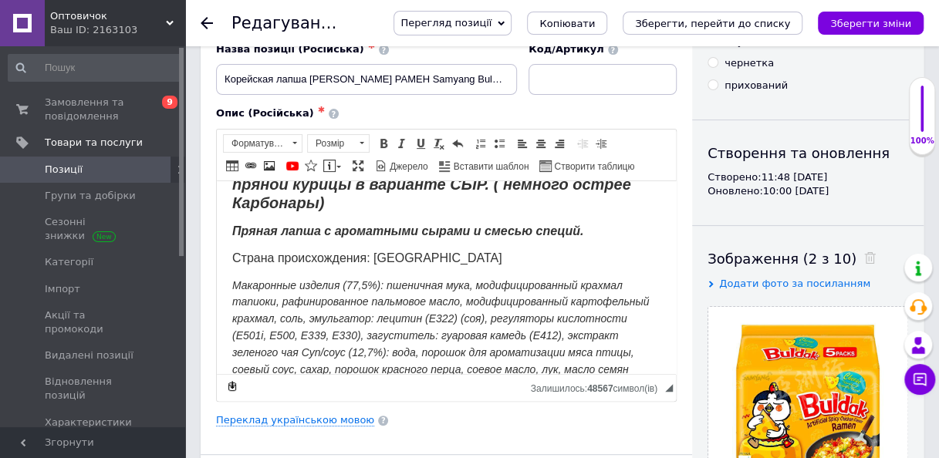
scroll to position [0, 0]
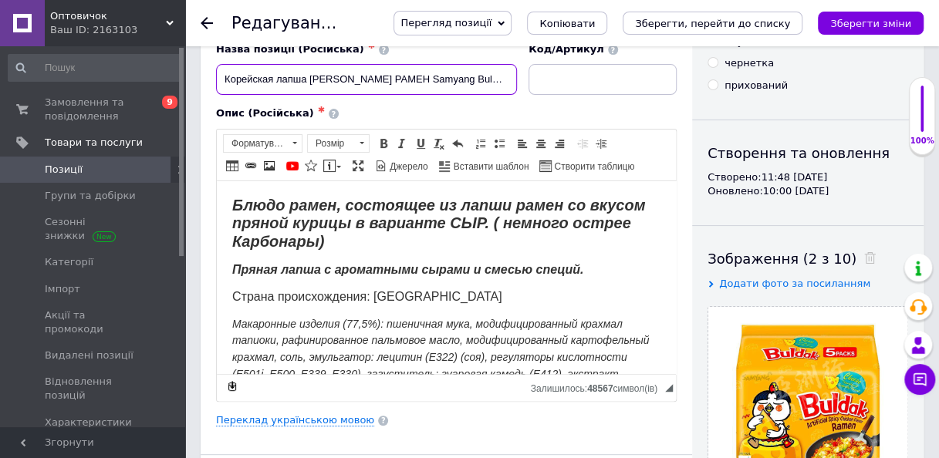
click at [440, 79] on input "Корейская лапша БУЛДАК РАМЕН Samyang Buldak СЫР экономная MAXI упаковка (5 шт) …" at bounding box center [366, 79] width 301 height 31
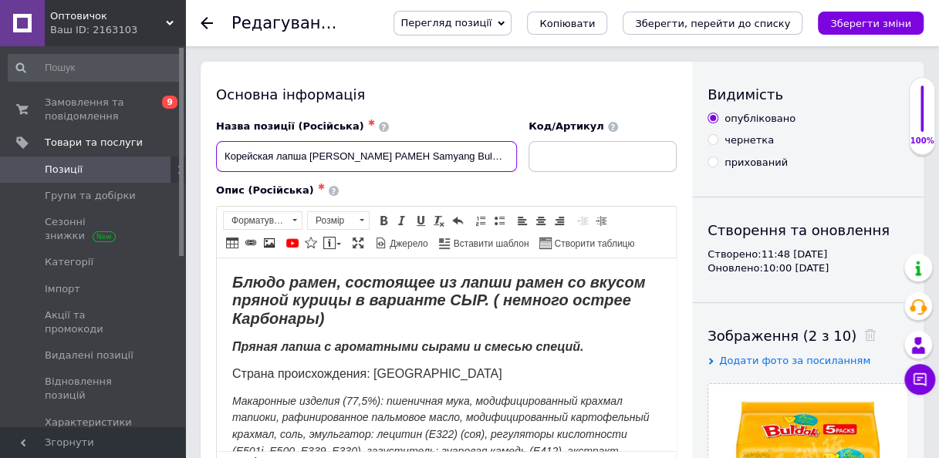
click at [495, 155] on input "Корейская лапша БУЛДАК РАМЕН Samyang Buldak СЫР экономная MAXI упаковка (5 шт) …" at bounding box center [366, 156] width 301 height 31
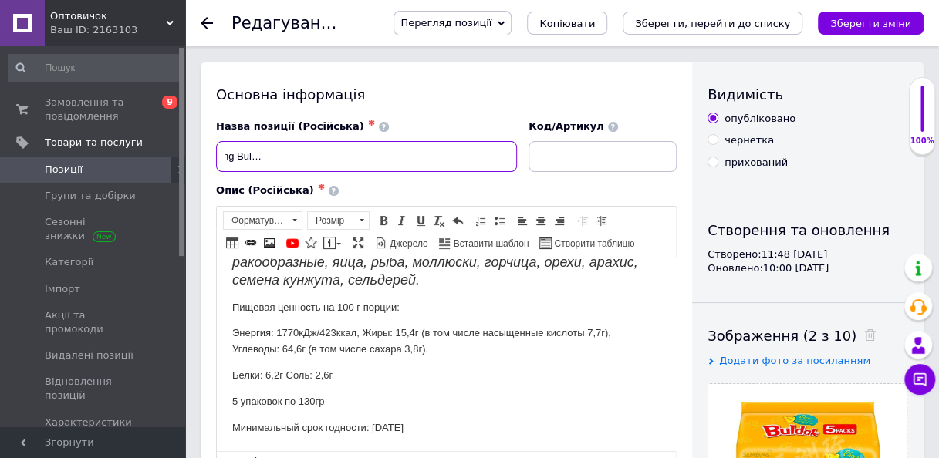
scroll to position [77, 0]
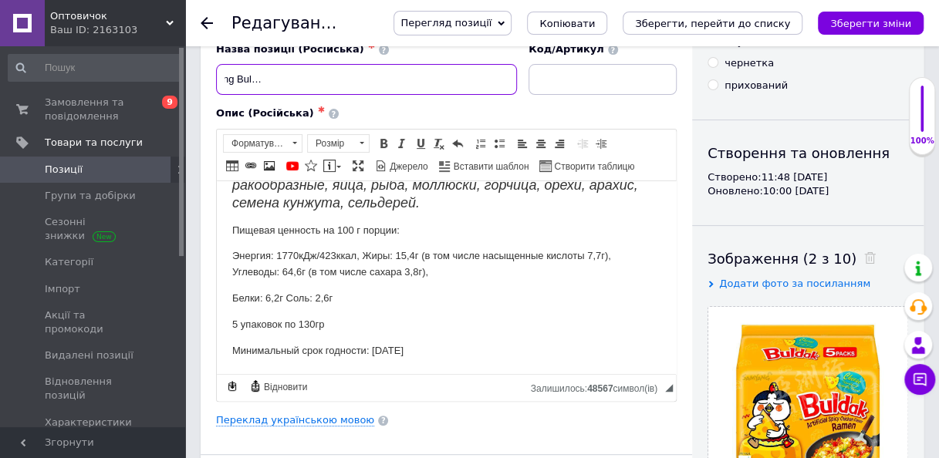
type input "Корейская лапша БУЛДАК РАМЕН Samyang Buldak СЫР экономная MAXI упаковка (5 шт) …"
click at [396, 348] on p "Минимальный срок годности: 13.05.2025" at bounding box center [446, 350] width 428 height 16
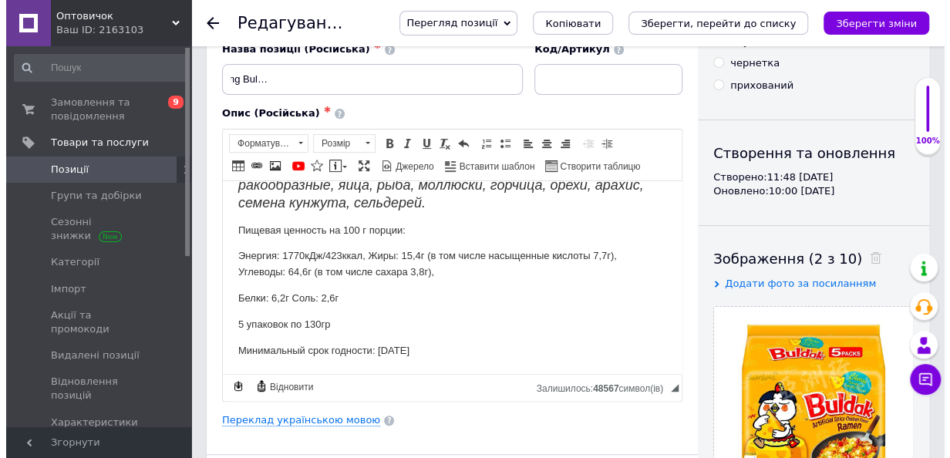
scroll to position [0, 0]
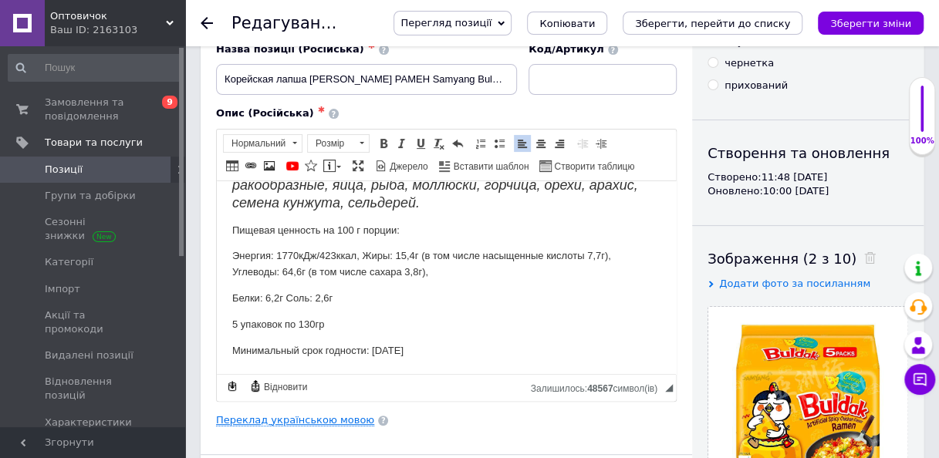
click at [313, 414] on link "Переклад українською мовою" at bounding box center [295, 420] width 158 height 12
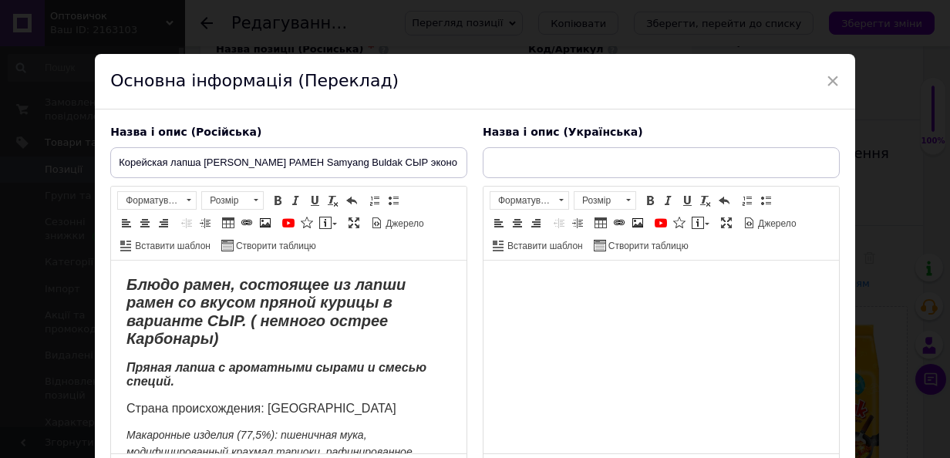
type input "Корейська локшина БУЛДАК РАМЕН Samyang Buldak СИР економне MAXI пакування (5 шт…"
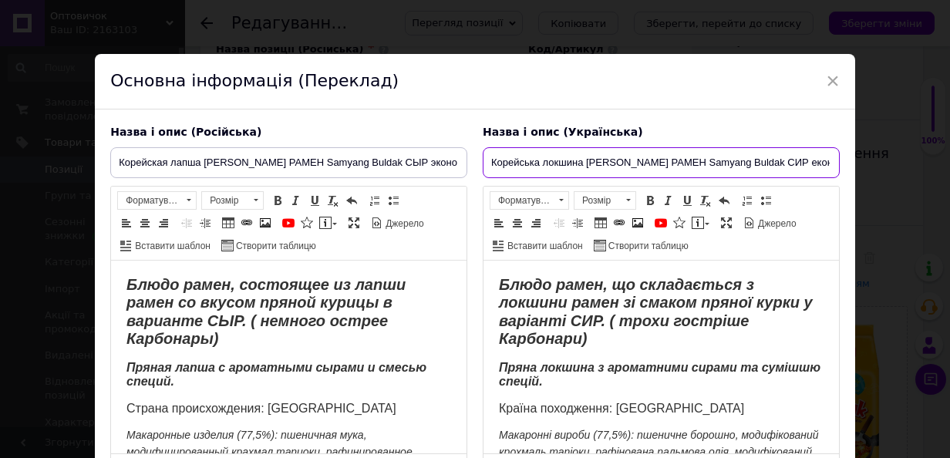
click at [759, 166] on input "Корейська локшина БУЛДАК РАМЕН Samyang Buldak СИР економне MAXI пакування (5 шт…" at bounding box center [661, 162] width 357 height 31
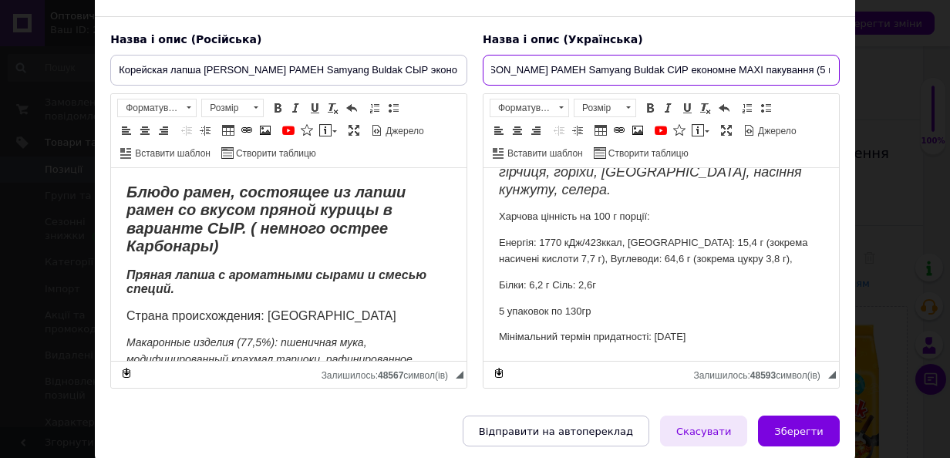
scroll to position [147, 0]
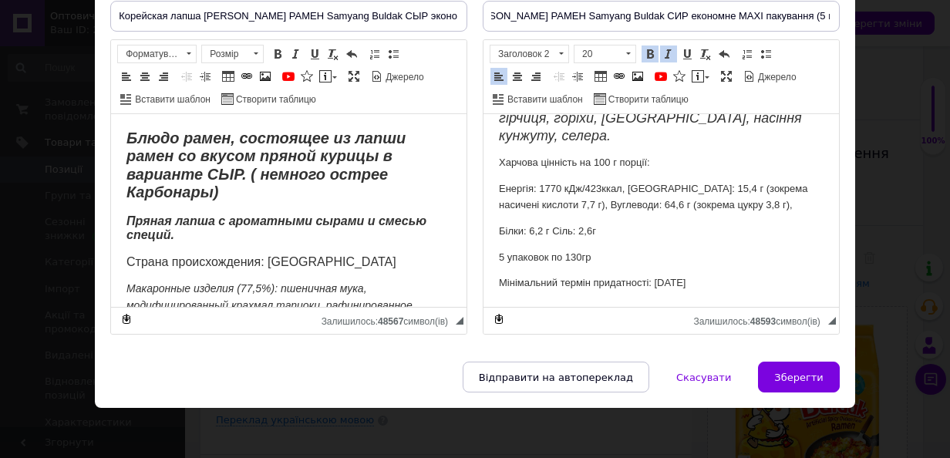
click at [664, 288] on p "Мінімальний термін придатності: 13.05.2025" at bounding box center [661, 283] width 325 height 16
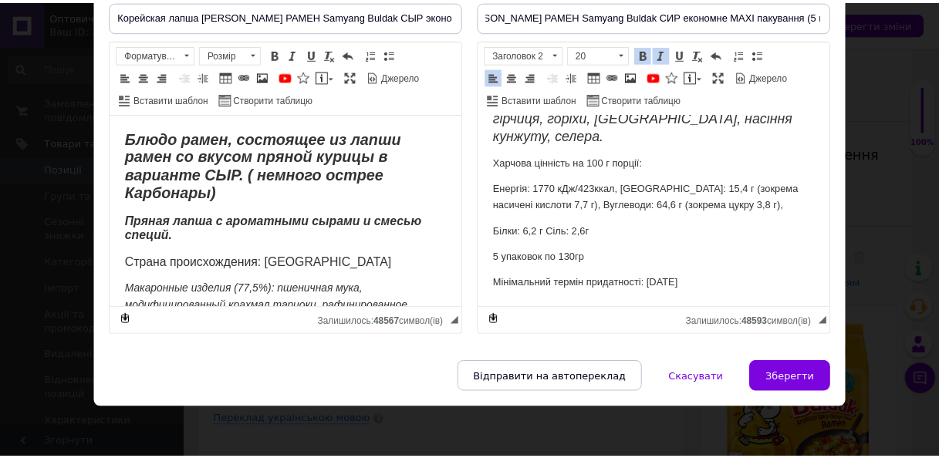
scroll to position [0, 0]
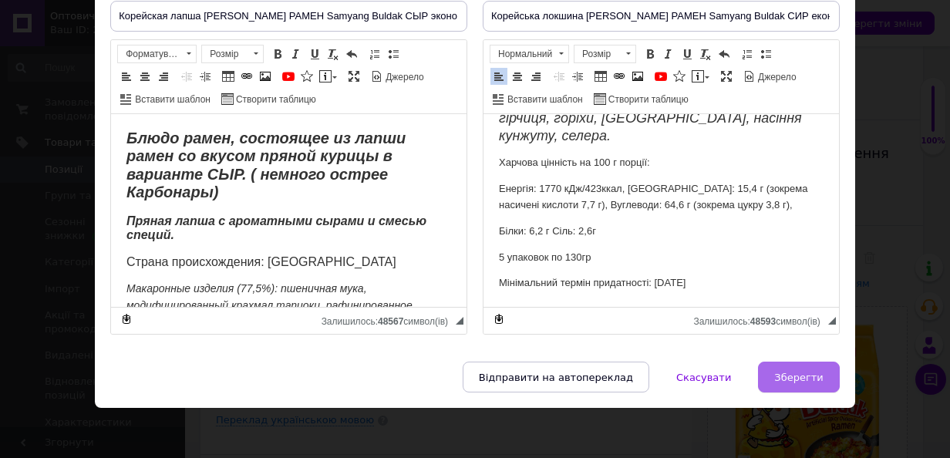
click at [791, 372] on span "Зберегти" at bounding box center [798, 378] width 49 height 12
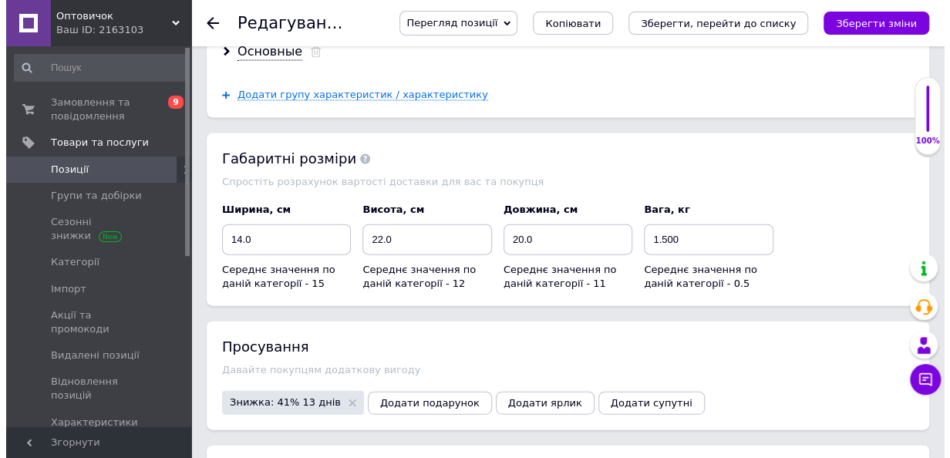
scroll to position [1700, 0]
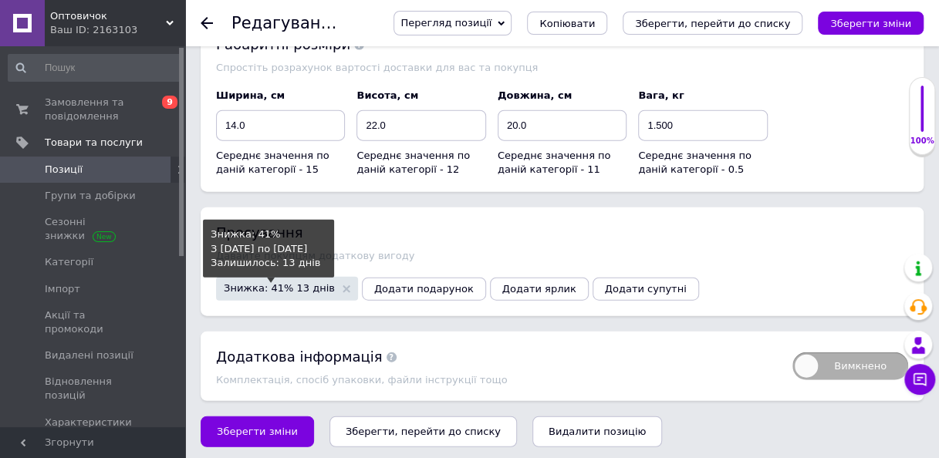
click at [298, 283] on span "Знижка: 41% 13 днів" at bounding box center [279, 288] width 111 height 10
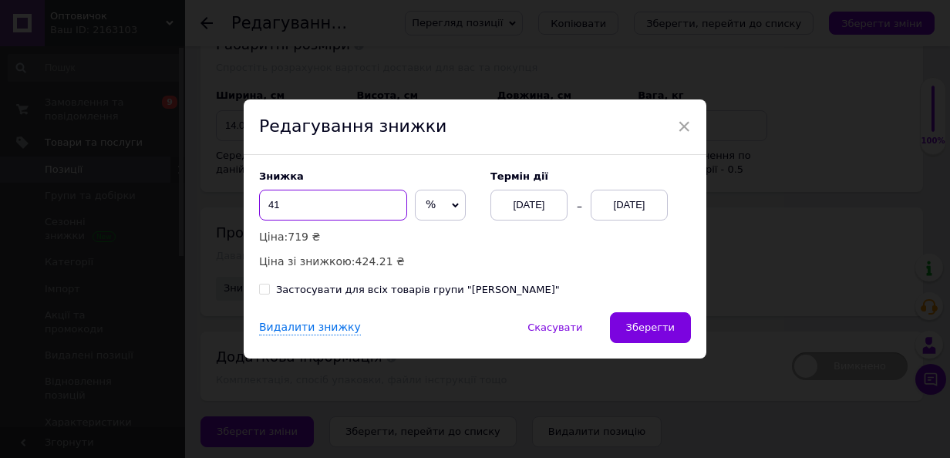
drag, startPoint x: 285, startPoint y: 211, endPoint x: 265, endPoint y: 218, distance: 21.0
click at [265, 218] on input "41" at bounding box center [333, 205] width 148 height 31
type input "29"
click at [660, 210] on div "25.08.2025" at bounding box center [629, 205] width 77 height 31
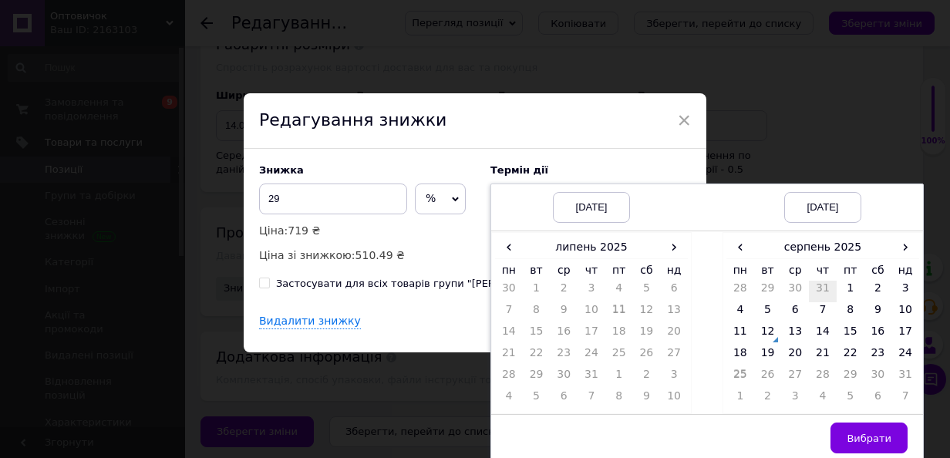
scroll to position [8, 0]
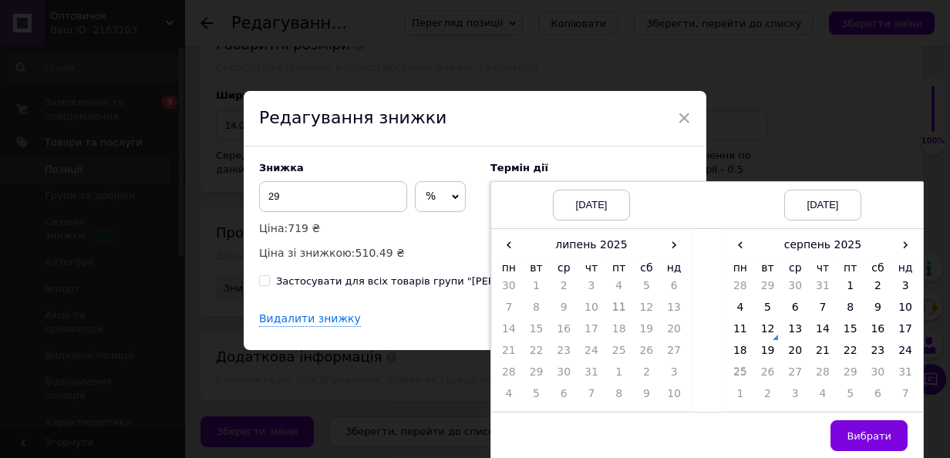
click at [876, 125] on div "× Редагування знижки Знижка 29 % ₴ Ціна: 719 ₴ Ціна зі знижкою: 510.49 ₴ Термін…" at bounding box center [475, 229] width 950 height 458
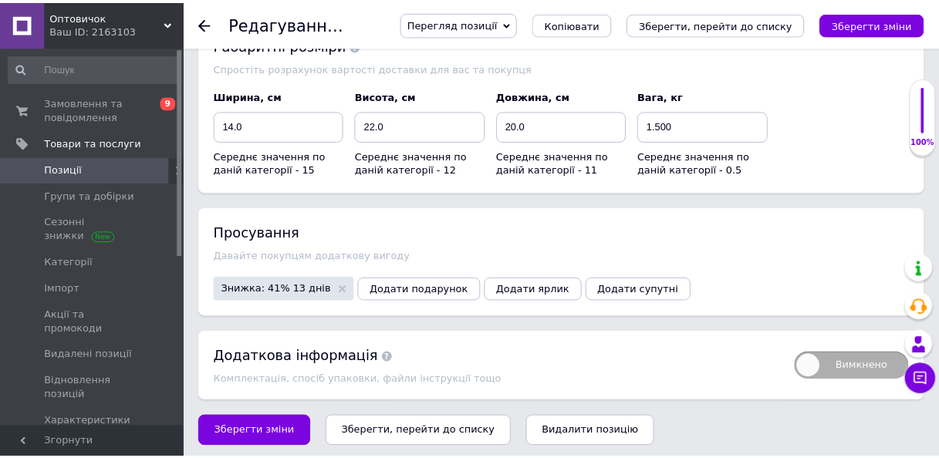
scroll to position [1658, 0]
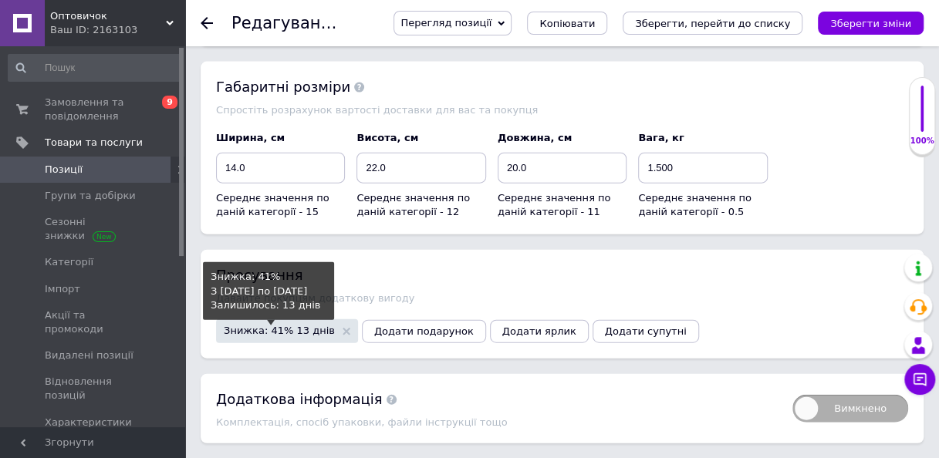
click at [296, 326] on span "Знижка: 41% 13 днів" at bounding box center [279, 331] width 111 height 10
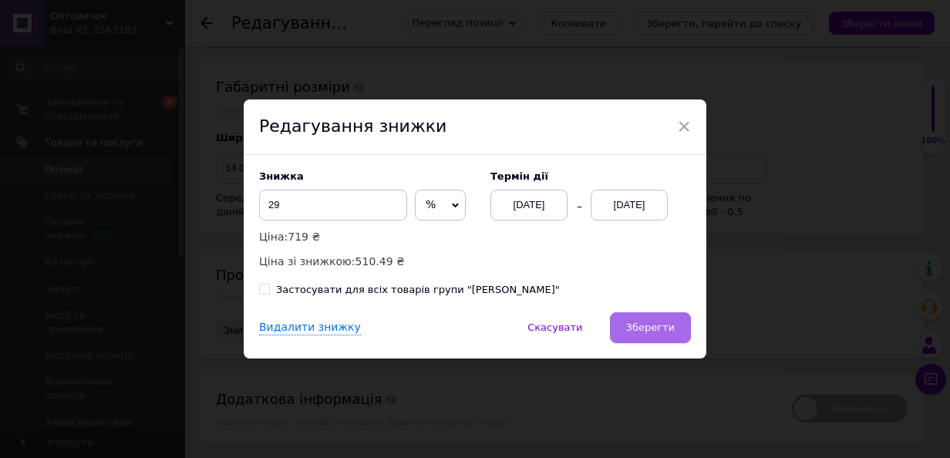
click at [676, 324] on button "Зберегти" at bounding box center [650, 327] width 81 height 31
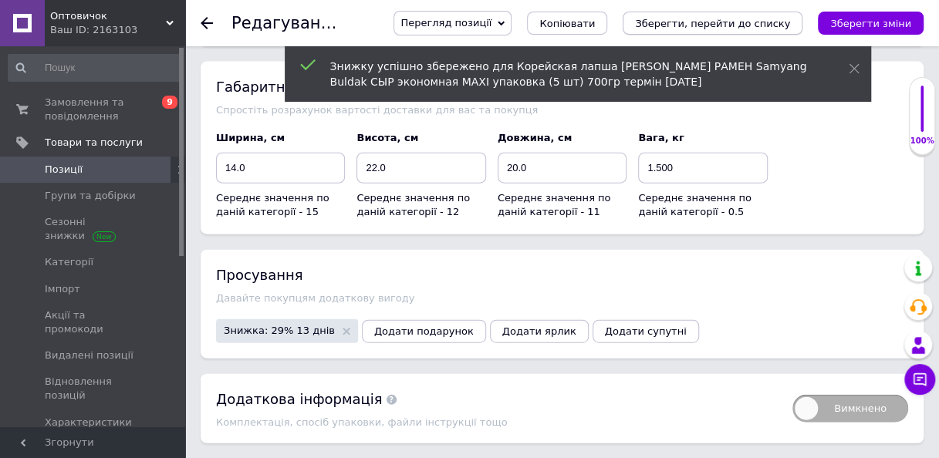
click at [726, 12] on button "Зберегти, перейти до списку" at bounding box center [713, 23] width 180 height 23
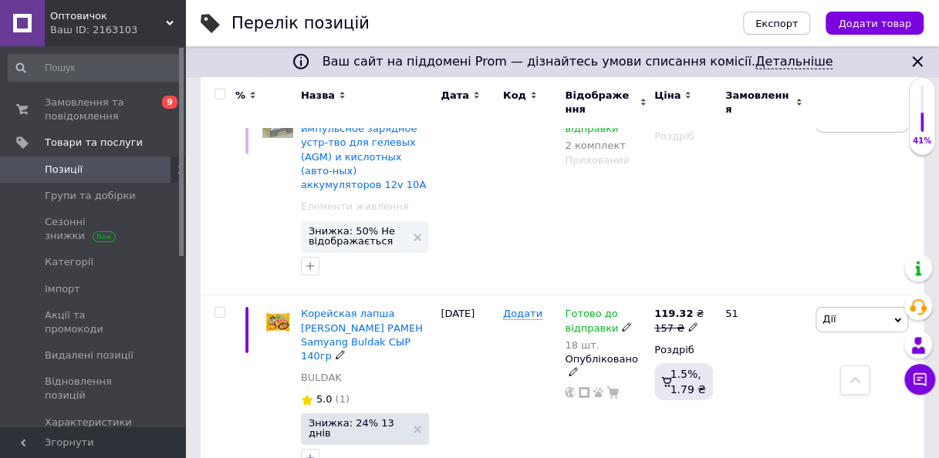
scroll to position [2391, 0]
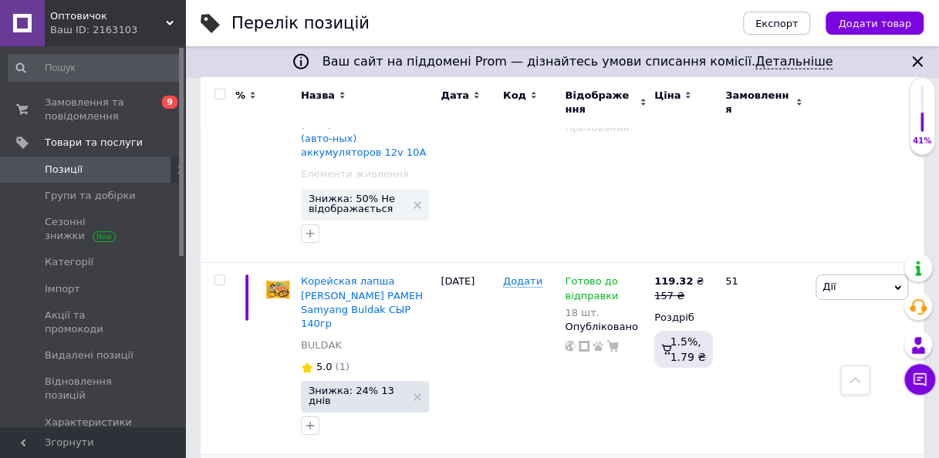
type input "718"
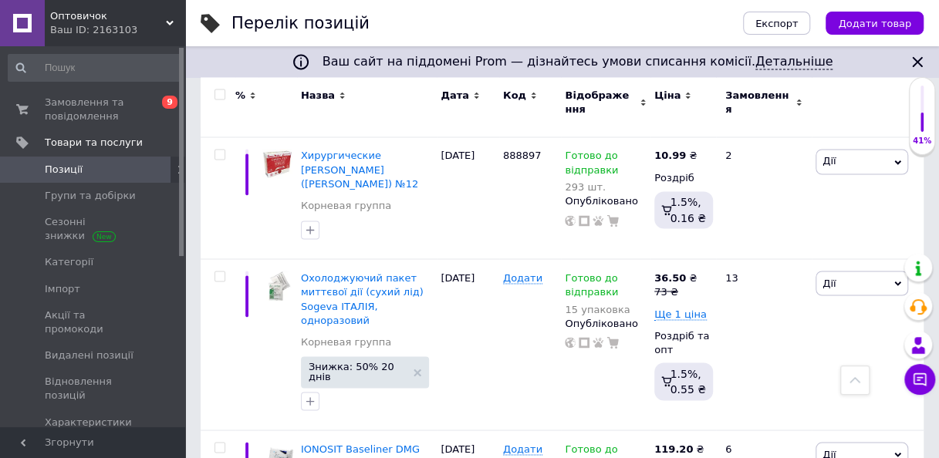
scroll to position [1157, 0]
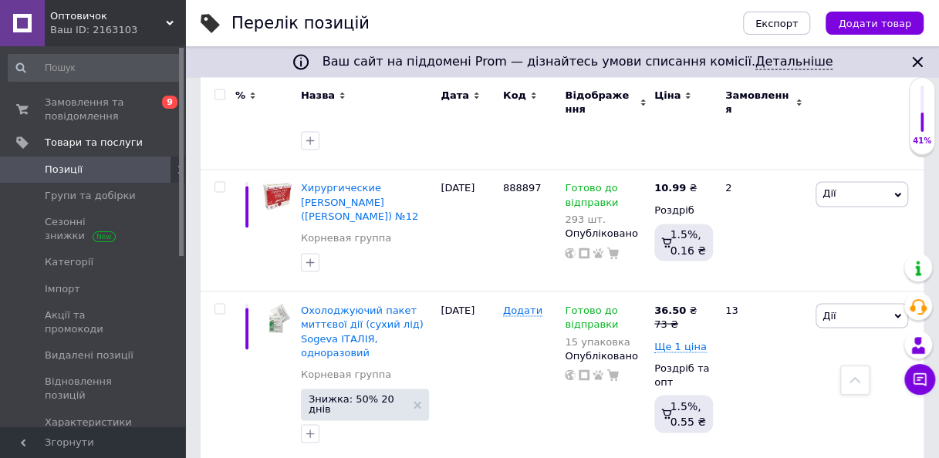
drag, startPoint x: 737, startPoint y: 371, endPoint x: 724, endPoint y: 376, distance: 14.6
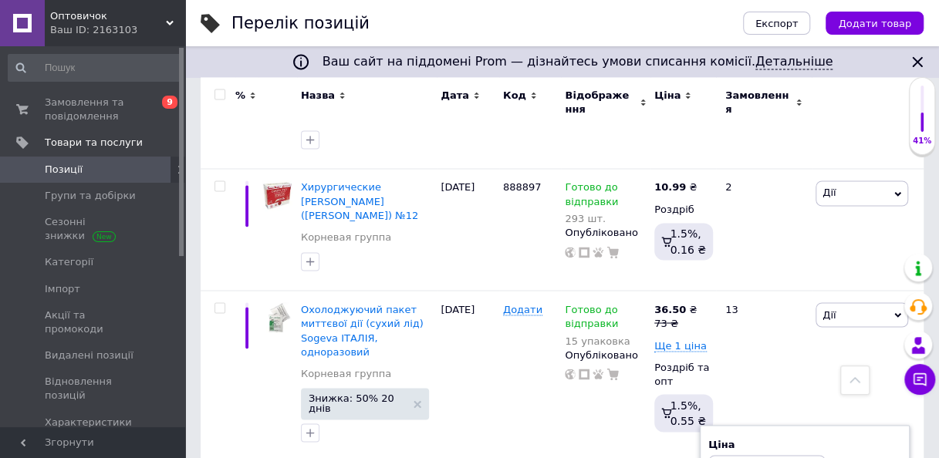
type input "151"
drag, startPoint x: 728, startPoint y: 369, endPoint x: 720, endPoint y: 370, distance: 7.9
type input "161"
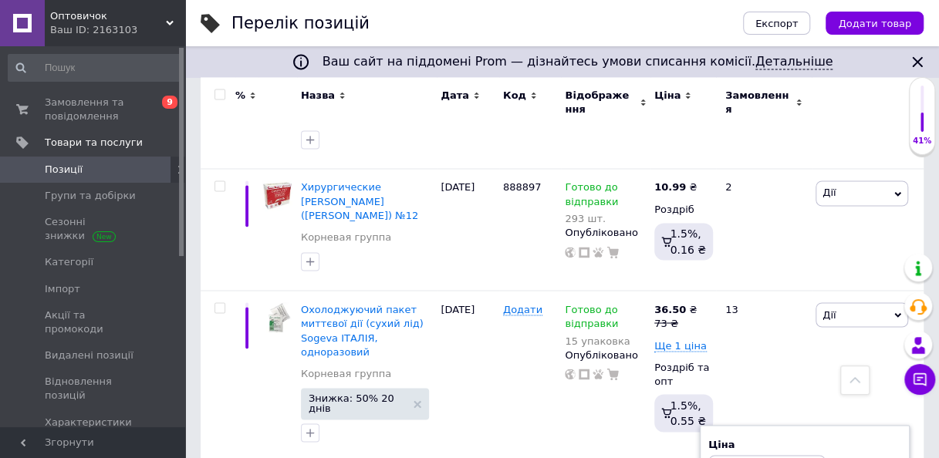
type input "162"
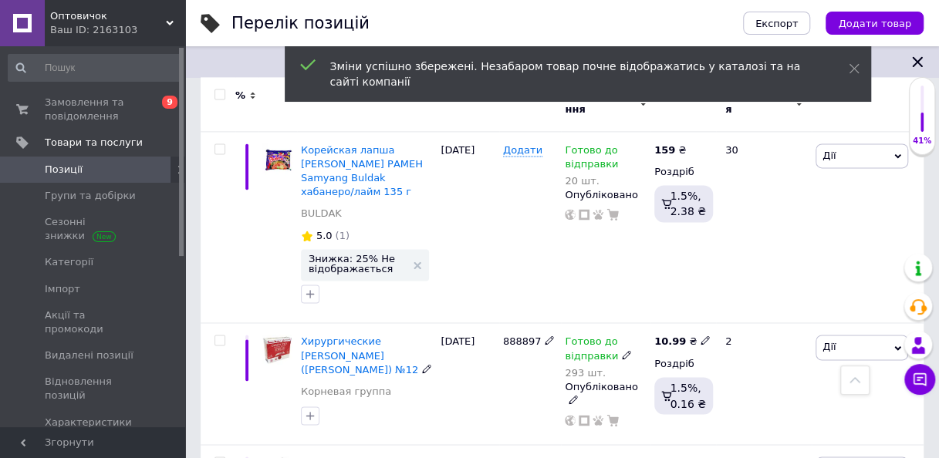
scroll to position [849, 0]
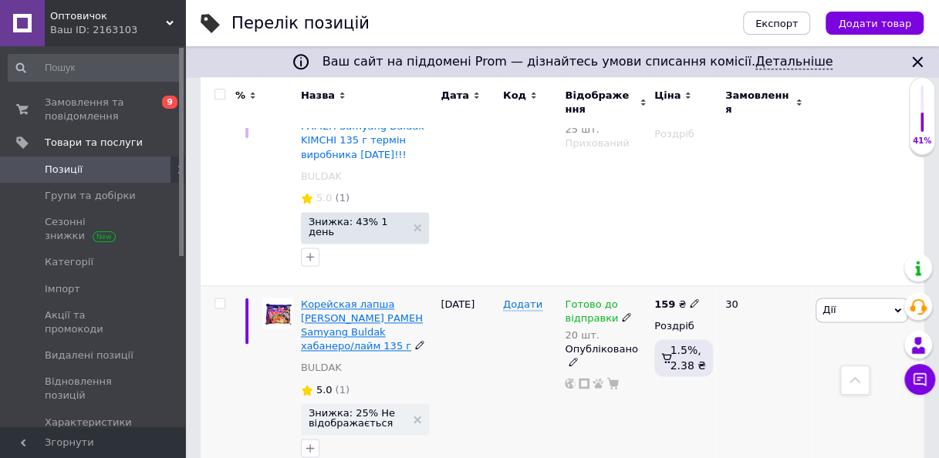
click at [389, 299] on span "Корейская лапша БУЛДАК РАМЕН Samyang Buldak хабанеро/лайм 135 г" at bounding box center [362, 326] width 122 height 54
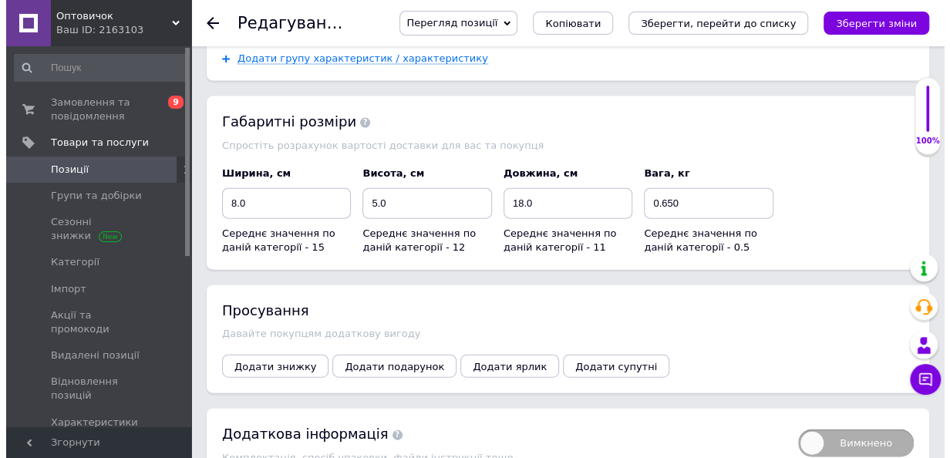
scroll to position [1704, 0]
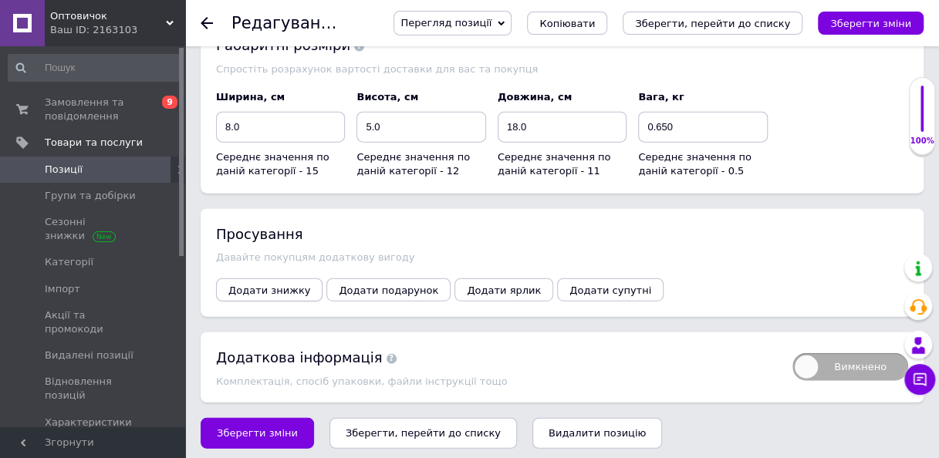
click at [295, 285] on span "Додати знижку" at bounding box center [269, 291] width 82 height 12
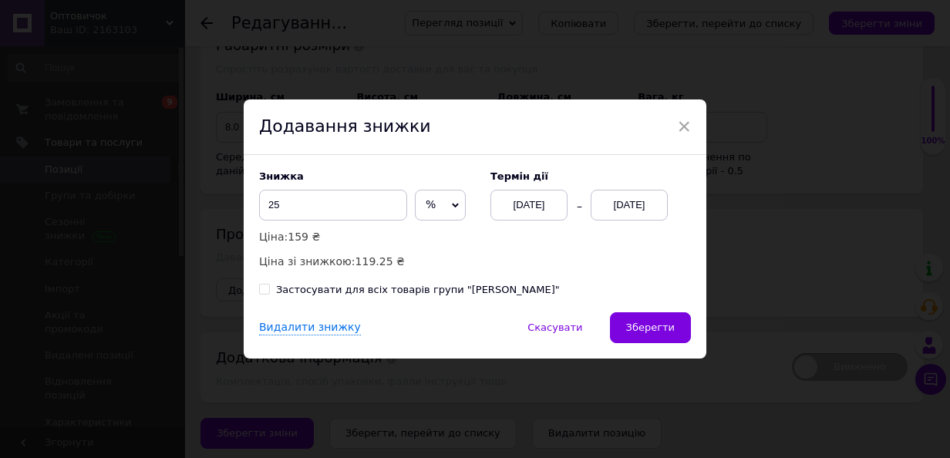
click at [630, 214] on div "[DATE]" at bounding box center [629, 205] width 77 height 31
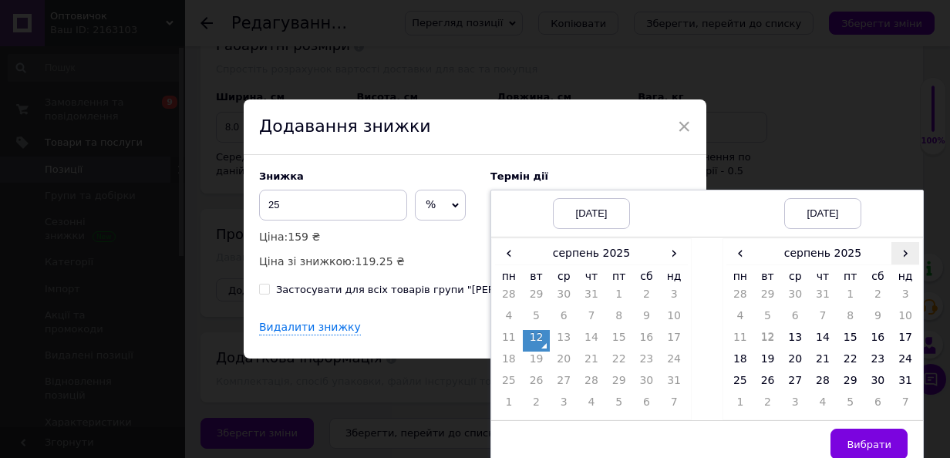
click at [900, 251] on span "›" at bounding box center [906, 253] width 28 height 22
click at [858, 389] on td "26" at bounding box center [851, 384] width 28 height 22
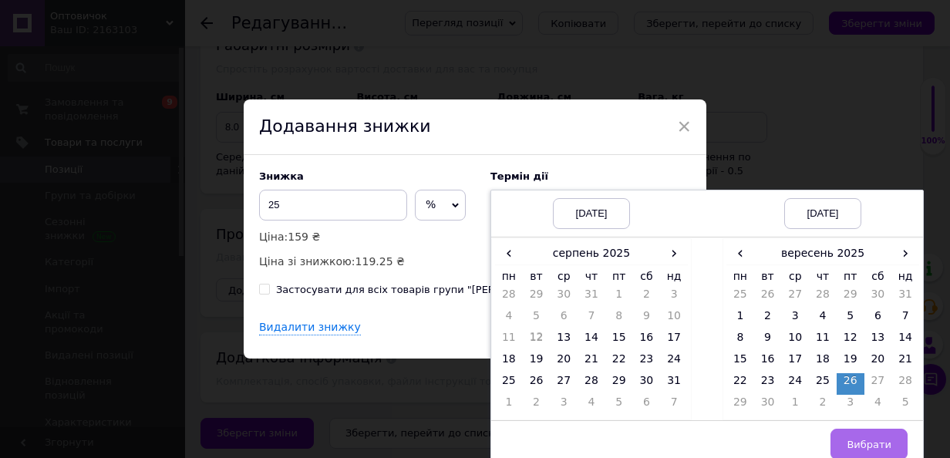
click at [869, 429] on button "Вибрати" at bounding box center [869, 444] width 77 height 31
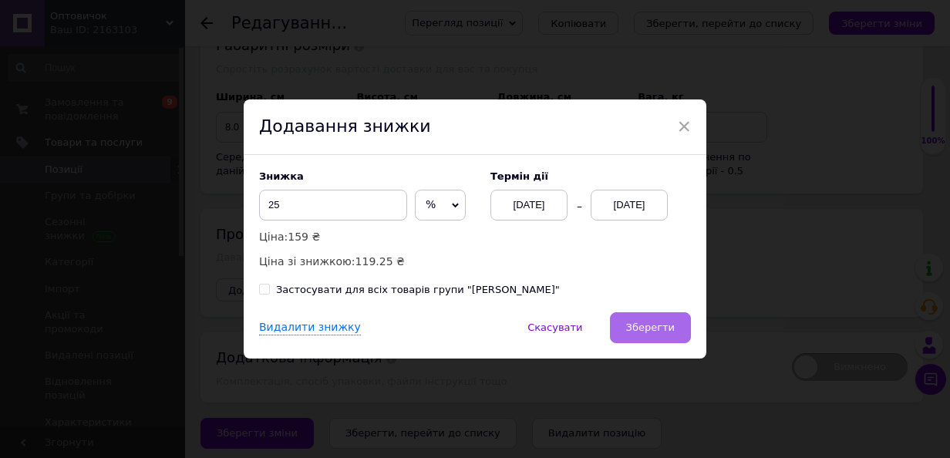
click at [665, 332] on span "Зберегти" at bounding box center [650, 328] width 49 height 12
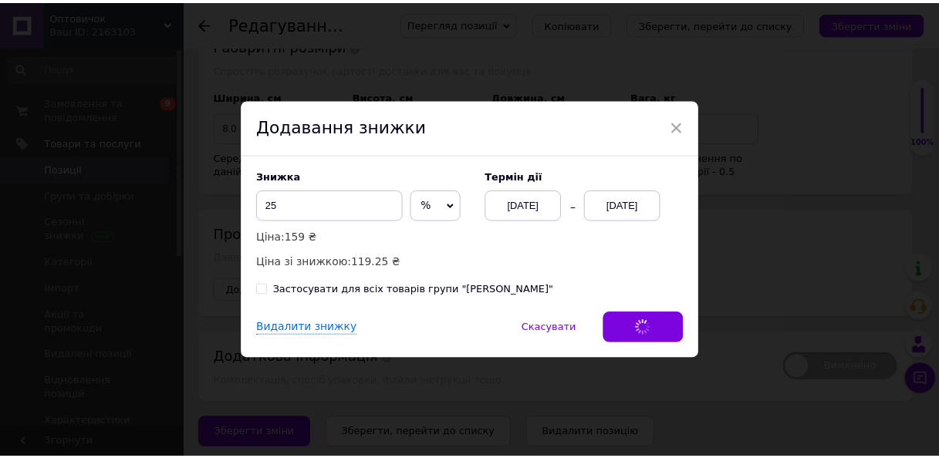
scroll to position [1662, 0]
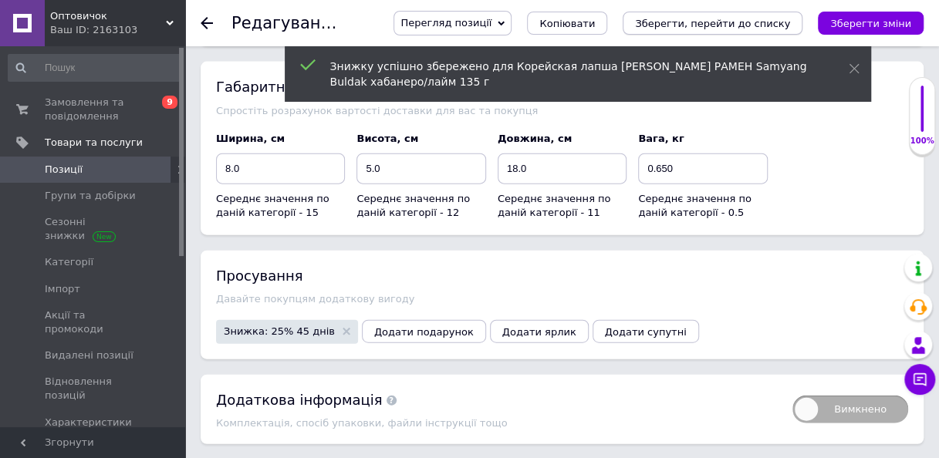
click at [778, 19] on icon "Зберегти, перейти до списку" at bounding box center [712, 24] width 155 height 12
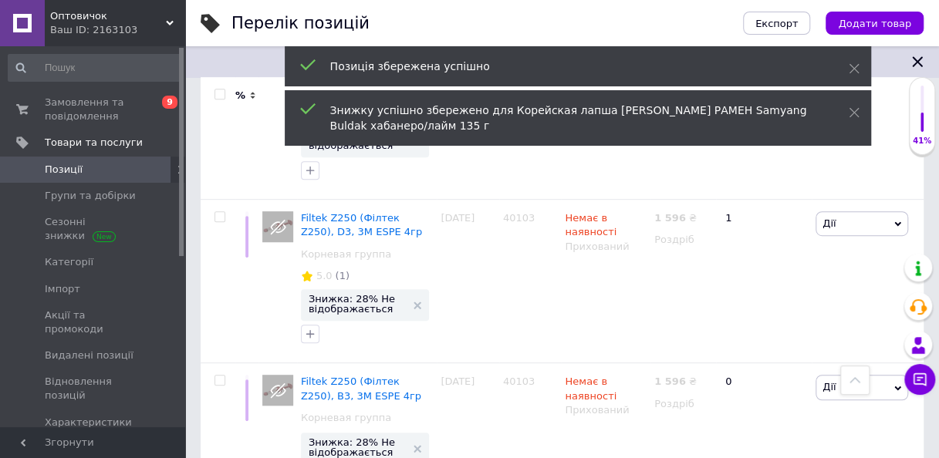
scroll to position [3157, 0]
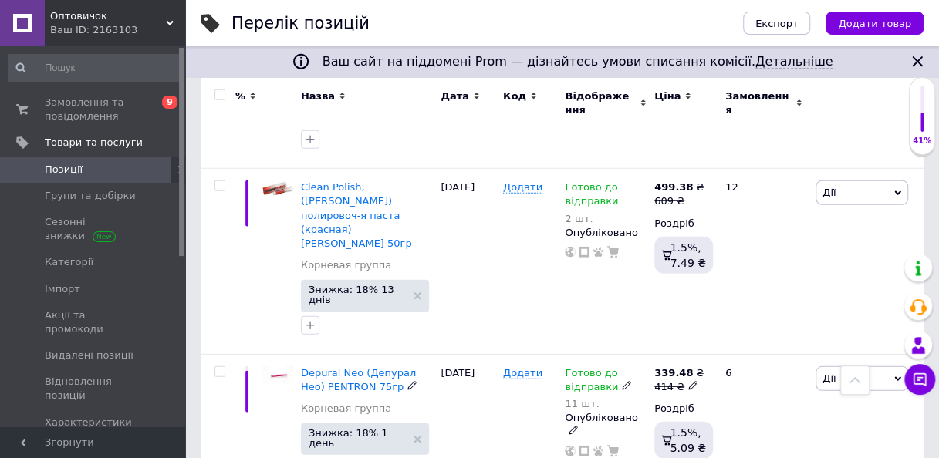
scroll to position [1876, 0]
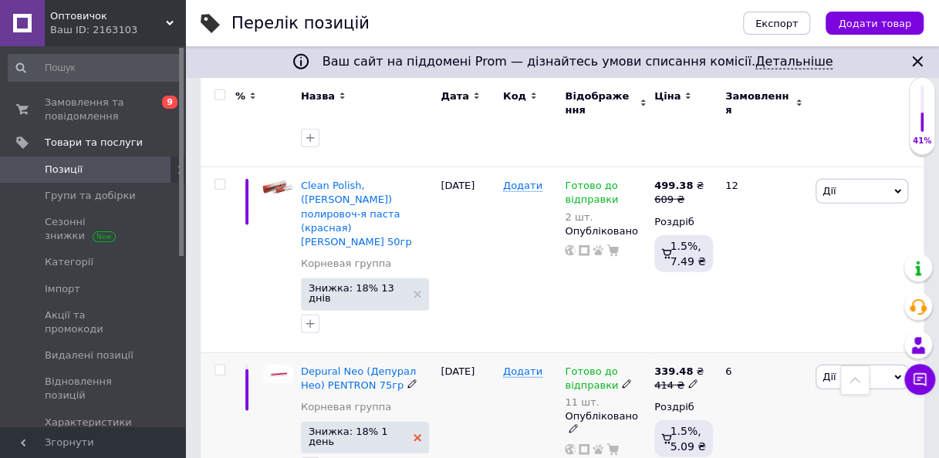
click at [413, 434] on icon at bounding box center [417, 438] width 8 height 8
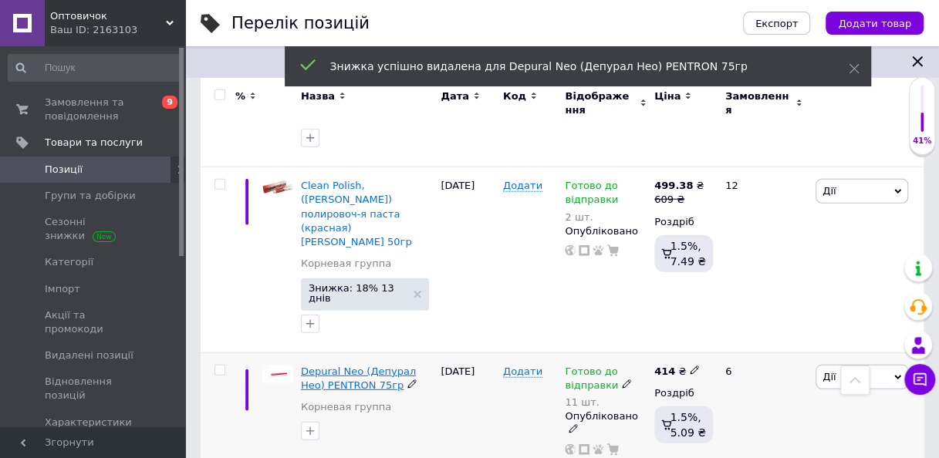
click at [409, 366] on span "Depural Neo (Депурал Нео) PENTRON 75гр" at bounding box center [358, 378] width 115 height 25
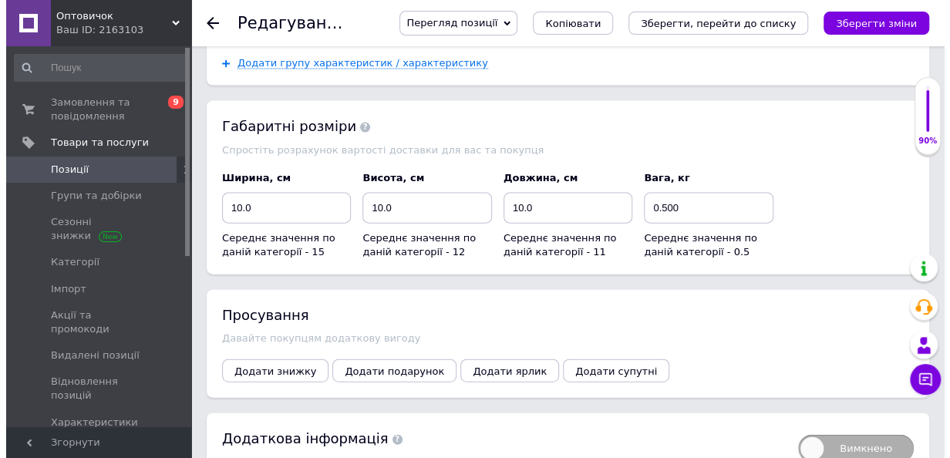
scroll to position [1614, 0]
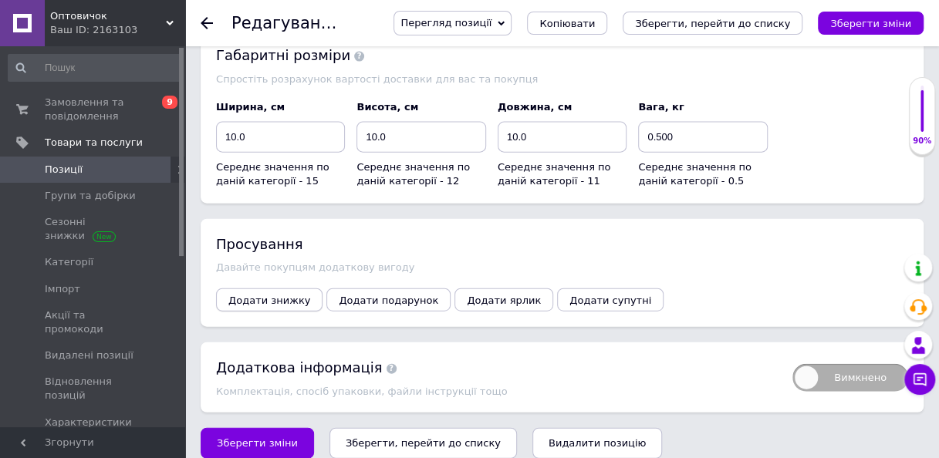
click at [271, 295] on span "Додати знижку" at bounding box center [269, 301] width 82 height 12
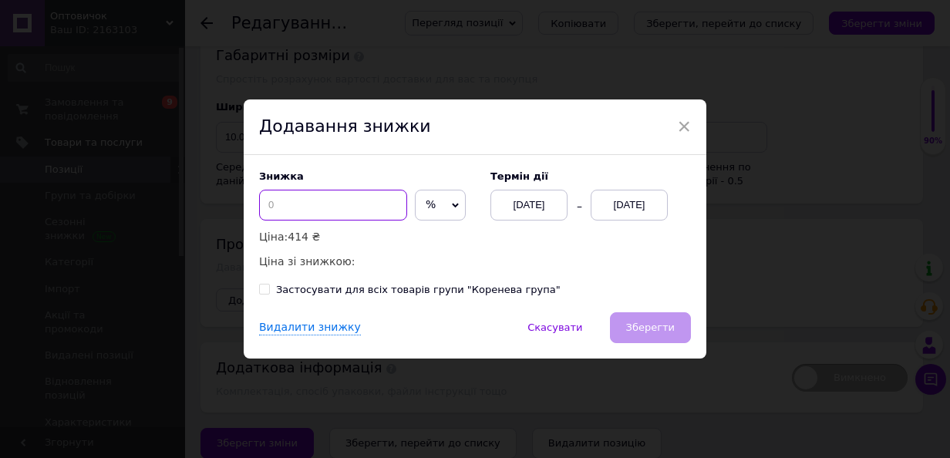
click at [302, 207] on input at bounding box center [333, 205] width 148 height 31
type input "18"
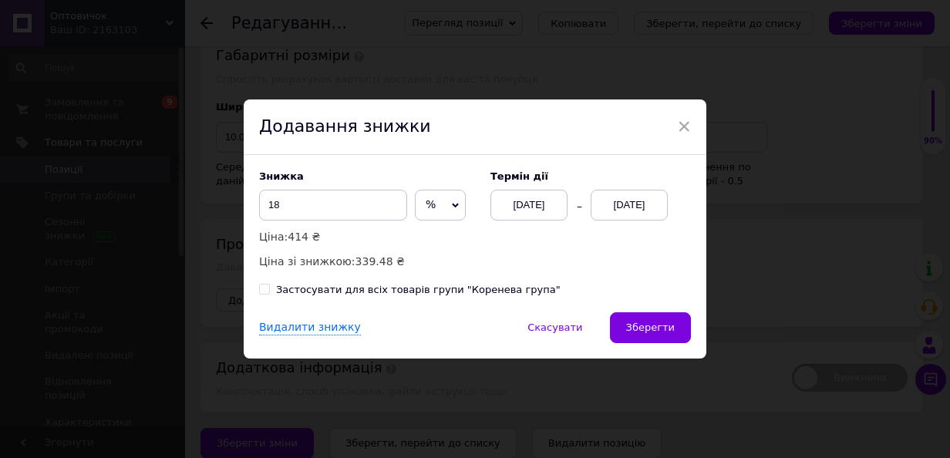
click at [643, 201] on div "[DATE]" at bounding box center [629, 205] width 77 height 31
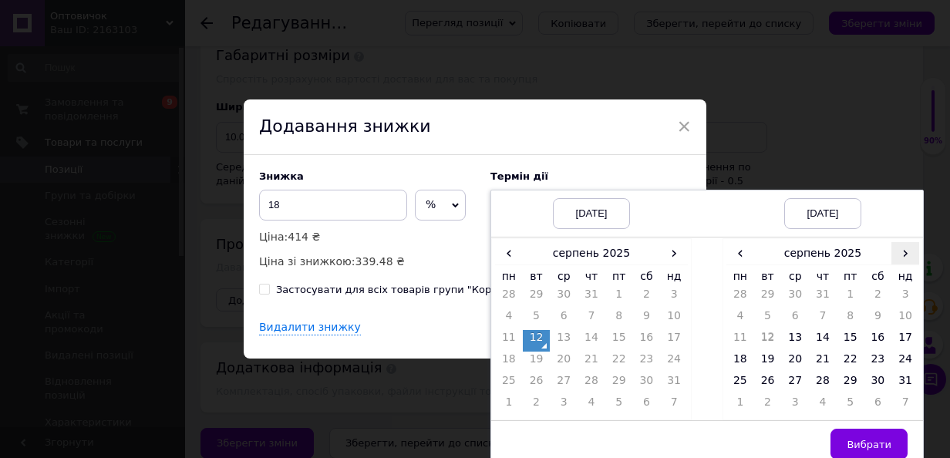
click at [892, 262] on span "›" at bounding box center [906, 253] width 28 height 22
click at [841, 381] on td "26" at bounding box center [851, 384] width 28 height 22
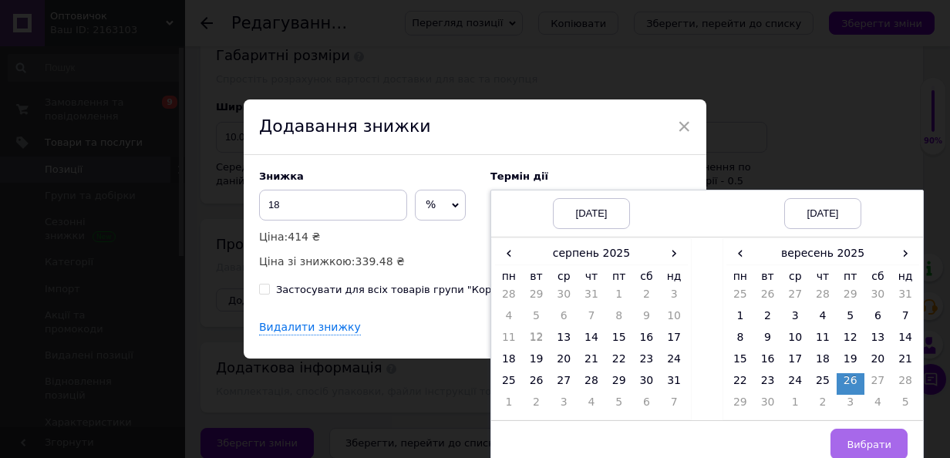
click at [861, 435] on button "Вибрати" at bounding box center [869, 444] width 77 height 31
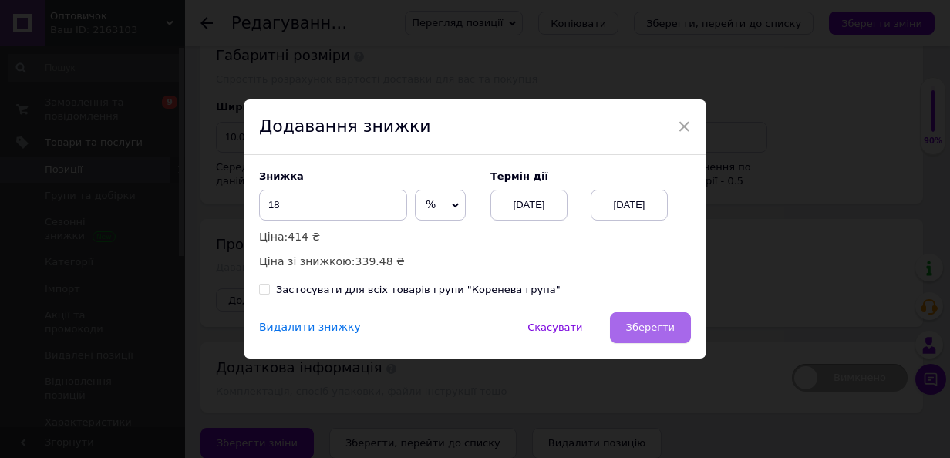
click at [661, 331] on span "Зберегти" at bounding box center [650, 328] width 49 height 12
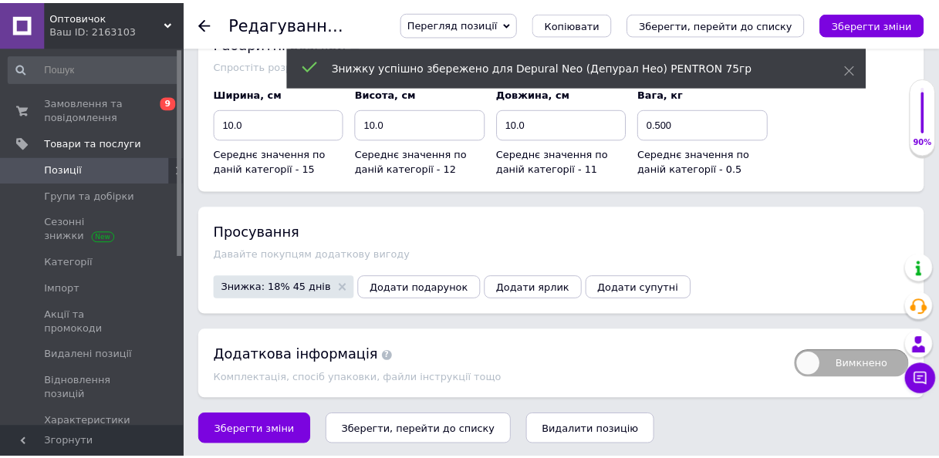
scroll to position [1572, 0]
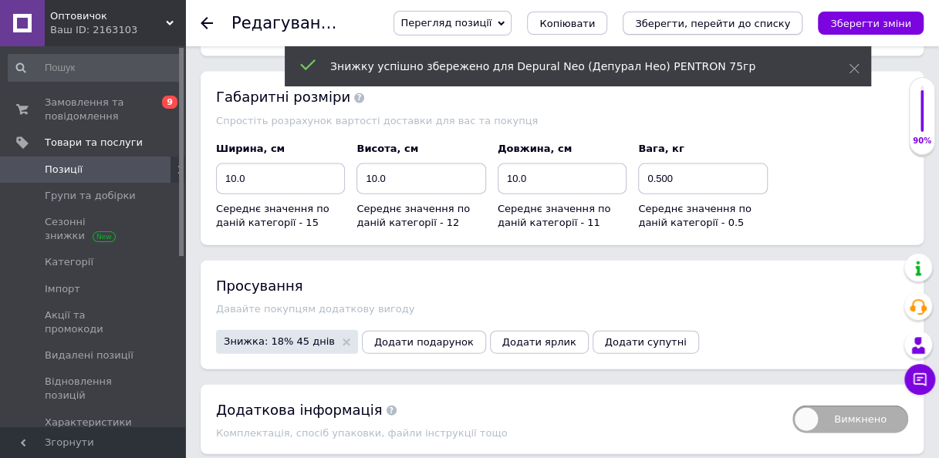
click at [778, 25] on icon "Зберегти, перейти до списку" at bounding box center [712, 24] width 155 height 12
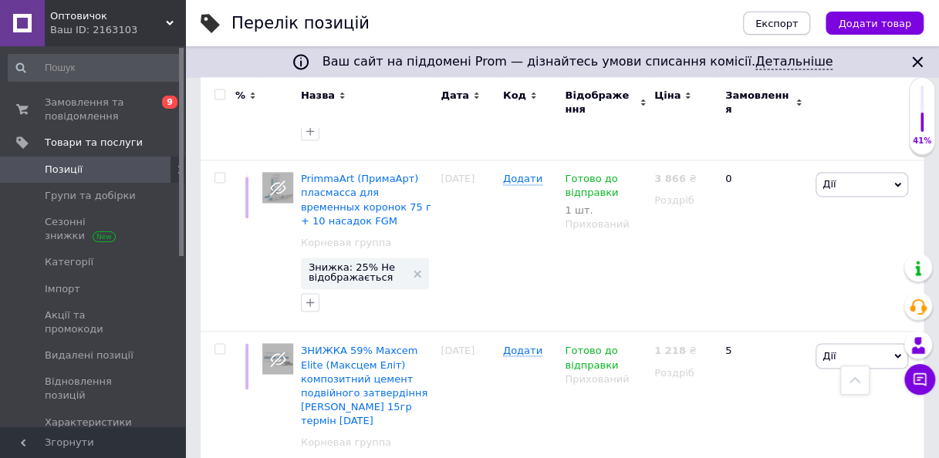
scroll to position [1157, 0]
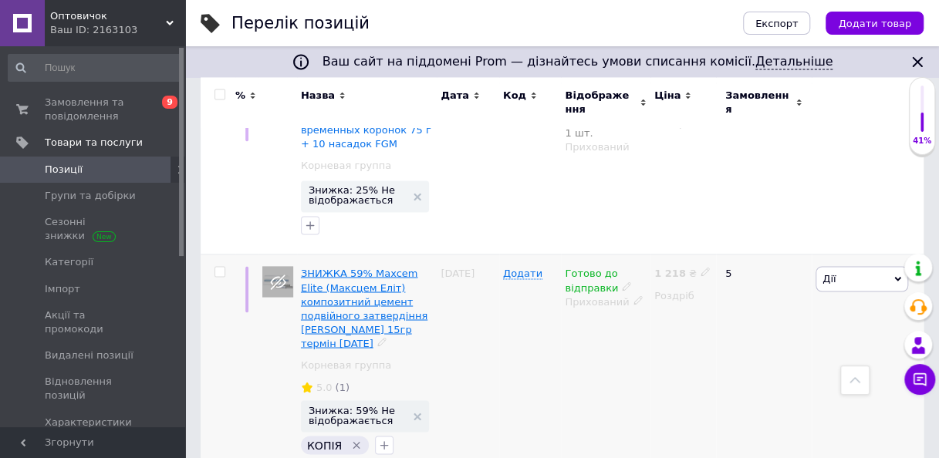
click at [373, 269] on span "ЗНИЖКА 59% Maxcem Elite (Макcцем Еліт) композитний цемент подвійного затвердінн…" at bounding box center [364, 308] width 127 height 82
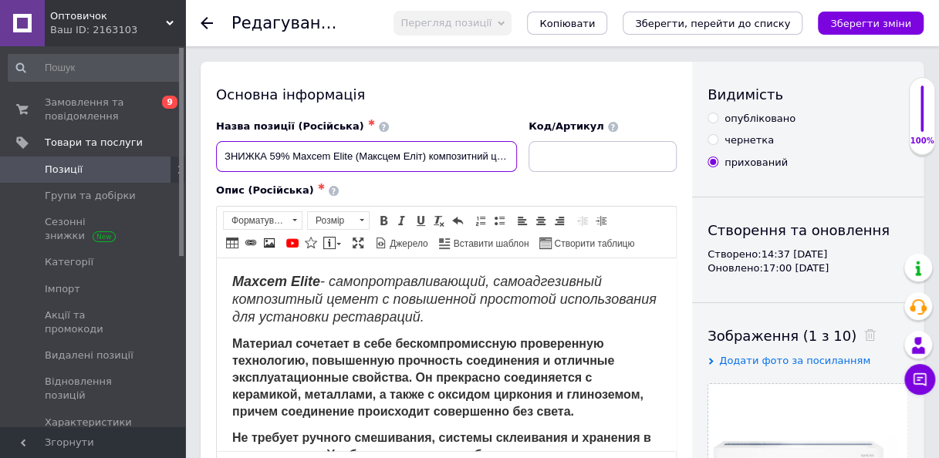
drag, startPoint x: 290, startPoint y: 156, endPoint x: 352, endPoint y: 153, distance: 61.8
click at [352, 153] on input "ЗНИЖКА 59% Maxcem Elite (Макcцем Еліт) композитний цемент подвійного затвердінн…" at bounding box center [366, 156] width 301 height 31
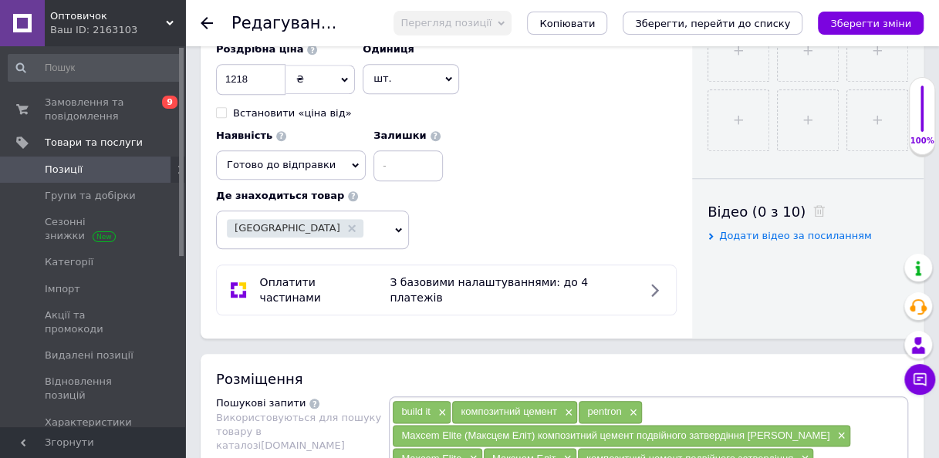
scroll to position [617, 0]
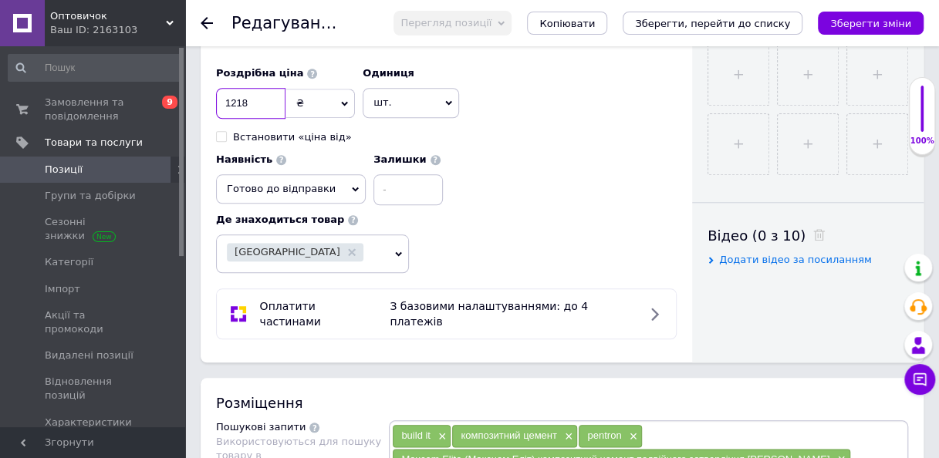
click at [231, 105] on input "1218" at bounding box center [250, 103] width 69 height 31
click at [242, 98] on input "1918" at bounding box center [250, 103] width 69 height 31
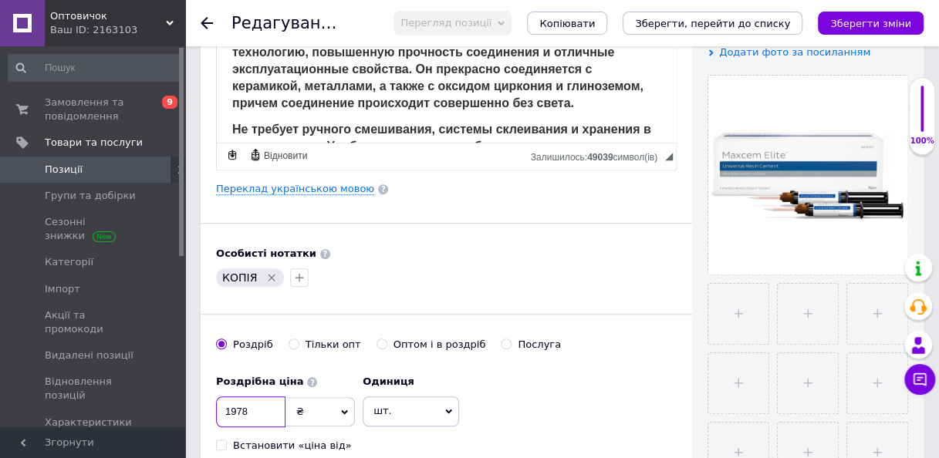
scroll to position [0, 0]
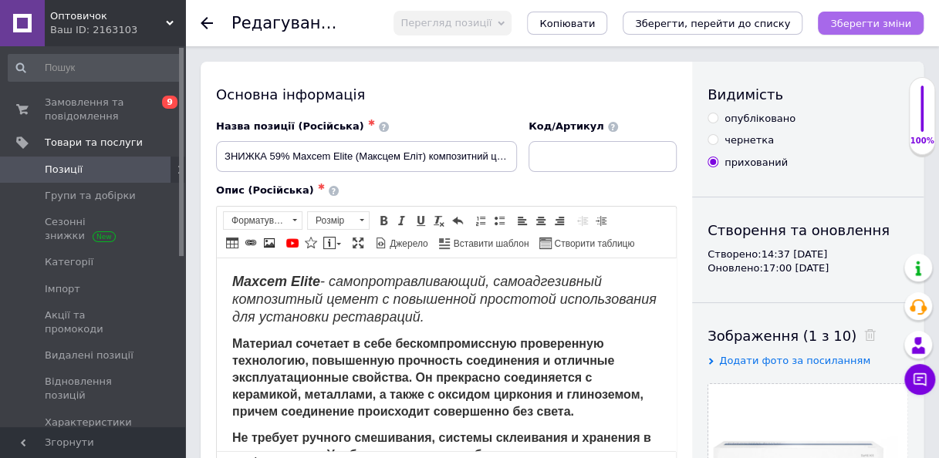
type input "1978"
click at [850, 26] on icon "Зберегти зміни" at bounding box center [870, 24] width 81 height 12
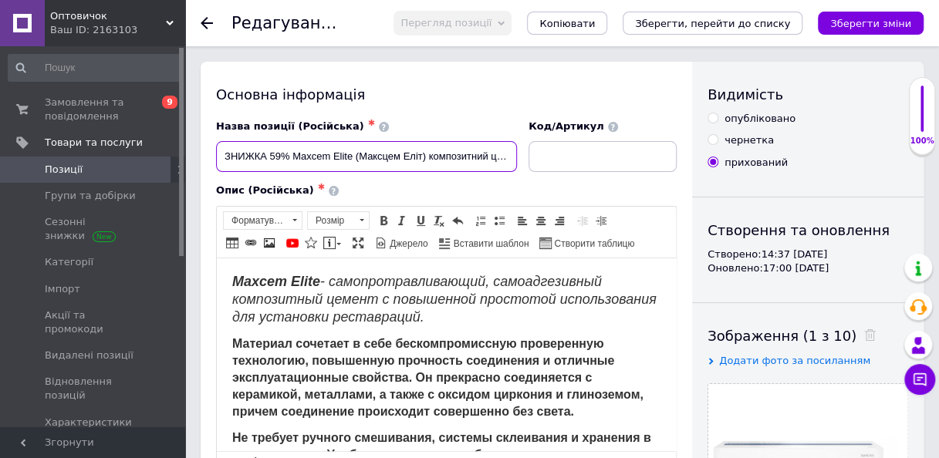
click at [443, 151] on input "ЗНИЖКА 59% Maxcem Elite (Макcцем Еліт) композитний цемент подвійного затвердінн…" at bounding box center [366, 156] width 301 height 31
click at [484, 150] on input "ЗНИЖКА 59% Maxcem Elite (Макcцем Еліт) композитний цемент подвійного затвердінн…" at bounding box center [366, 156] width 301 height 31
type input "ЗНИЖКА 59% Maxcem Elite (Макcцем Еліт) композитний цемент подвійного затвердінн…"
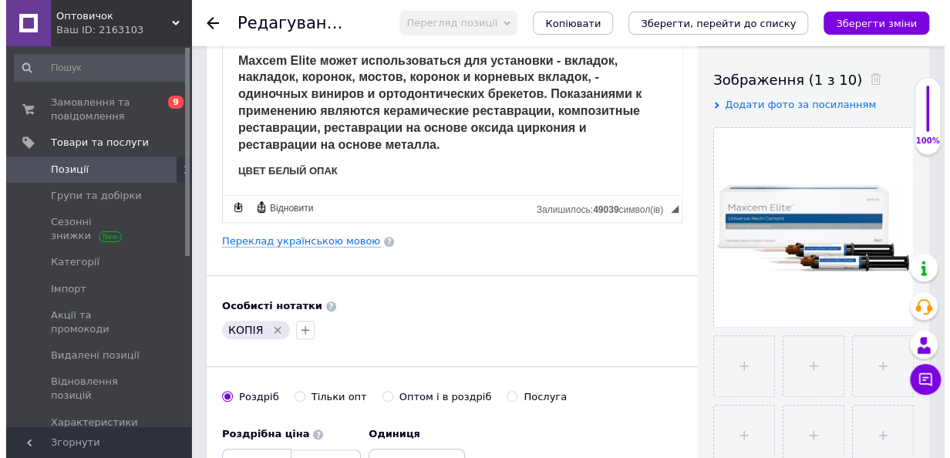
scroll to position [309, 0]
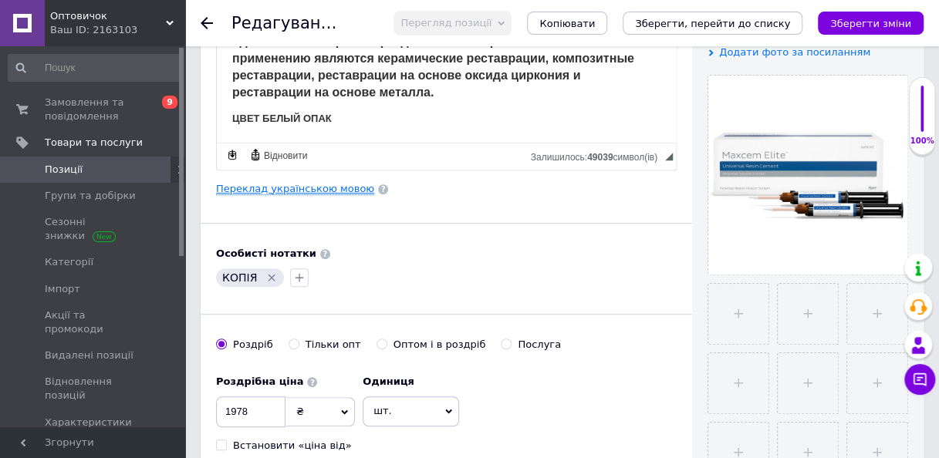
click at [325, 184] on link "Переклад українською мовою" at bounding box center [295, 189] width 158 height 12
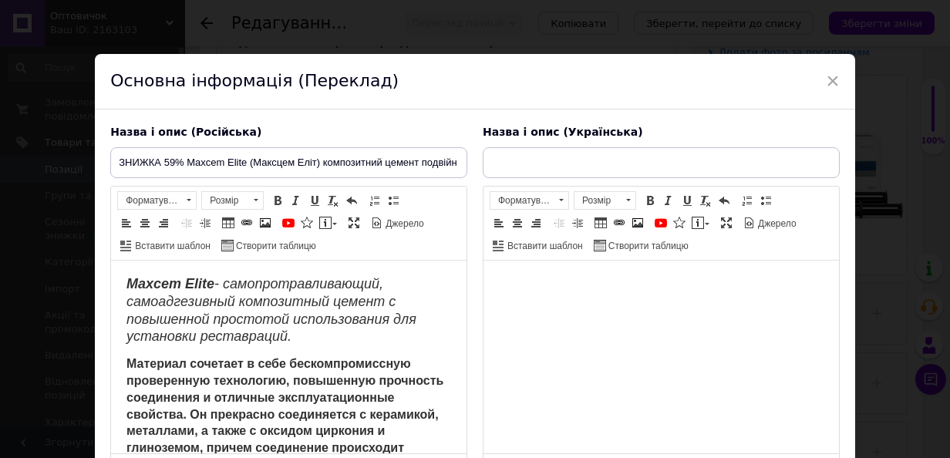
scroll to position [0, 0]
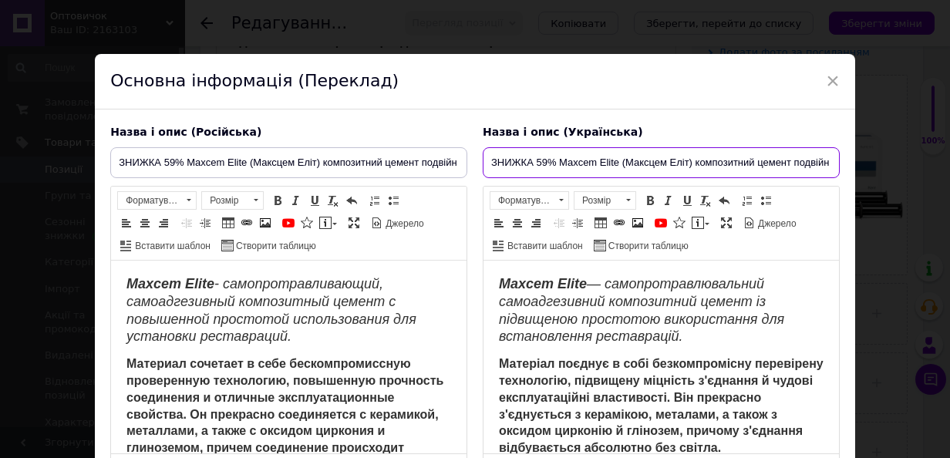
click at [791, 159] on input "ЗНИЖКА 59% Maxcem Elite (Макcцем Еліт) композитний цемент подвійного затвердінн…" at bounding box center [661, 162] width 357 height 31
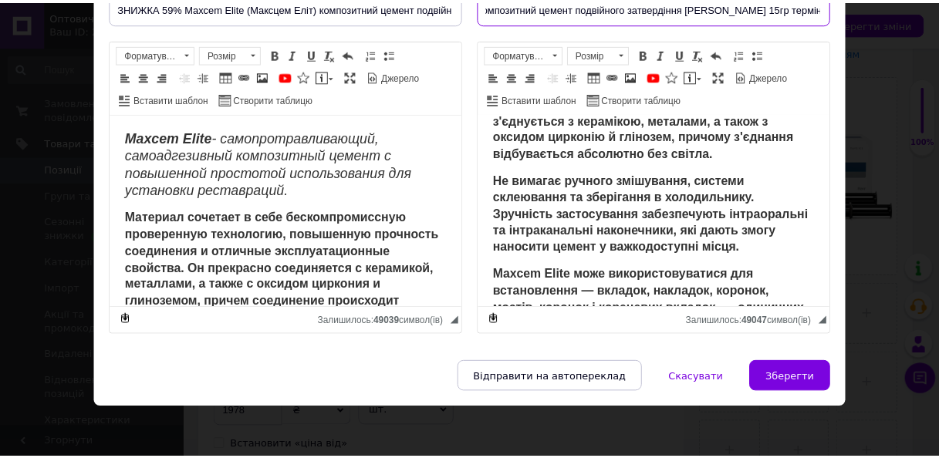
scroll to position [154, 0]
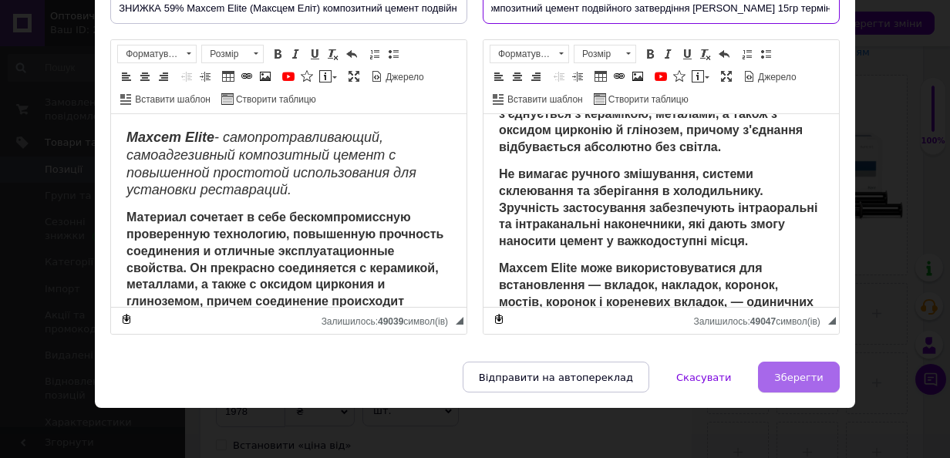
type input "ЗНИЖКА 59% Maxcem Elite (Макcцем Еліт) композитний цемент подвійного затвердінн…"
click at [813, 381] on button "Зберегти" at bounding box center [798, 377] width 81 height 31
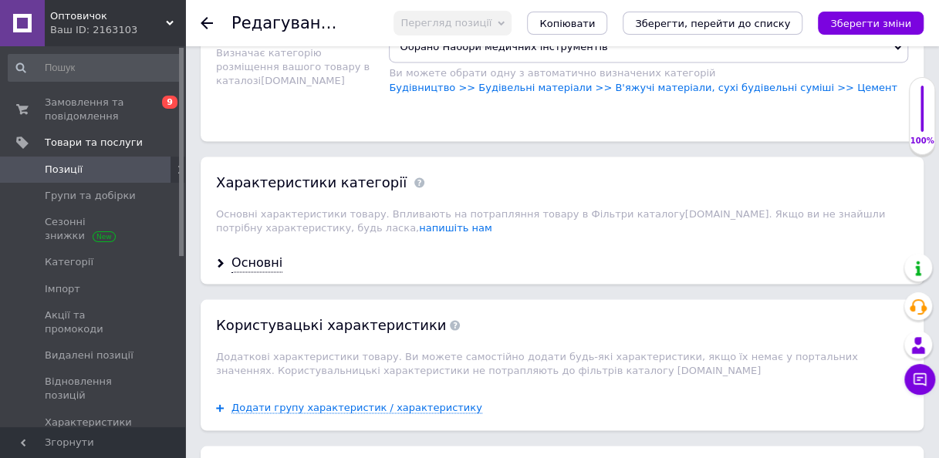
scroll to position [1311, 0]
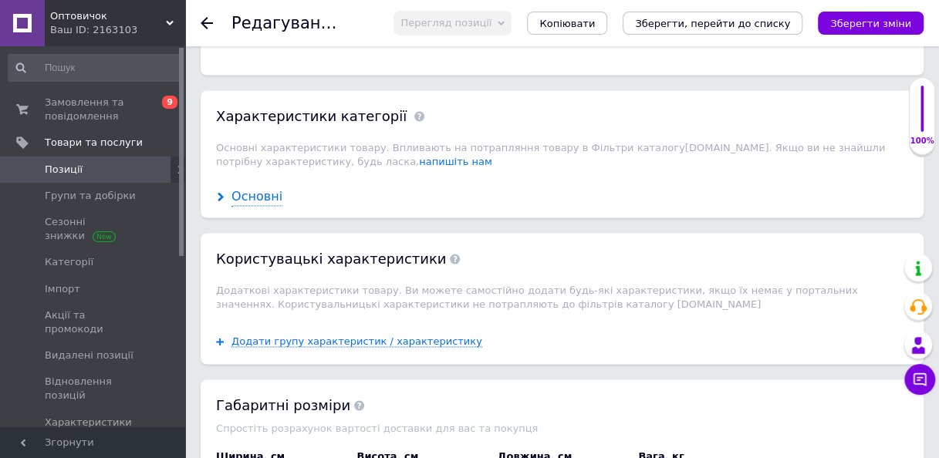
click at [247, 187] on div "Основні" at bounding box center [256, 196] width 51 height 18
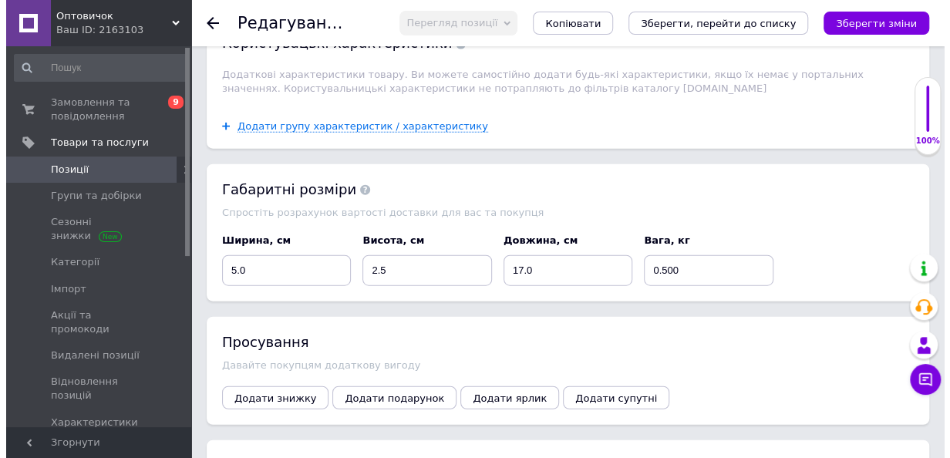
scroll to position [1735, 0]
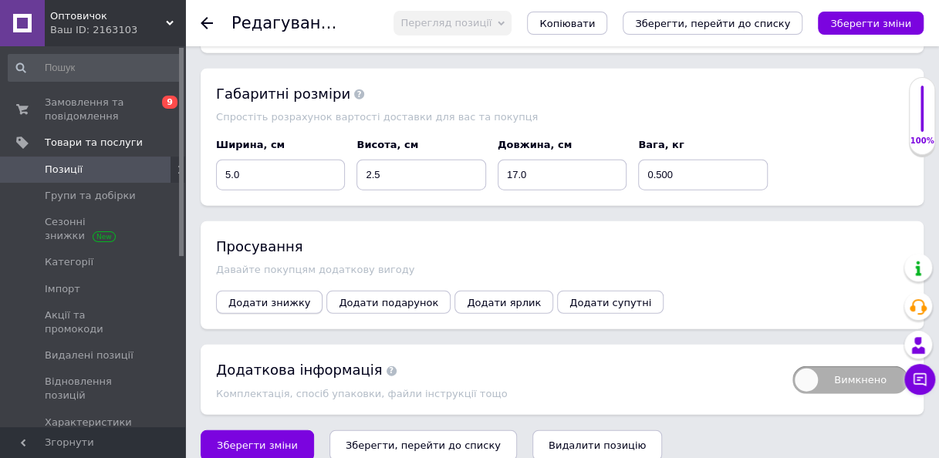
click at [287, 297] on span "Додати знижку" at bounding box center [269, 303] width 82 height 12
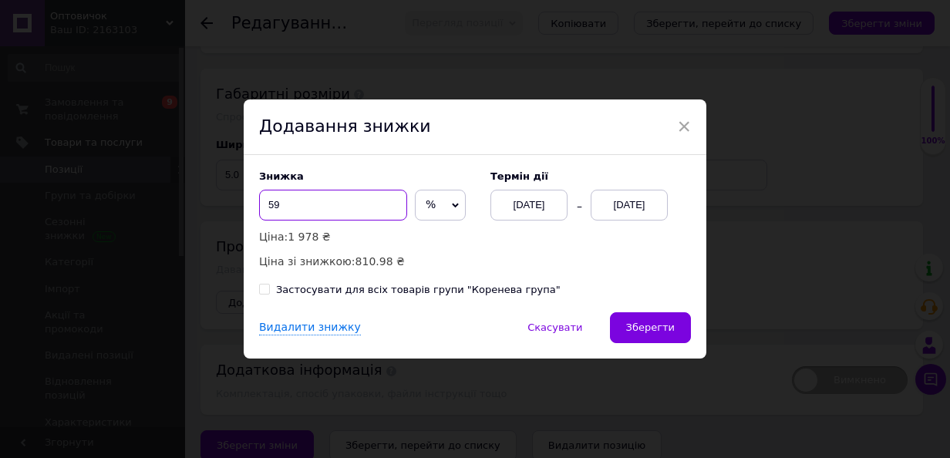
drag, startPoint x: 280, startPoint y: 208, endPoint x: 258, endPoint y: 216, distance: 23.9
click at [259, 216] on input "59" at bounding box center [333, 205] width 148 height 31
type input "2"
type input "1"
type input "21"
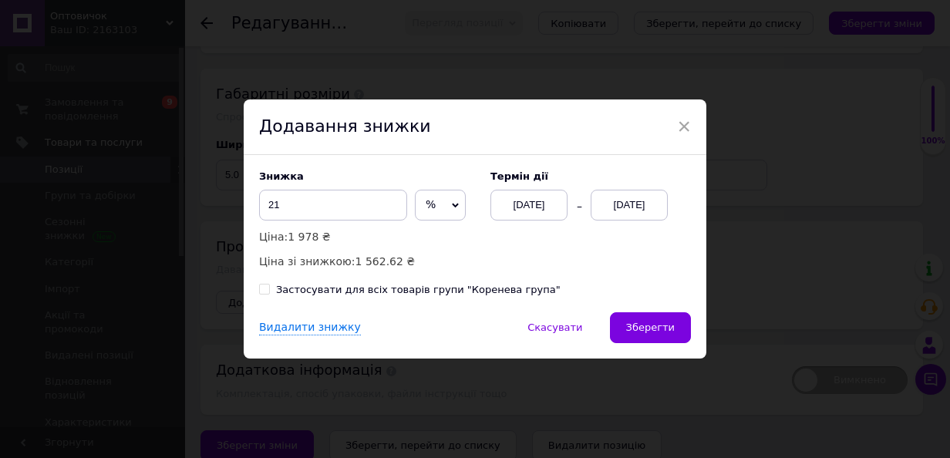
click at [660, 209] on div "[DATE]" at bounding box center [629, 205] width 77 height 31
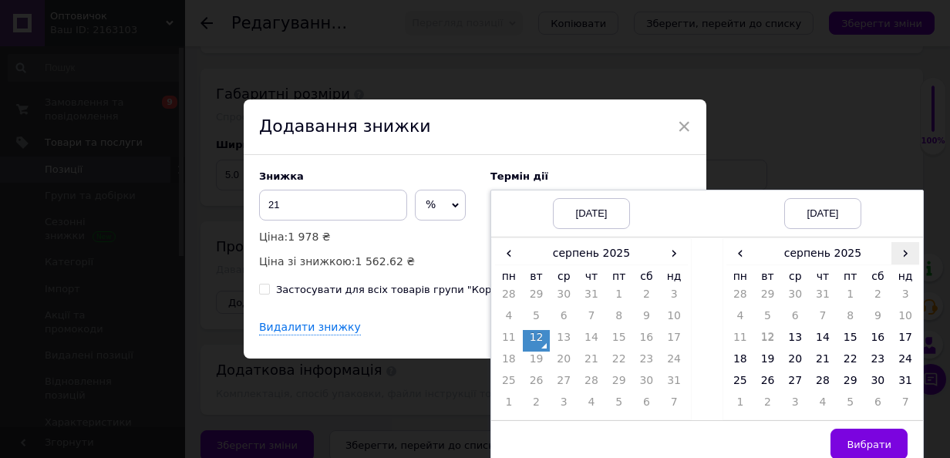
click at [912, 256] on span "›" at bounding box center [906, 253] width 28 height 22
click at [839, 382] on td "26" at bounding box center [851, 384] width 28 height 22
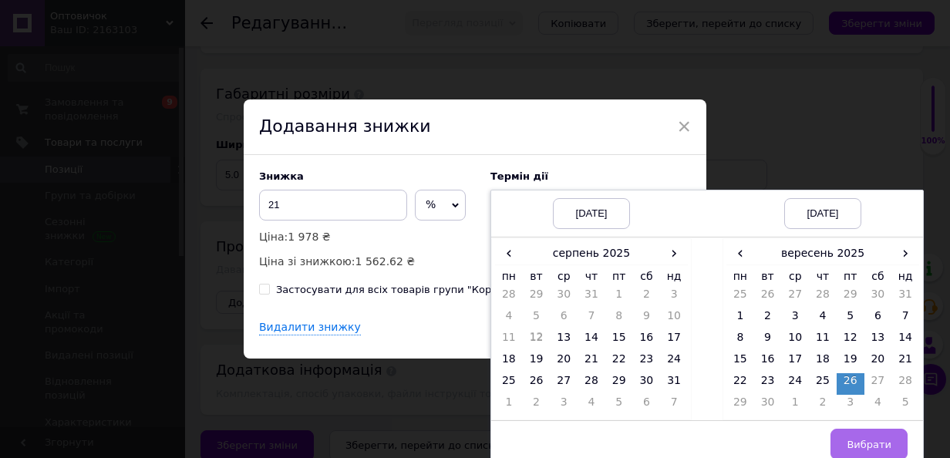
click at [849, 434] on button "Вибрати" at bounding box center [869, 444] width 77 height 31
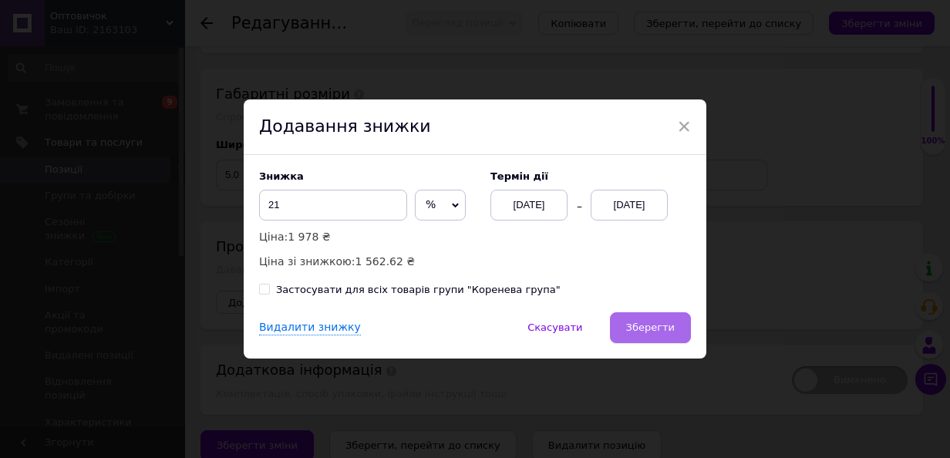
click at [682, 335] on button "Зберегти" at bounding box center [650, 327] width 81 height 31
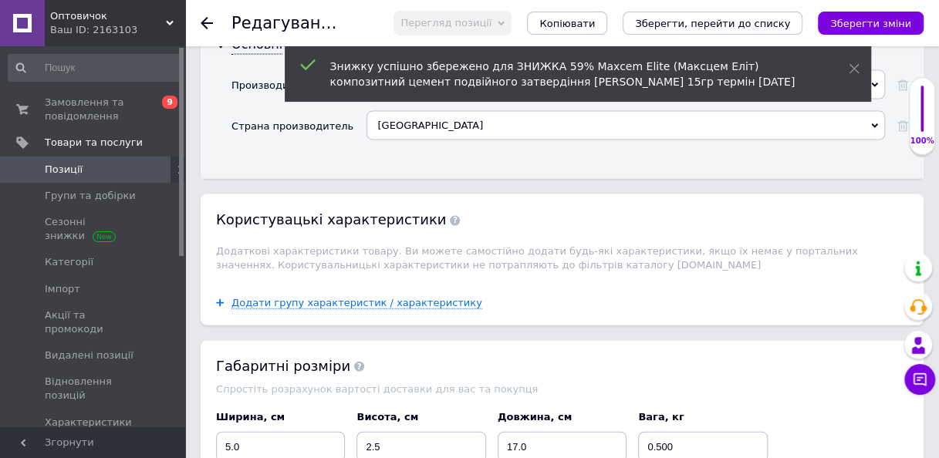
scroll to position [1462, 0]
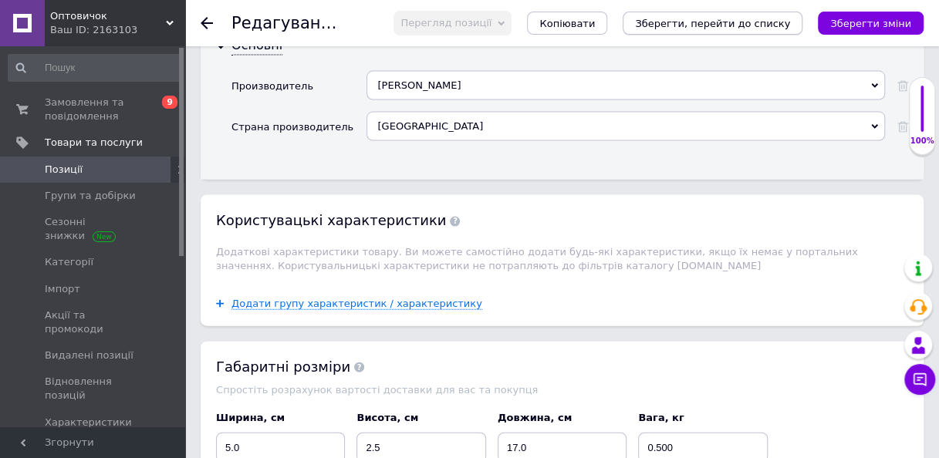
click at [753, 25] on icon "Зберегти, перейти до списку" at bounding box center [712, 24] width 155 height 12
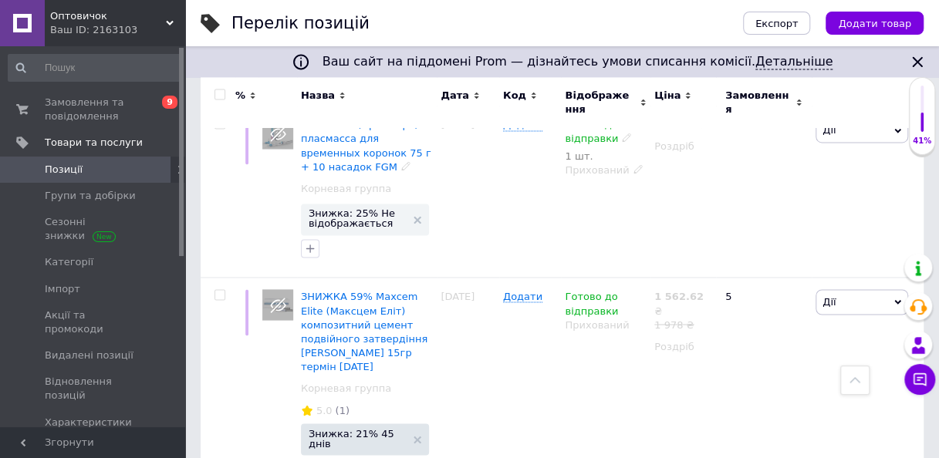
scroll to position [1157, 0]
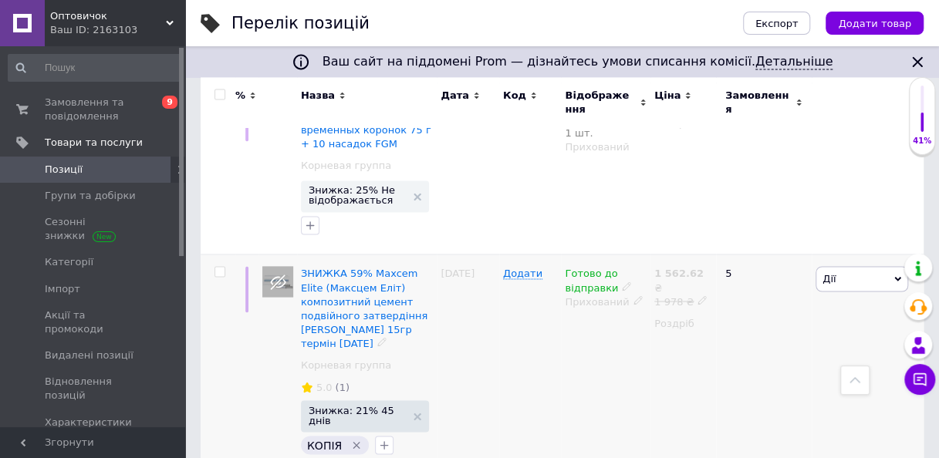
click at [633, 295] on icon at bounding box center [637, 299] width 9 height 9
click at [627, 334] on li "Опубліковано" at bounding box center [602, 345] width 88 height 22
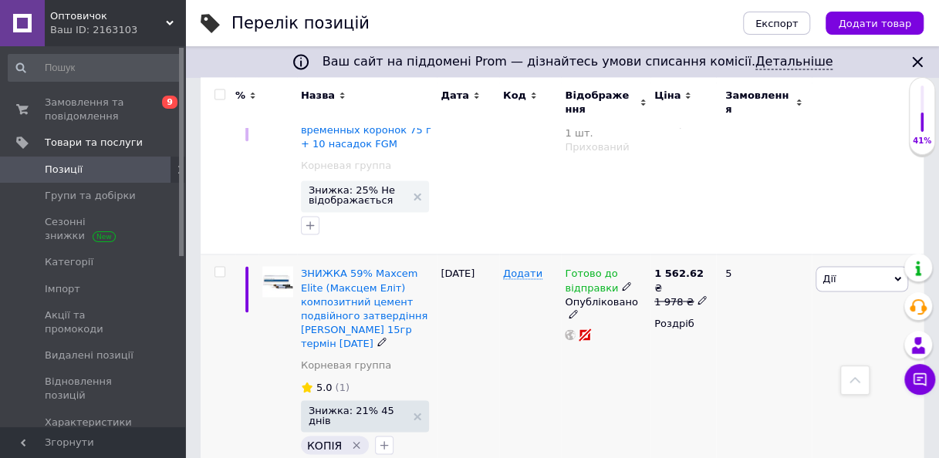
click at [350, 439] on icon "Видалити мітку" at bounding box center [356, 445] width 12 height 12
click at [697, 295] on icon at bounding box center [701, 299] width 9 height 9
type input "1999"
click at [697, 295] on icon at bounding box center [701, 299] width 9 height 9
drag, startPoint x: 755, startPoint y: 227, endPoint x: 723, endPoint y: 235, distance: 33.3
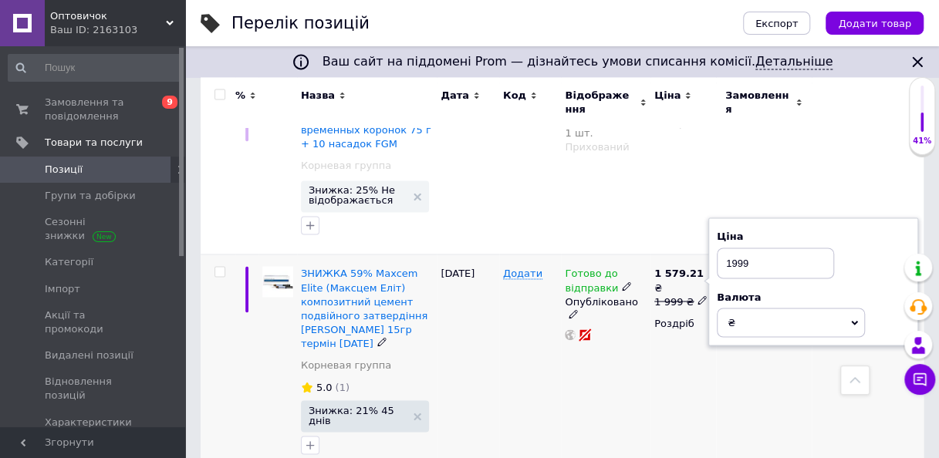
click at [723, 248] on input "1999" at bounding box center [775, 263] width 117 height 31
type input "2010"
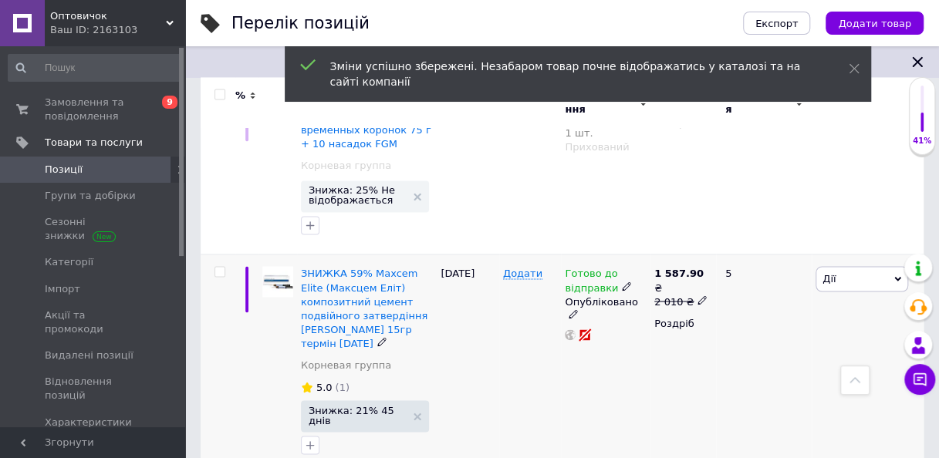
click at [697, 295] on icon at bounding box center [701, 299] width 9 height 9
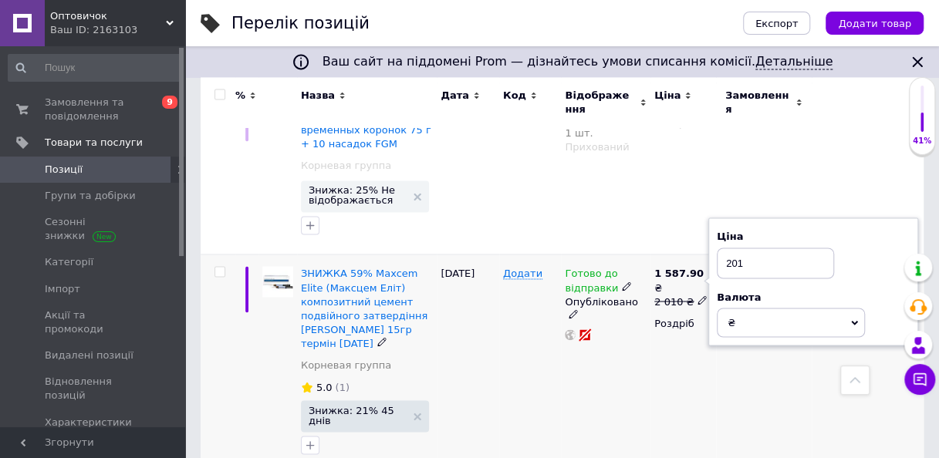
type input "2012"
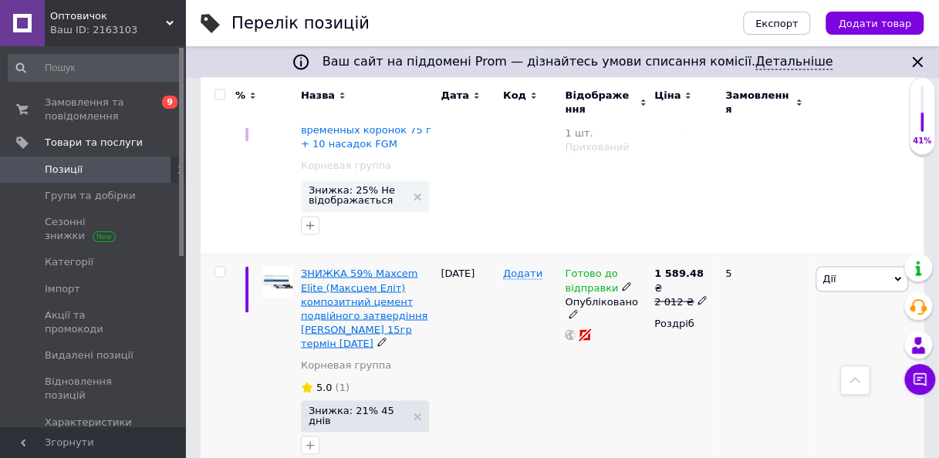
click at [342, 267] on span "ЗНИЖКА 59% Maxcem Elite (Макcцем Еліт) композитний цемент подвійного затвердінн…" at bounding box center [364, 308] width 127 height 82
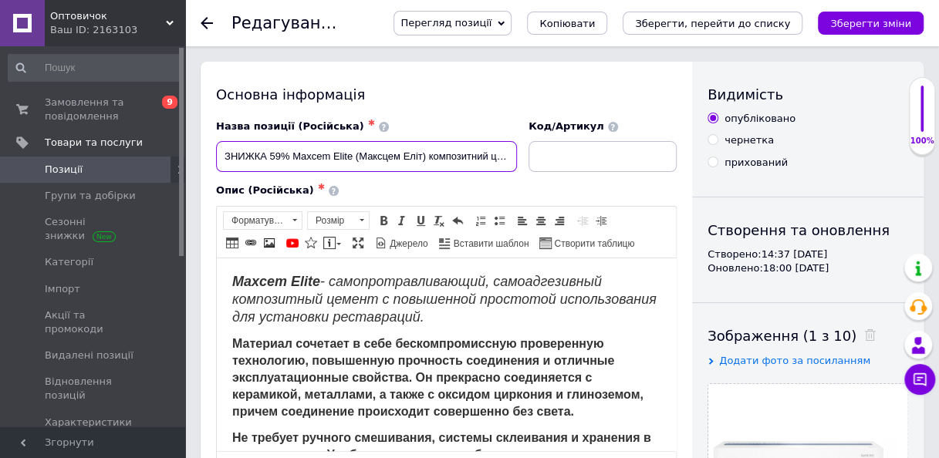
click at [272, 160] on input "ЗНИЖКА 59% Maxcem Elite (Макcцем Еліт) композитний цемент подвійного затвердінн…" at bounding box center [366, 156] width 301 height 31
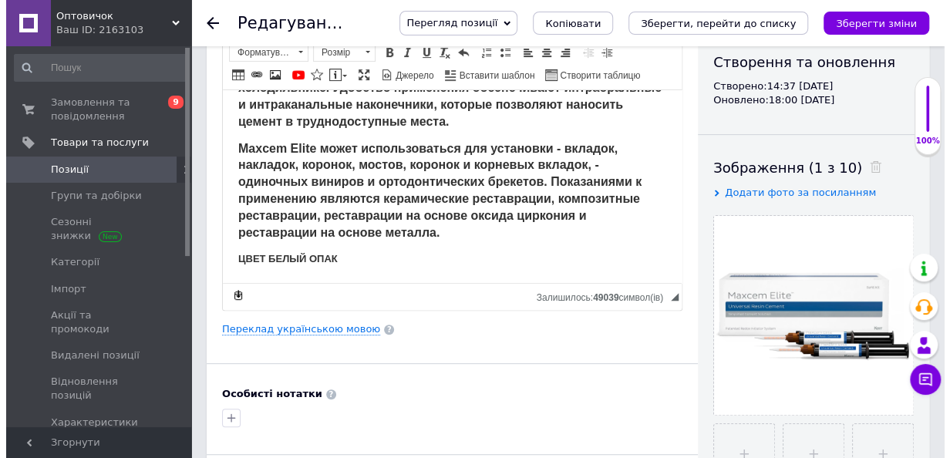
scroll to position [231, 0]
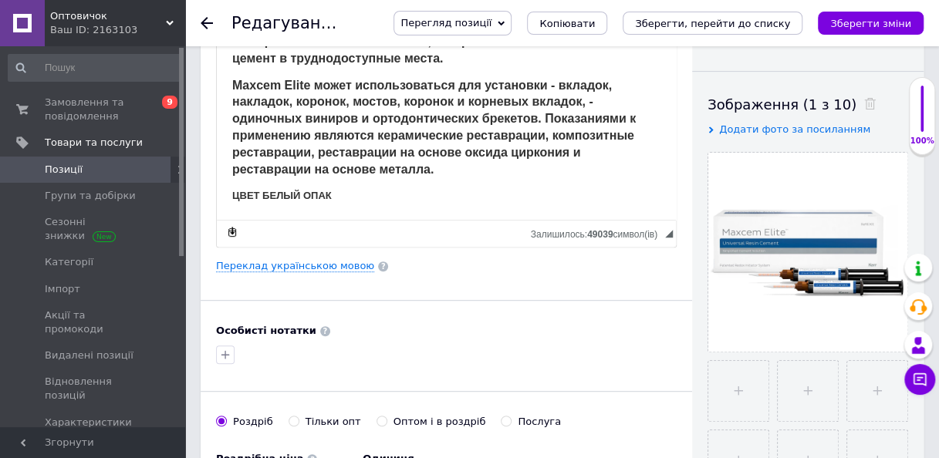
type input "ЗНИЖКА 21% Maxcem Elite (Макcцем Еліт) композитний цемент подвійного затвердінн…"
click at [316, 270] on div "Основна інформація Назва позиції (Російська) ✱ ЗНИЖКА 21% Maxcem Elite (Макcцем…" at bounding box center [446, 289] width 491 height 918
click at [318, 263] on link "Переклад українською мовою" at bounding box center [295, 266] width 158 height 12
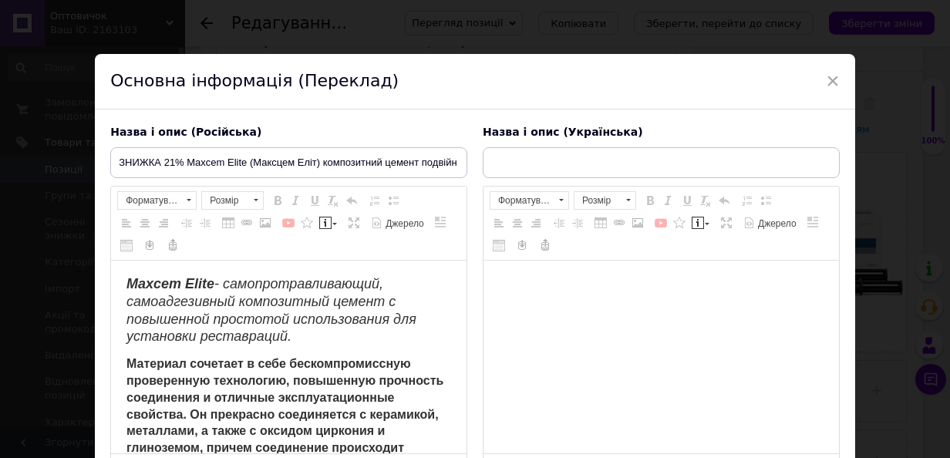
scroll to position [0, 0]
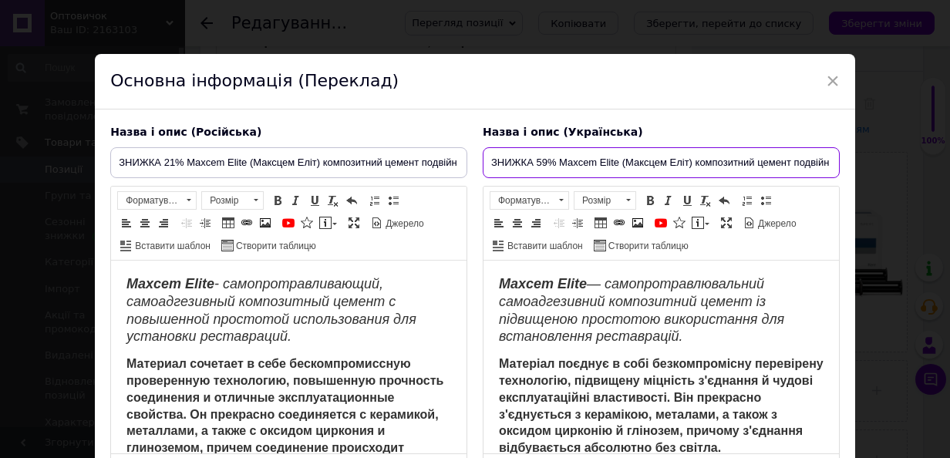
drag, startPoint x: 543, startPoint y: 160, endPoint x: 535, endPoint y: 163, distance: 8.1
click at [535, 163] on input "ЗНИЖКА 59% Maxcem Elite (Макcцем Еліт) композитний цемент подвійного затвердінн…" at bounding box center [661, 162] width 357 height 31
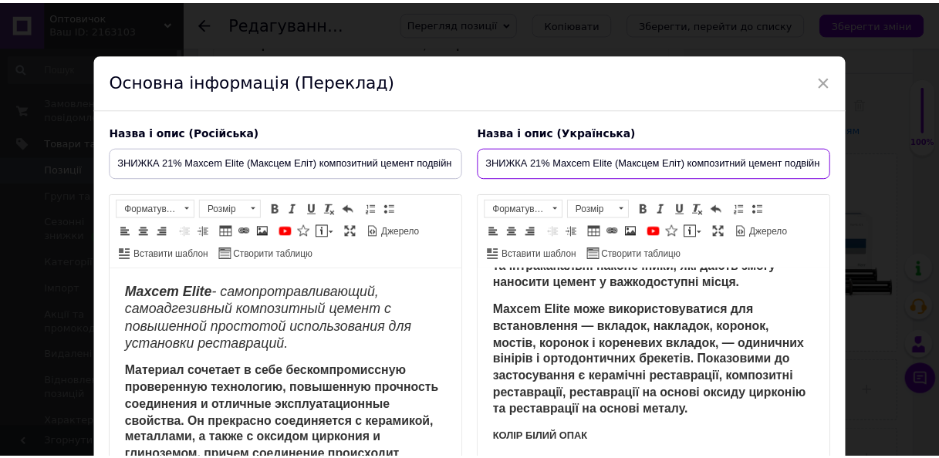
scroll to position [154, 0]
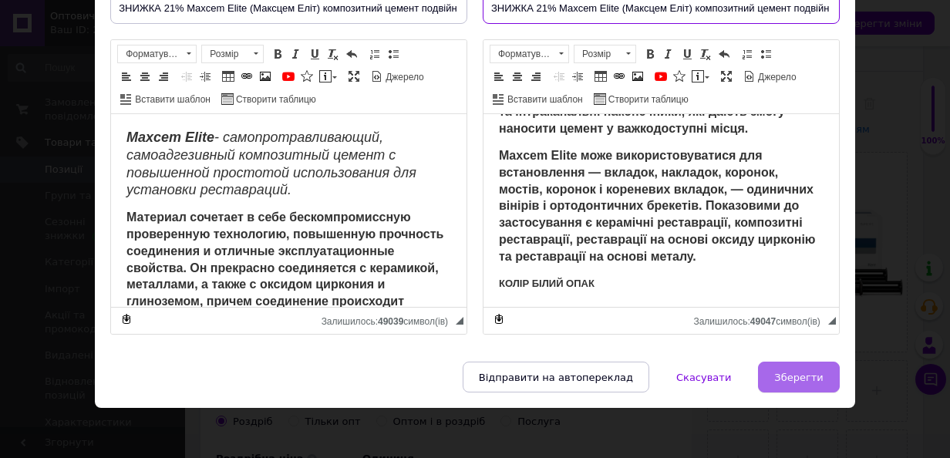
type input "ЗНИЖКА 21% Maxcem Elite (Макcцем Еліт) композитний цемент подвійного затвердінн…"
click at [779, 373] on span "Зберегти" at bounding box center [798, 378] width 49 height 12
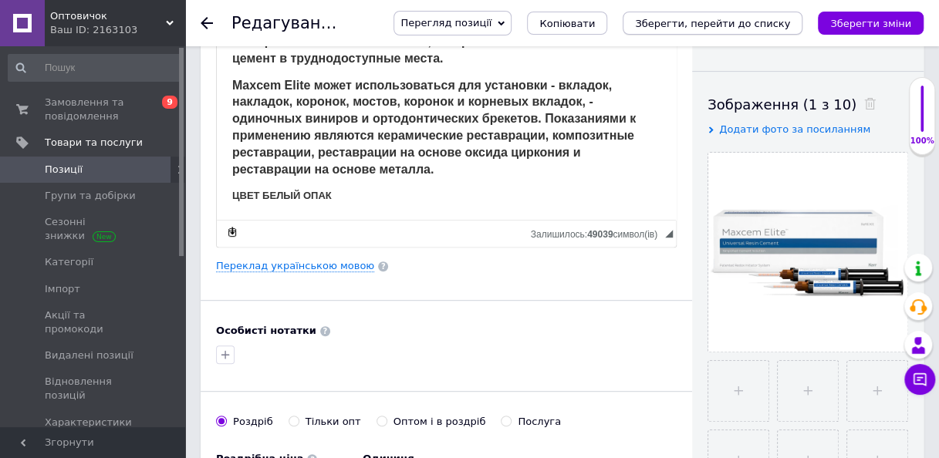
click at [790, 20] on icon "Зберегти, перейти до списку" at bounding box center [712, 24] width 155 height 12
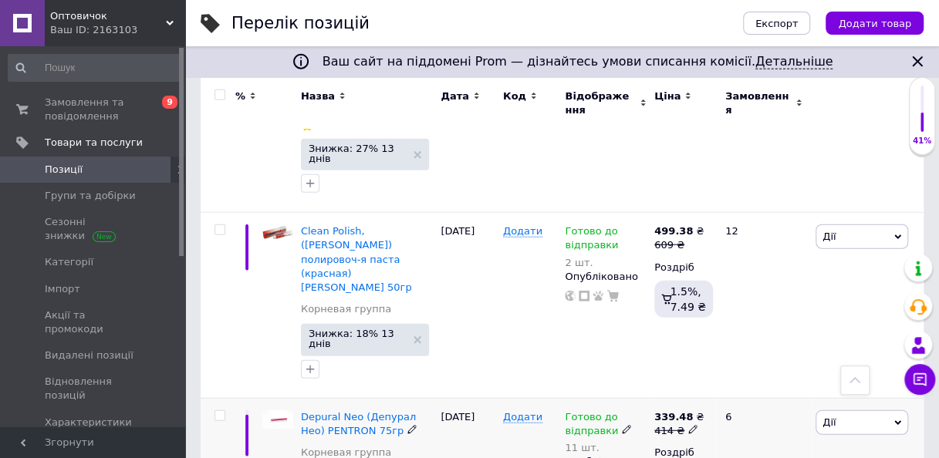
scroll to position [1851, 0]
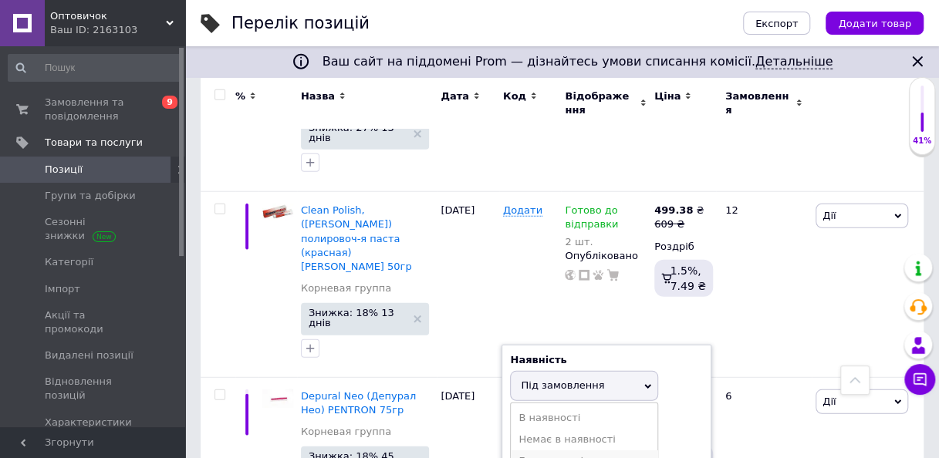
click at [585, 450] on li "Готово до відправки" at bounding box center [584, 461] width 147 height 22
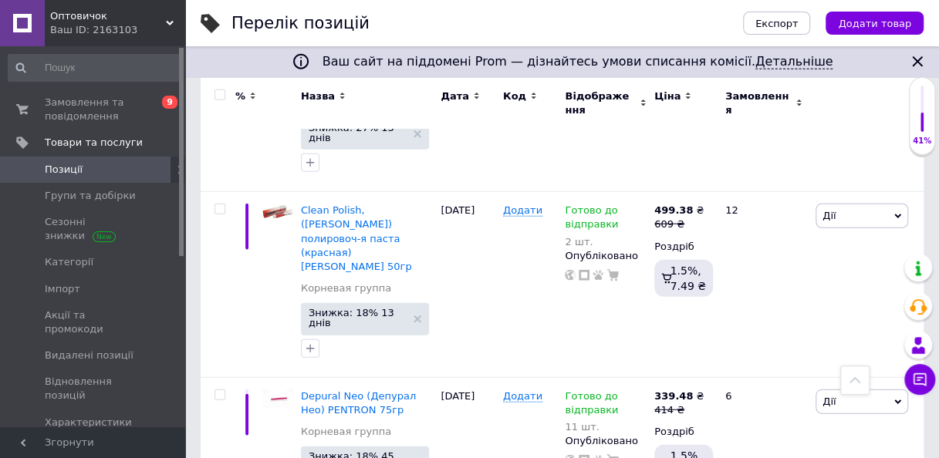
drag, startPoint x: 682, startPoint y: 436, endPoint x: 653, endPoint y: 438, distance: 28.6
type input "4"
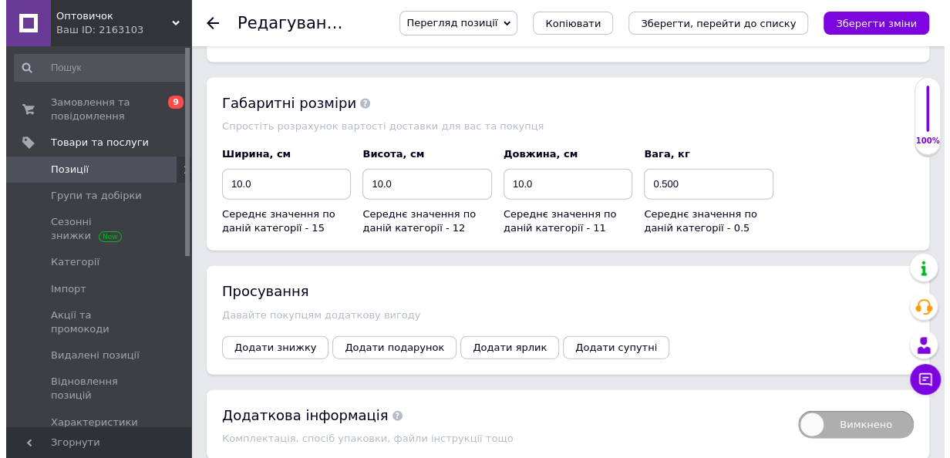
scroll to position [1682, 0]
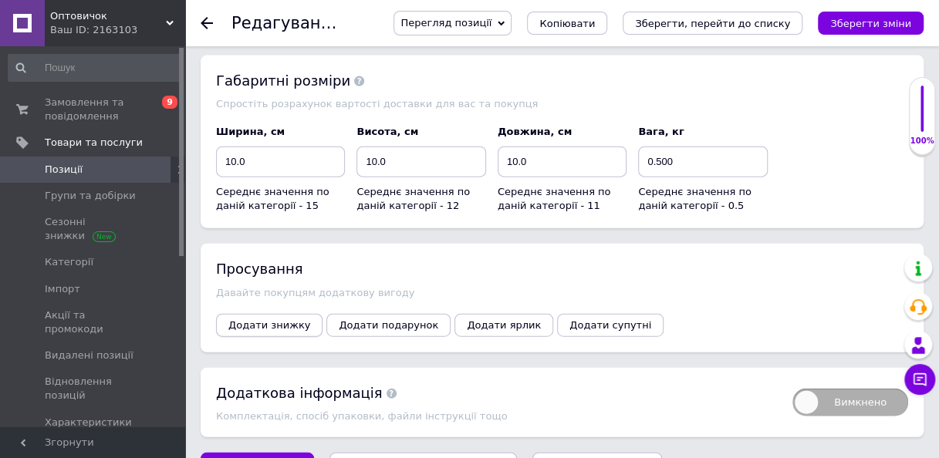
click at [272, 319] on span "Додати знижку" at bounding box center [269, 325] width 82 height 12
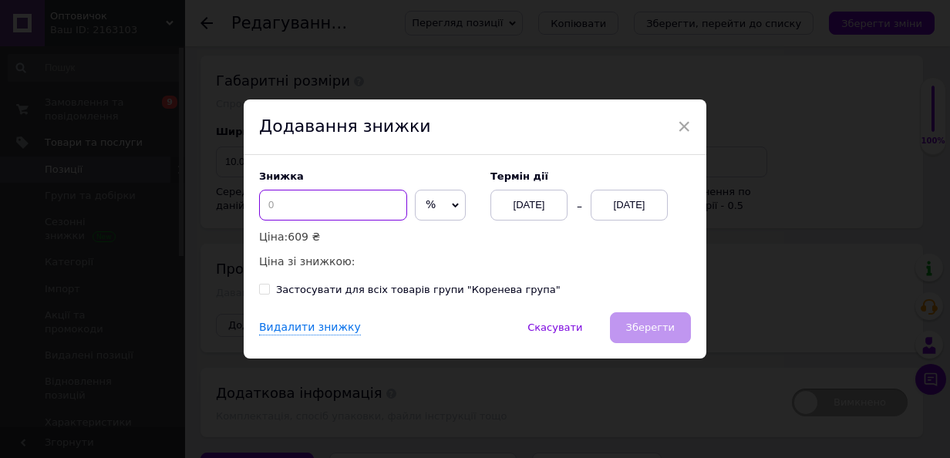
click at [292, 210] on input at bounding box center [333, 205] width 148 height 31
type input "18"
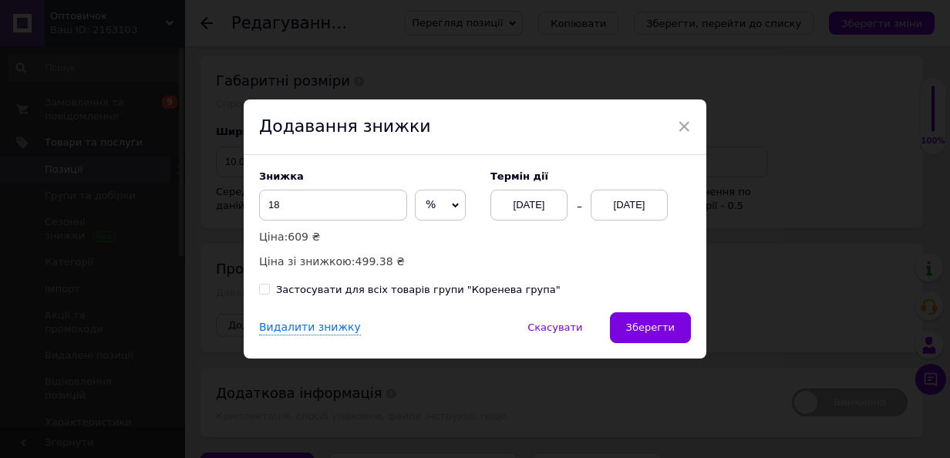
click at [626, 208] on div "[DATE]" at bounding box center [629, 205] width 77 height 31
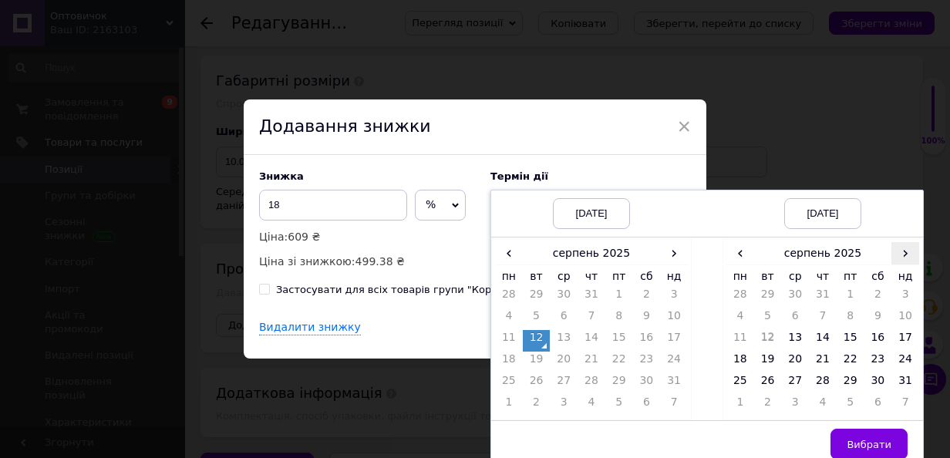
click at [893, 250] on span "›" at bounding box center [906, 253] width 28 height 22
click at [847, 380] on td "26" at bounding box center [851, 384] width 28 height 22
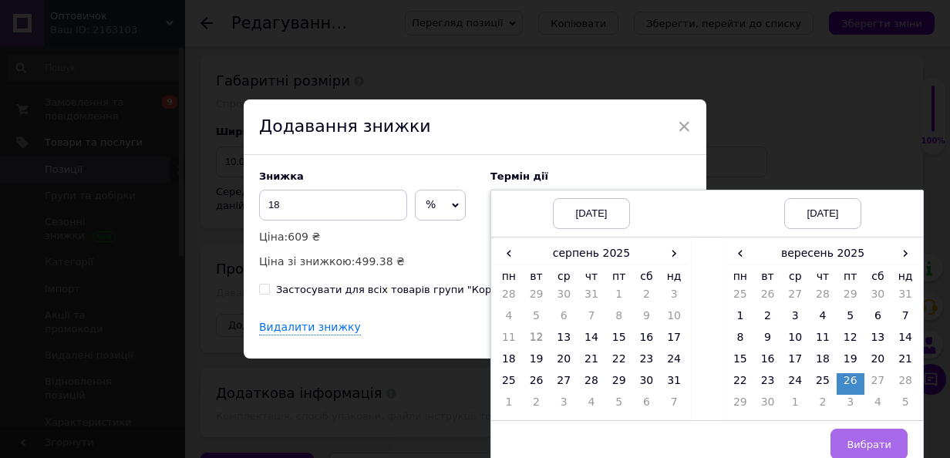
click at [872, 453] on button "Вибрати" at bounding box center [869, 444] width 77 height 31
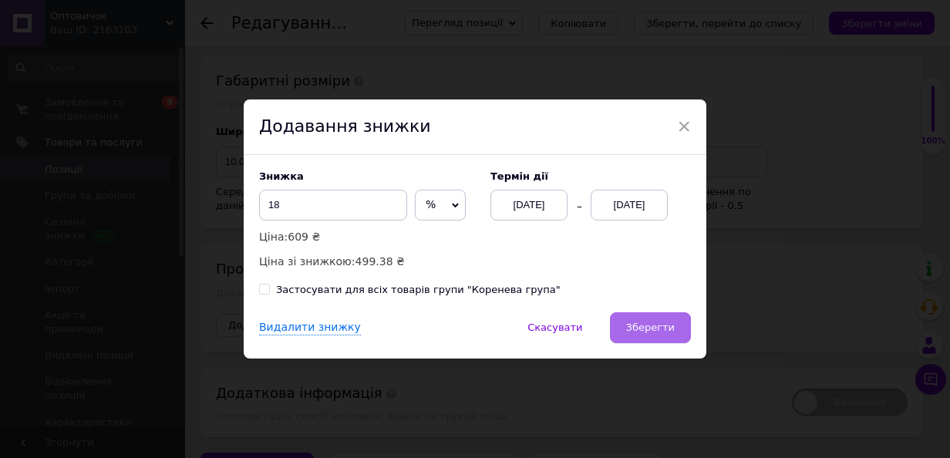
click at [657, 329] on span "Зберегти" at bounding box center [650, 328] width 49 height 12
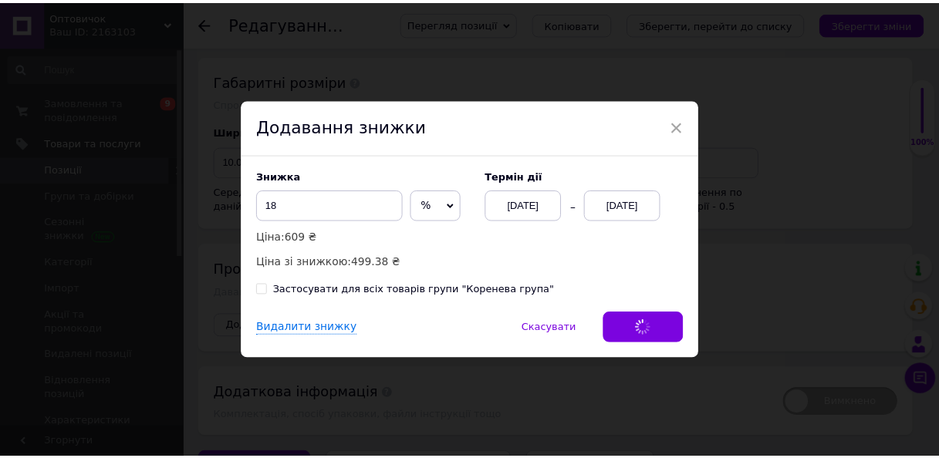
scroll to position [1640, 0]
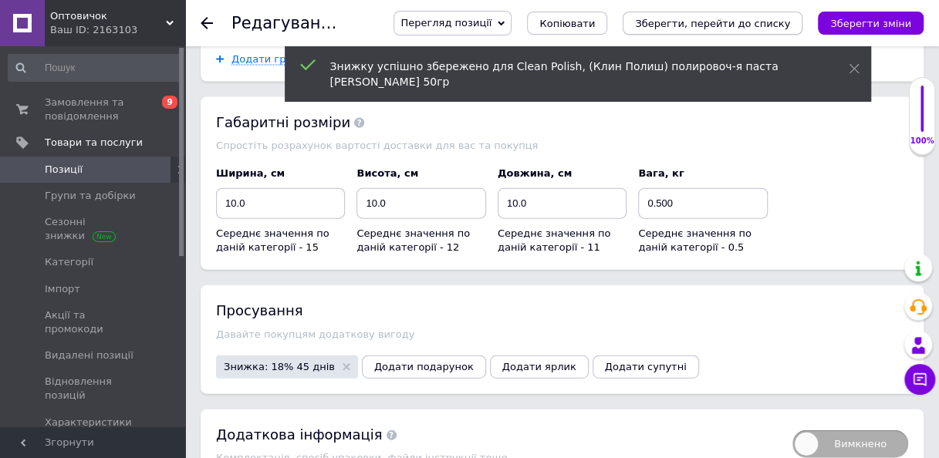
click at [751, 20] on icon "Зберегти, перейти до списку" at bounding box center [712, 24] width 155 height 12
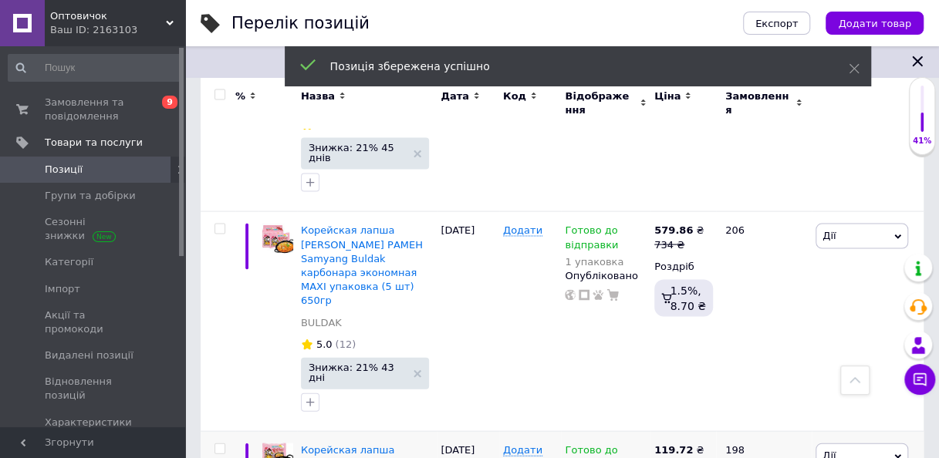
scroll to position [1389, 0]
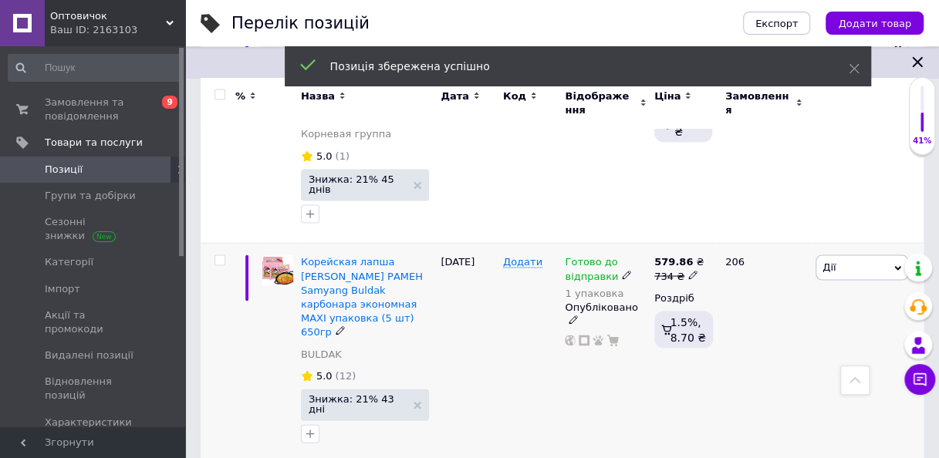
click at [622, 270] on use at bounding box center [626, 274] width 8 height 8
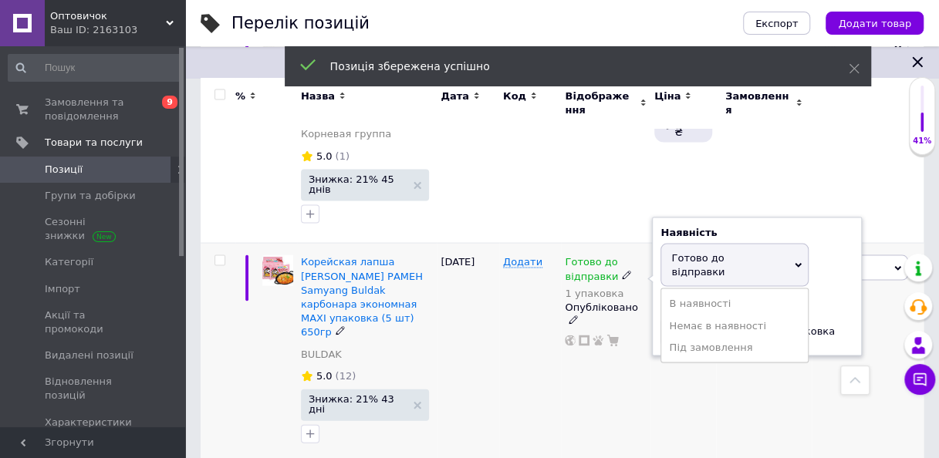
click at [834, 298] on div "Залишки 1 упаковка" at bounding box center [756, 322] width 193 height 49
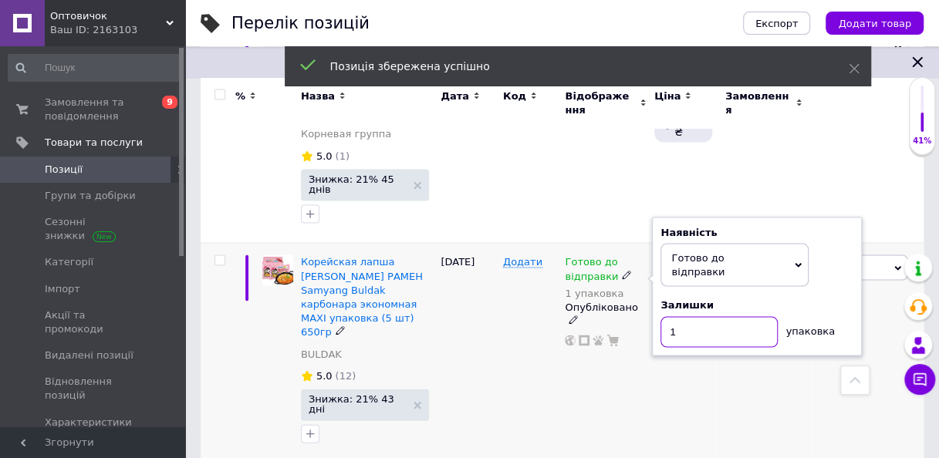
click at [690, 316] on input "1" at bounding box center [718, 331] width 117 height 31
type input "16"
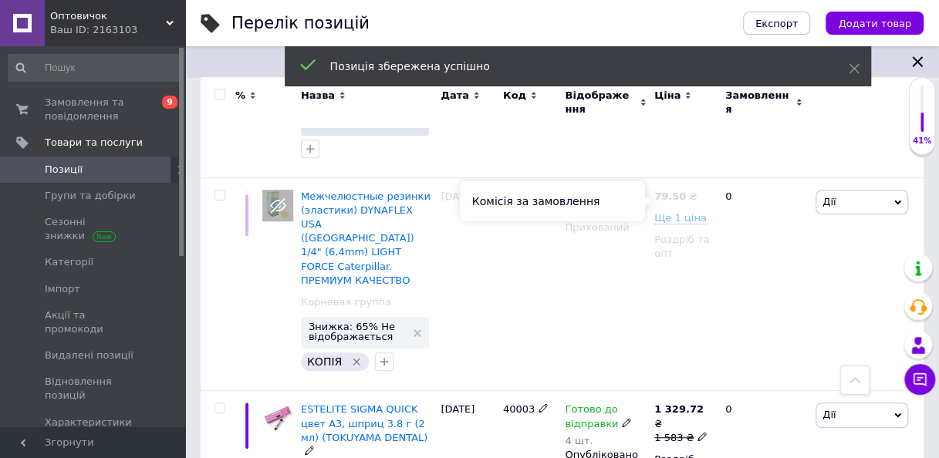
scroll to position [3102, 0]
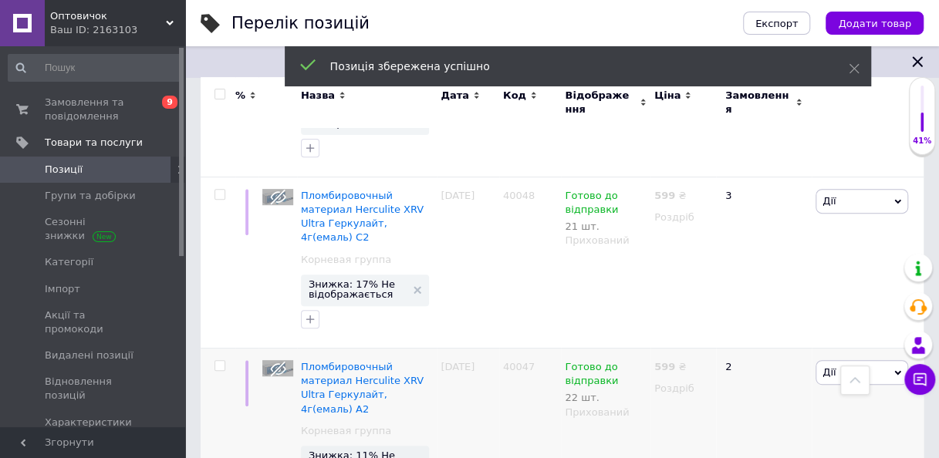
scroll to position [3078, 0]
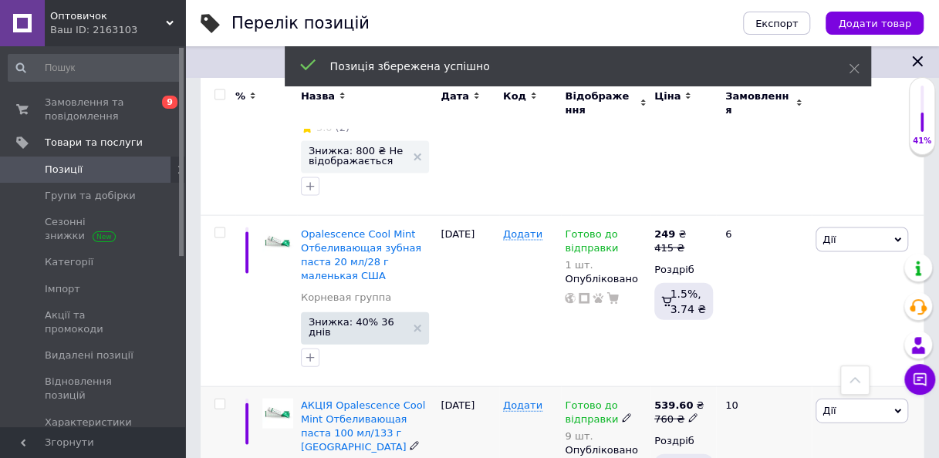
scroll to position [1578, 0]
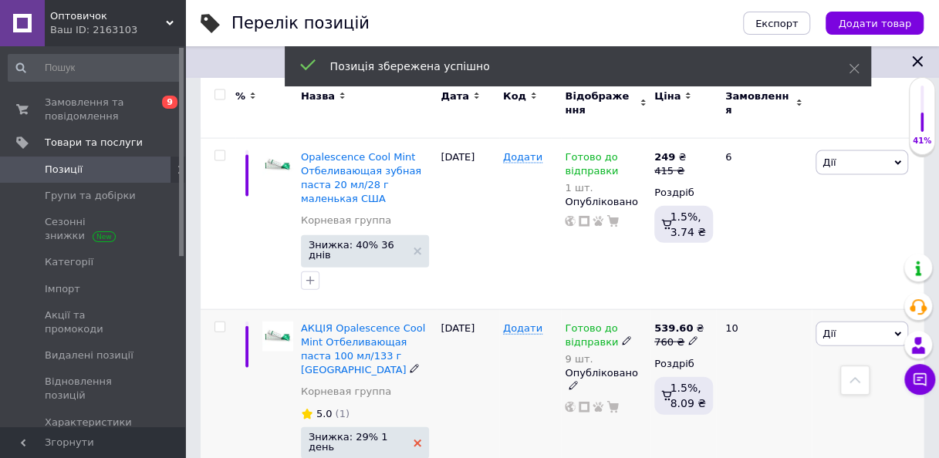
click at [413, 440] on use at bounding box center [417, 444] width 8 height 8
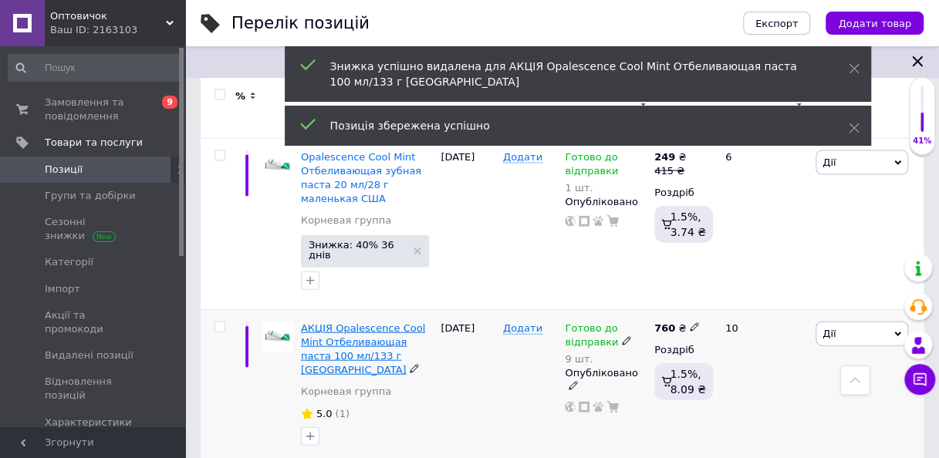
click at [369, 322] on span "АКЦІЯ Opalescence Cool Mint Отбеливающая паста 100 мл/133 г США" at bounding box center [363, 349] width 124 height 54
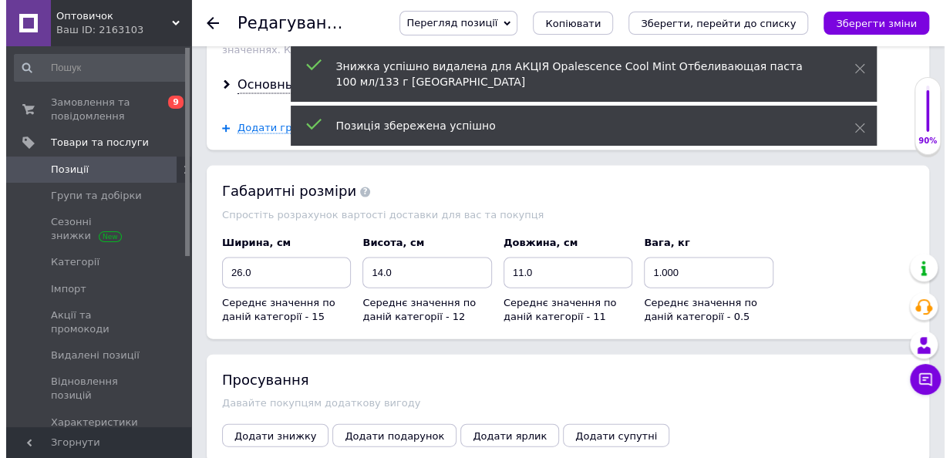
scroll to position [1614, 0]
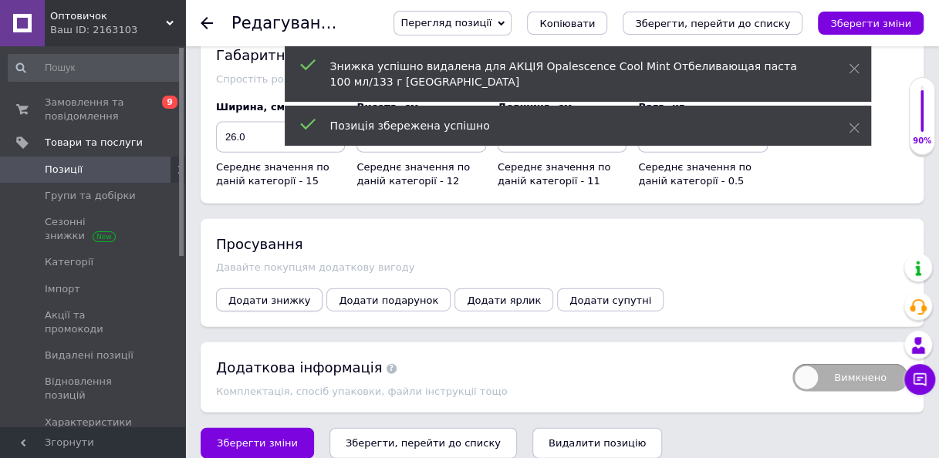
click at [304, 289] on button "Додати знижку" at bounding box center [269, 300] width 106 height 23
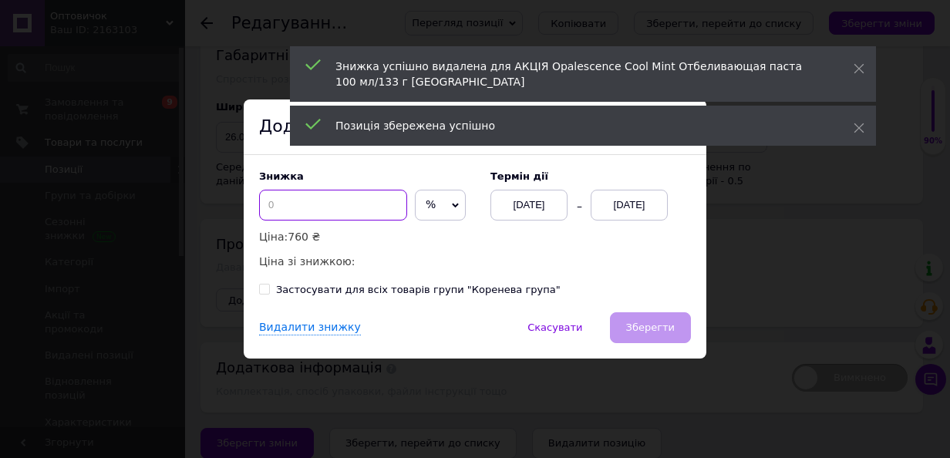
click at [290, 214] on input at bounding box center [333, 205] width 148 height 31
type input "29"
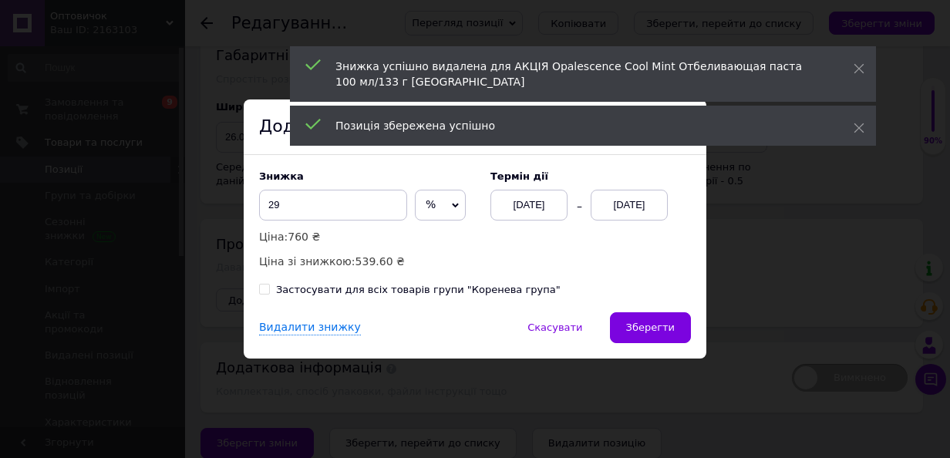
click at [640, 197] on div "[DATE]" at bounding box center [629, 205] width 77 height 31
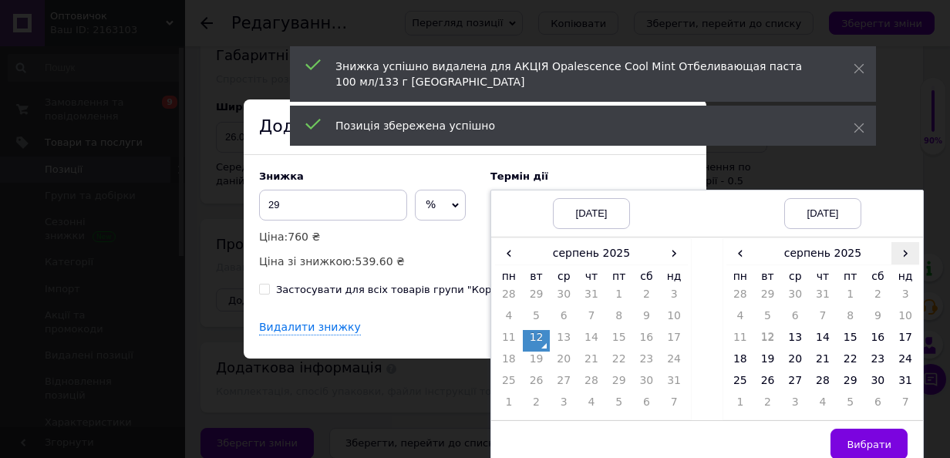
click at [892, 258] on span "›" at bounding box center [906, 253] width 28 height 22
click at [842, 378] on td "26" at bounding box center [851, 384] width 28 height 22
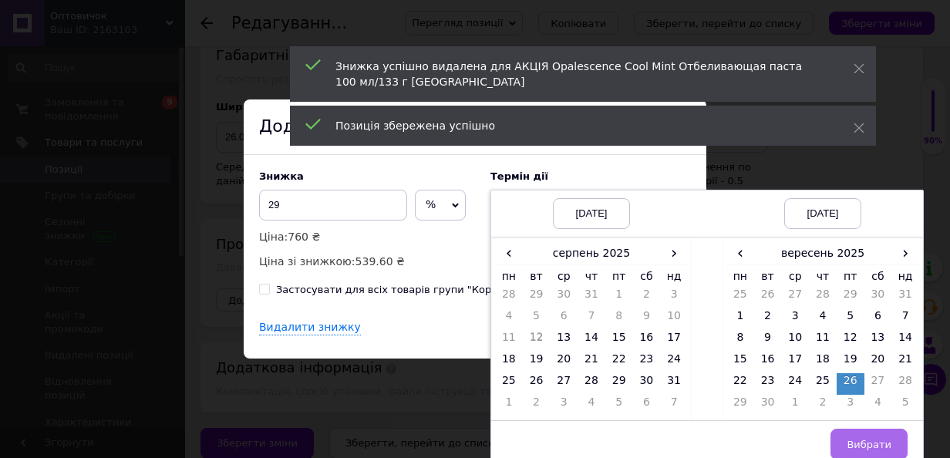
click at [862, 442] on span "Вибрати" at bounding box center [869, 445] width 45 height 12
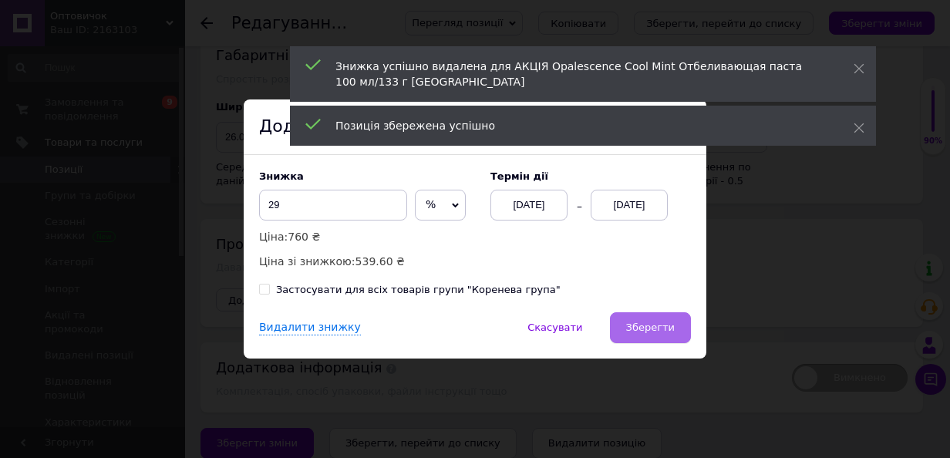
click at [639, 332] on span "Зберегти" at bounding box center [650, 328] width 49 height 12
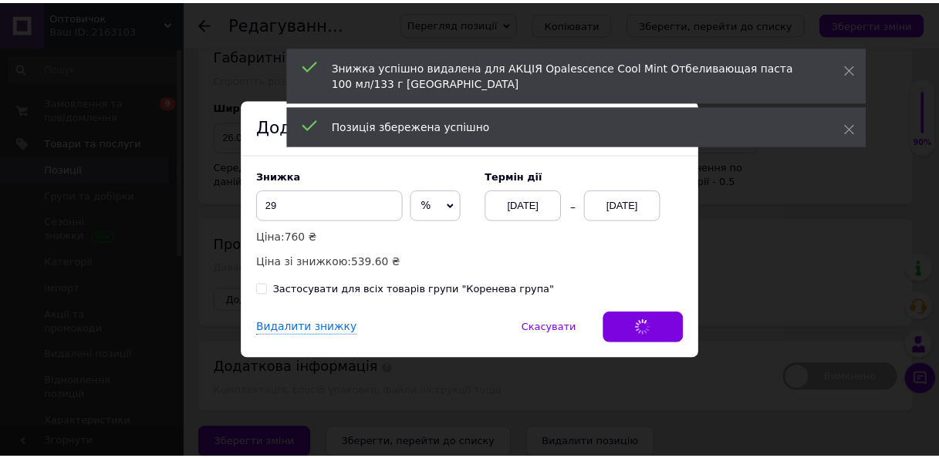
scroll to position [1572, 0]
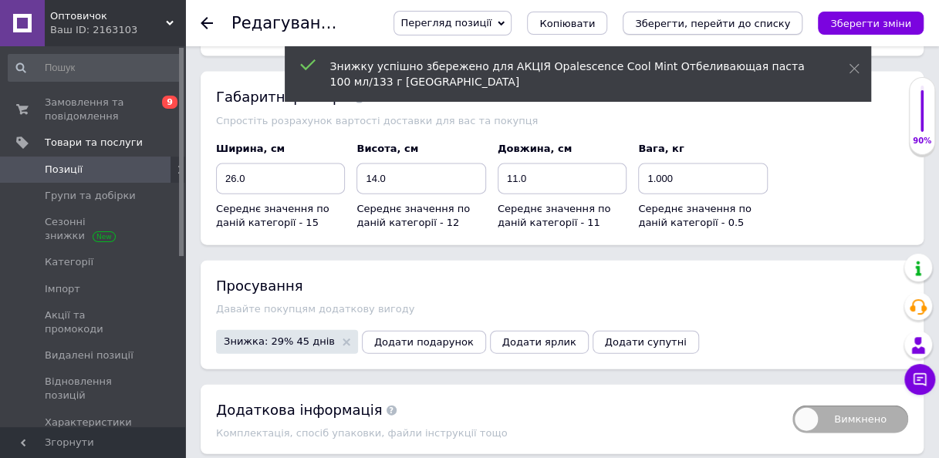
click at [687, 25] on icon "Зберегти, перейти до списку" at bounding box center [712, 24] width 155 height 12
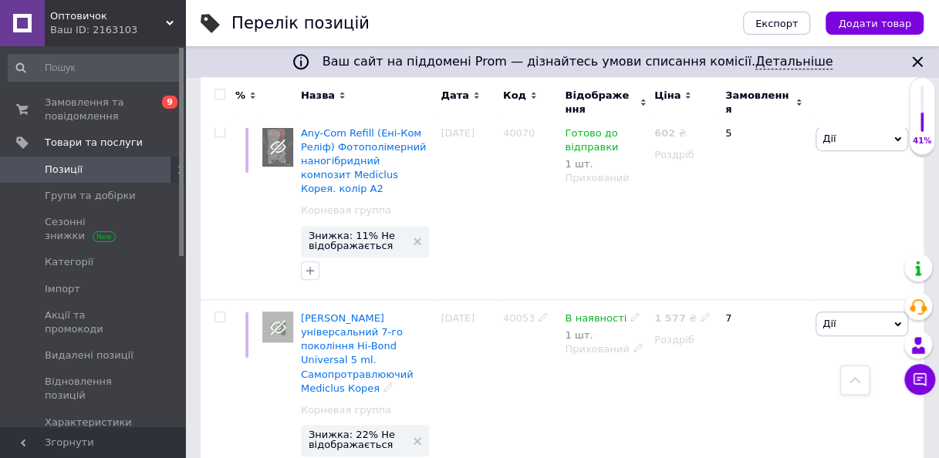
scroll to position [3275, 0]
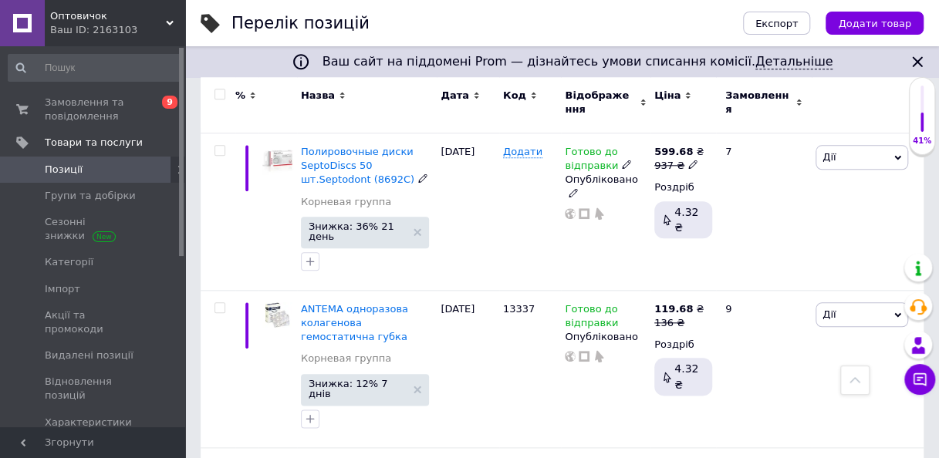
scroll to position [690, 0]
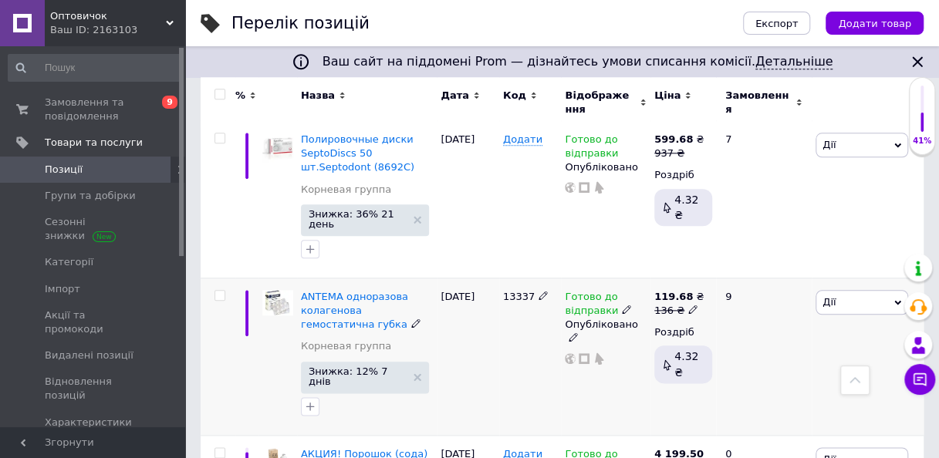
click at [578, 332] on icon at bounding box center [573, 336] width 9 height 9
click at [605, 358] on li "Прихований" at bounding box center [601, 369] width 87 height 22
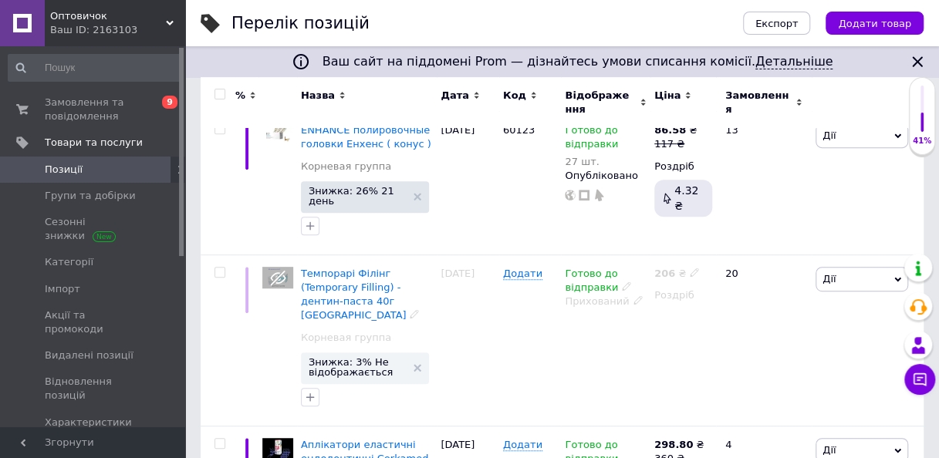
scroll to position [304, 0]
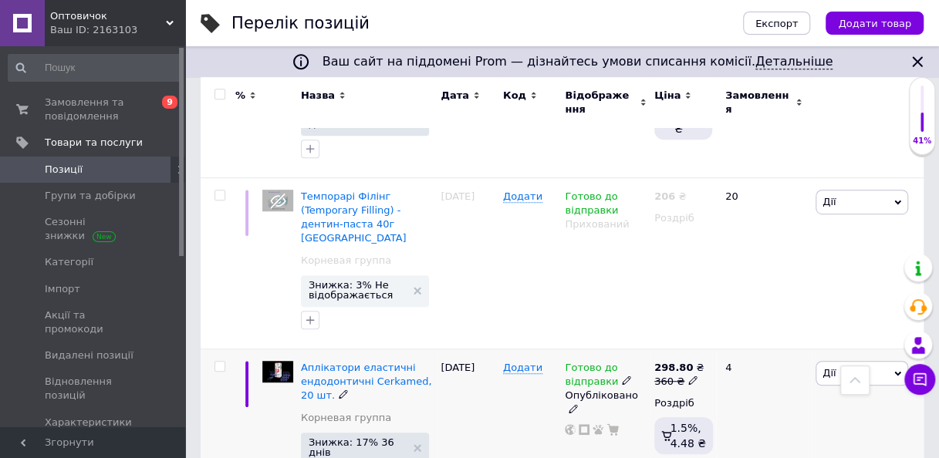
click at [688, 376] on icon at bounding box center [692, 380] width 9 height 9
type input "361"
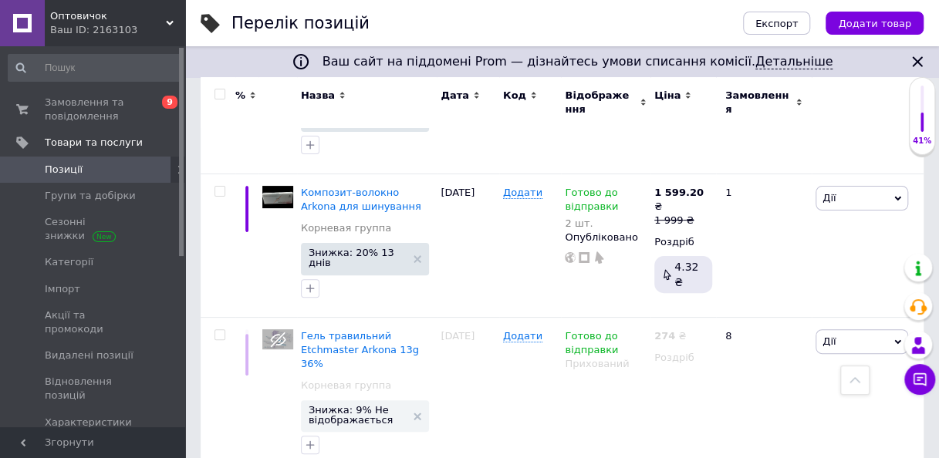
scroll to position [2927, 0]
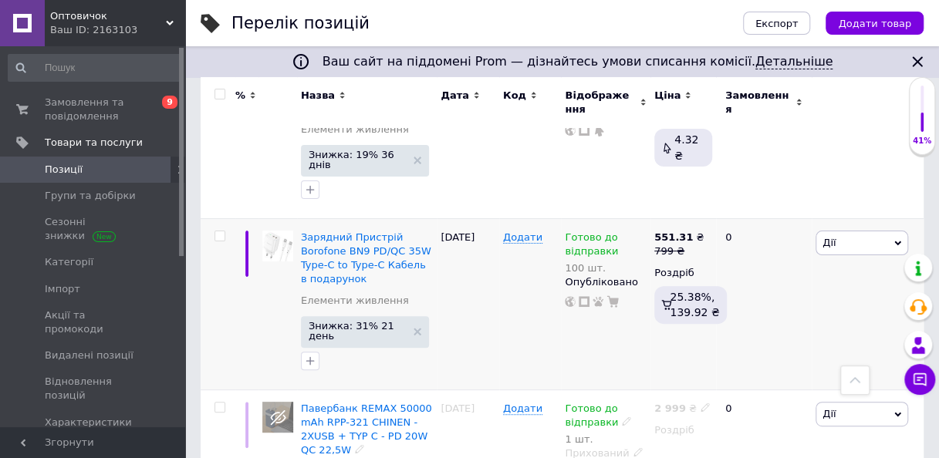
scroll to position [2898, 0]
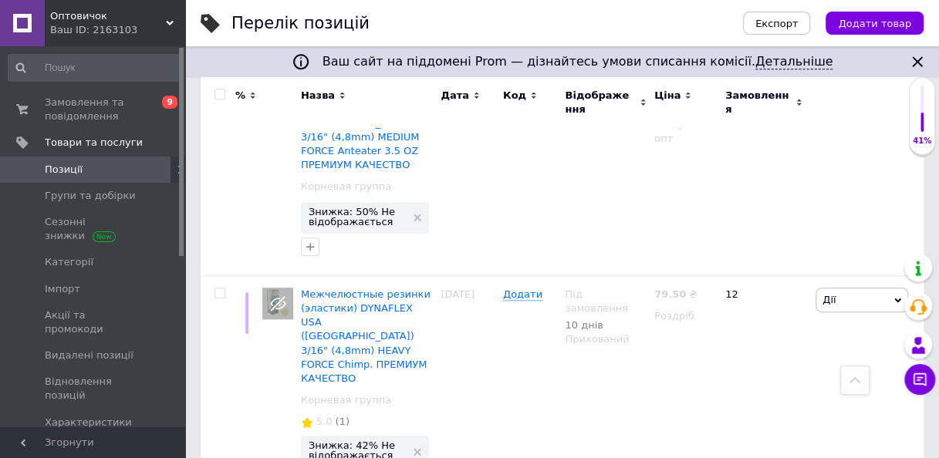
scroll to position [3271, 0]
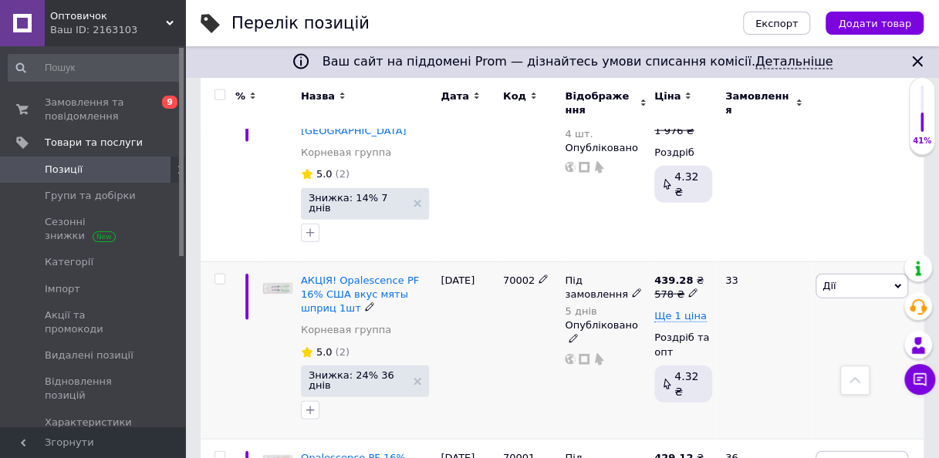
scroll to position [1696, 0]
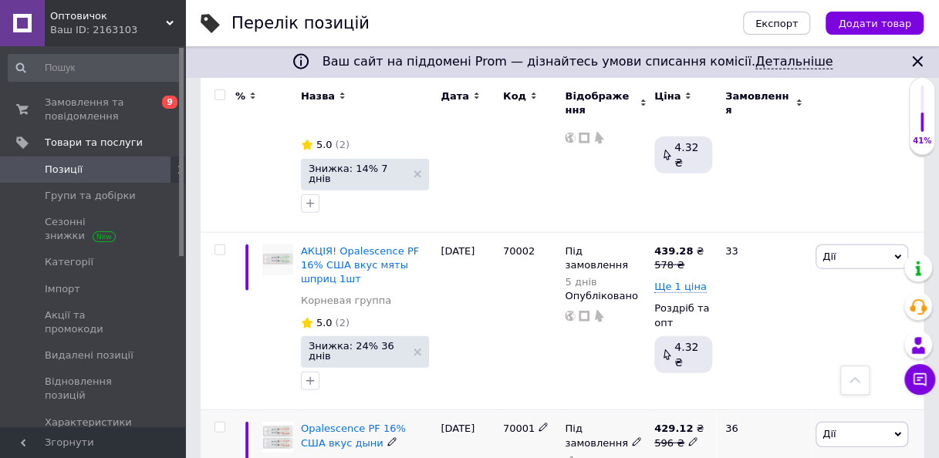
click at [632, 437] on use at bounding box center [636, 441] width 8 height 8
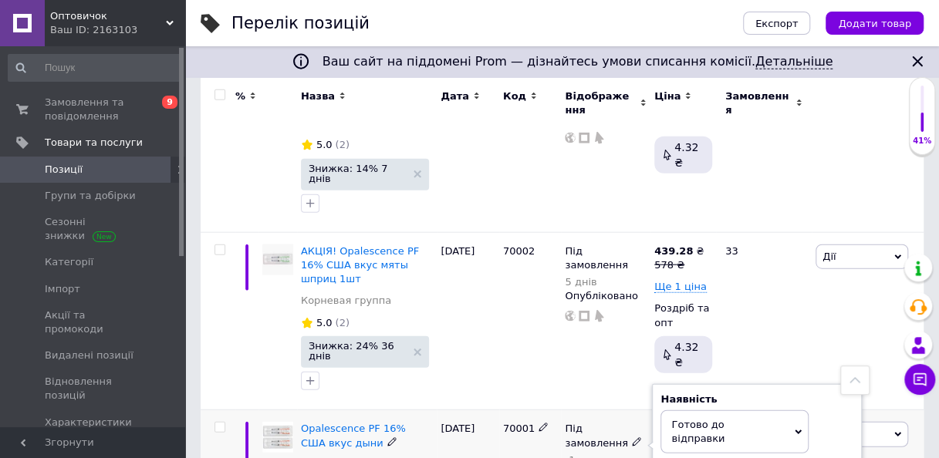
drag, startPoint x: 684, startPoint y: 298, endPoint x: 666, endPoint y: 309, distance: 20.8
type input "1"
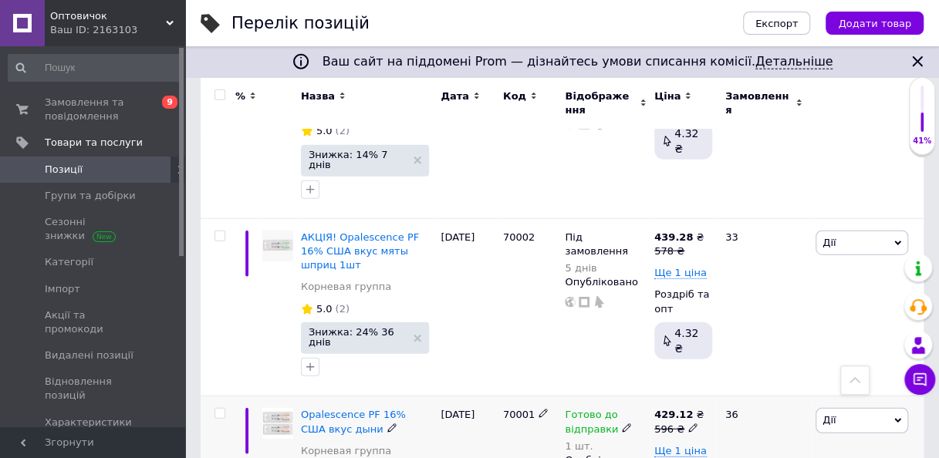
scroll to position [1618, 0]
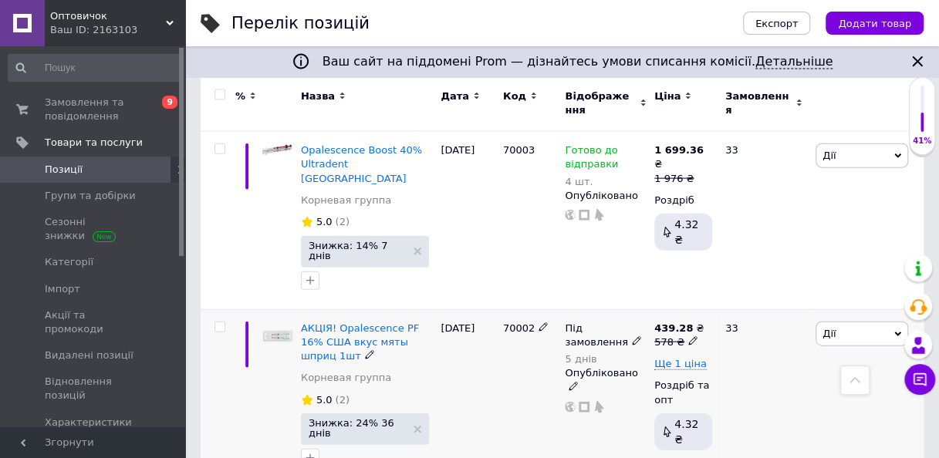
click at [632, 336] on icon at bounding box center [636, 340] width 9 height 9
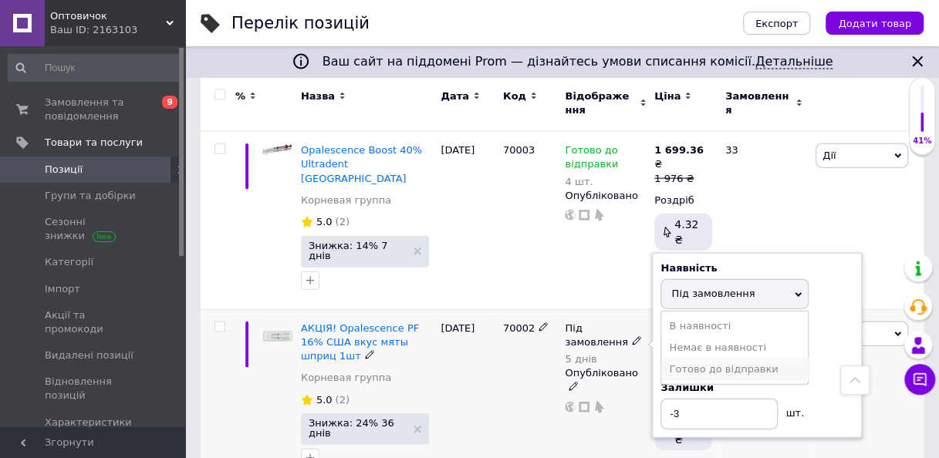
click at [719, 359] on li "Готово до відправки" at bounding box center [734, 370] width 147 height 22
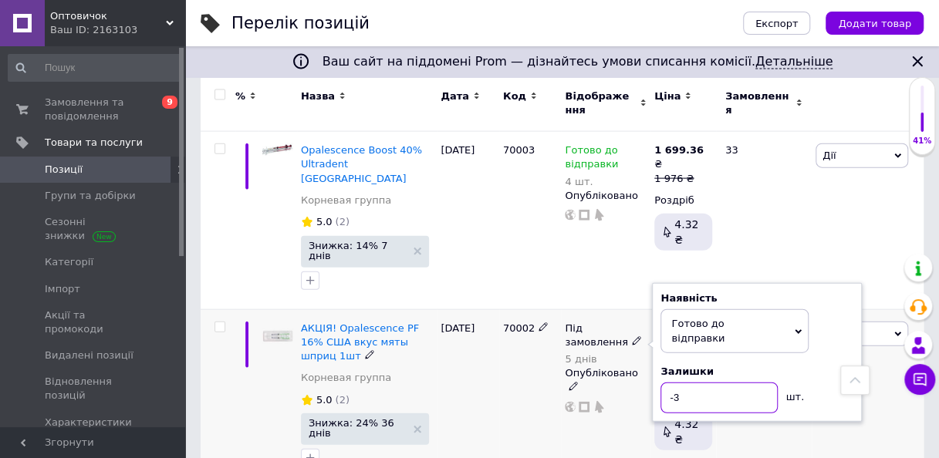
click at [673, 383] on input "-3" at bounding box center [718, 398] width 117 height 31
type input "3"
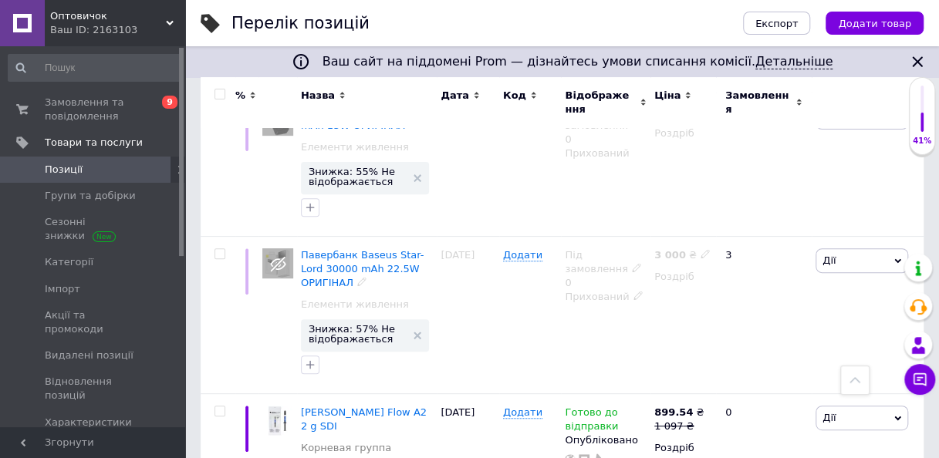
scroll to position [3007, 0]
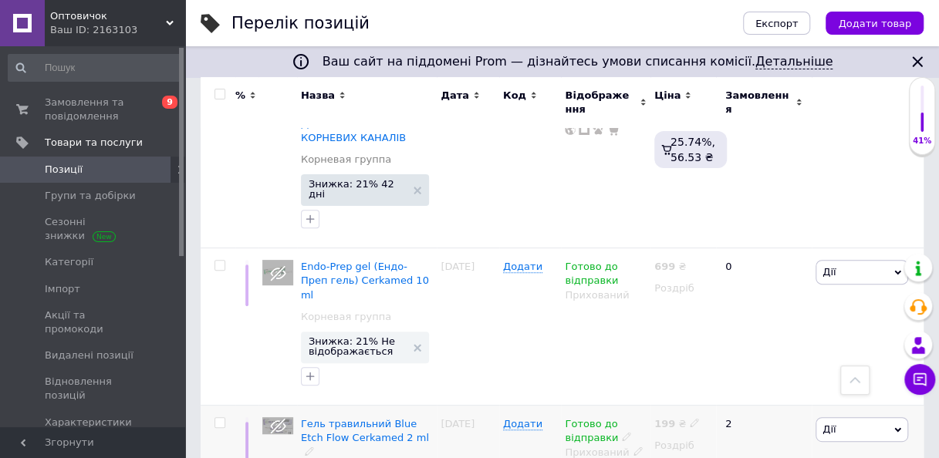
scroll to position [2995, 0]
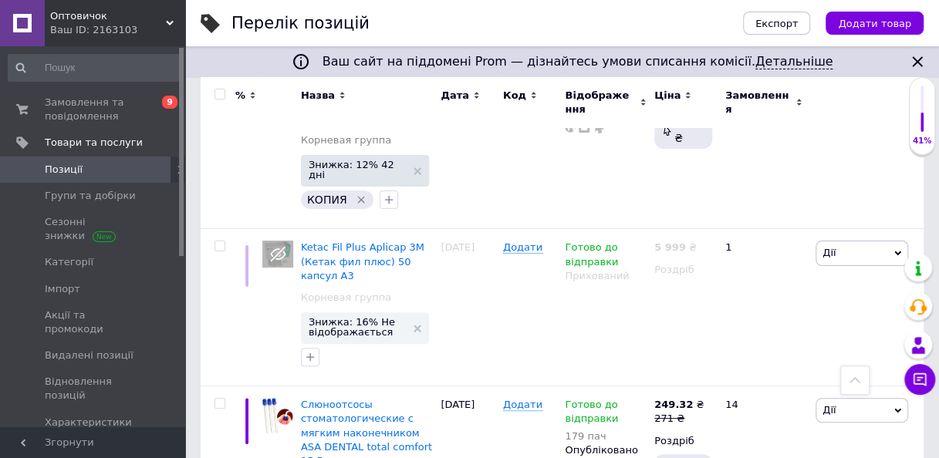
scroll to position [3101, 0]
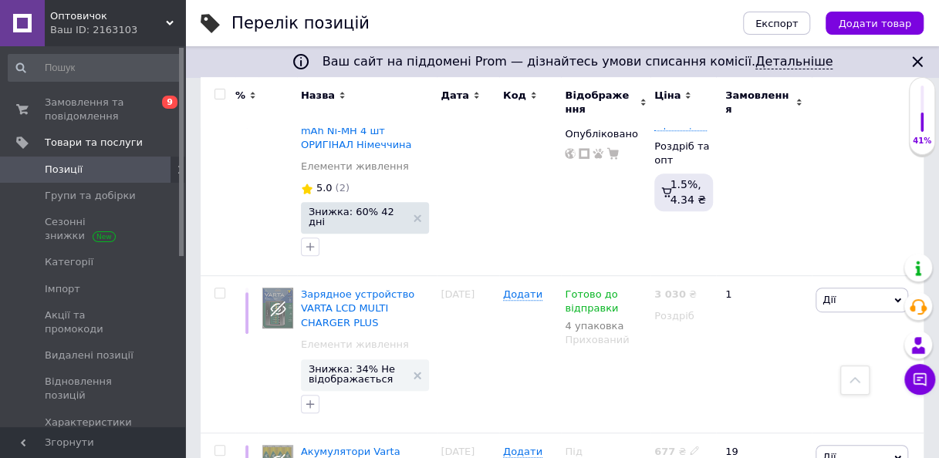
scroll to position [3126, 0]
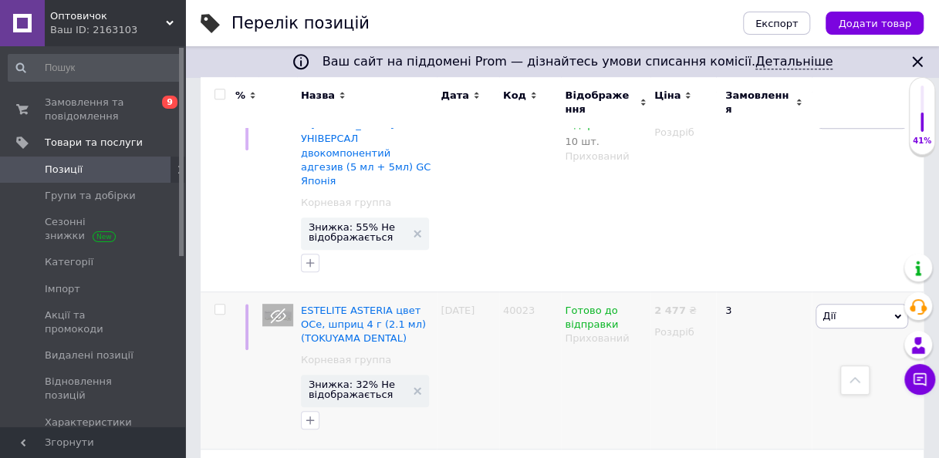
scroll to position [3164, 0]
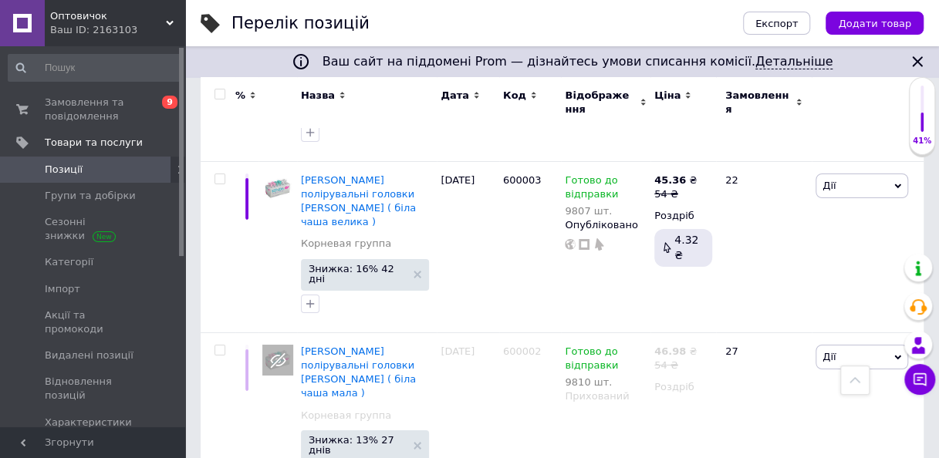
scroll to position [3005, 0]
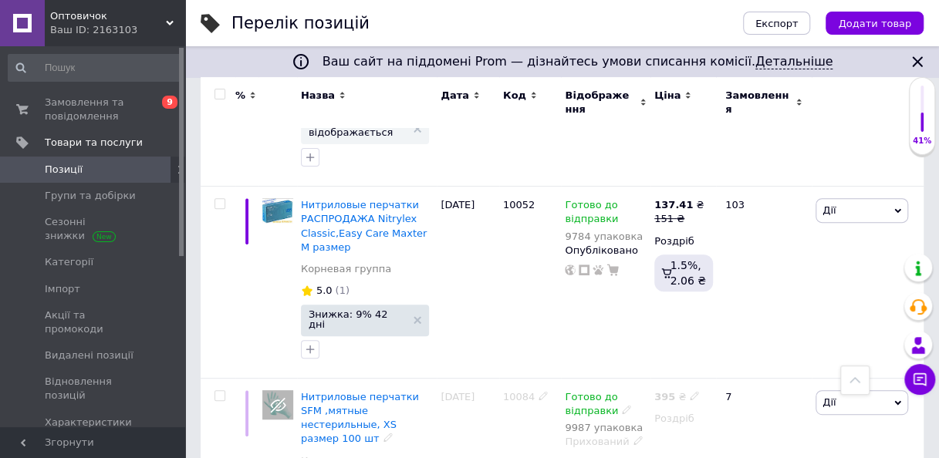
scroll to position [2972, 0]
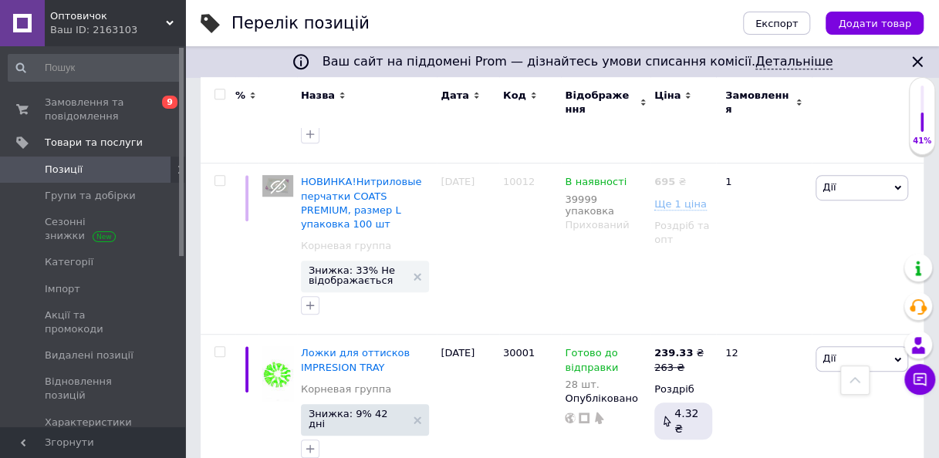
scroll to position [3221, 0]
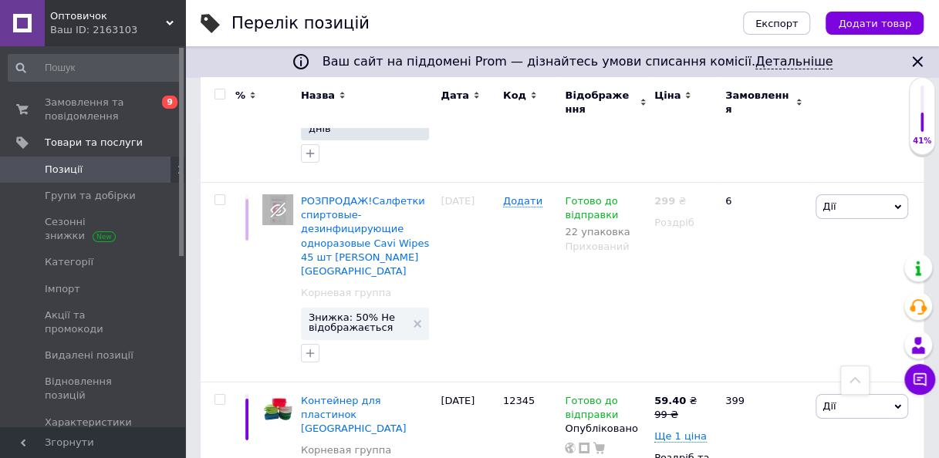
scroll to position [2982, 0]
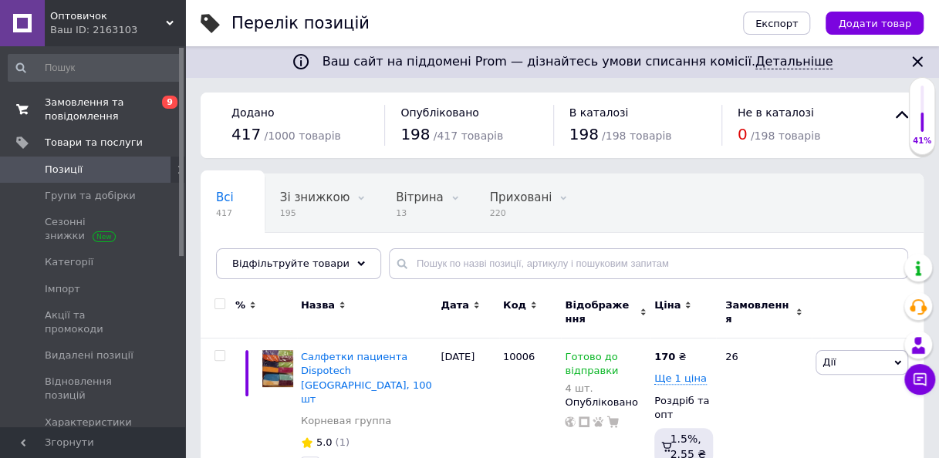
click at [77, 115] on span "Замовлення та повідомлення" at bounding box center [94, 110] width 98 height 28
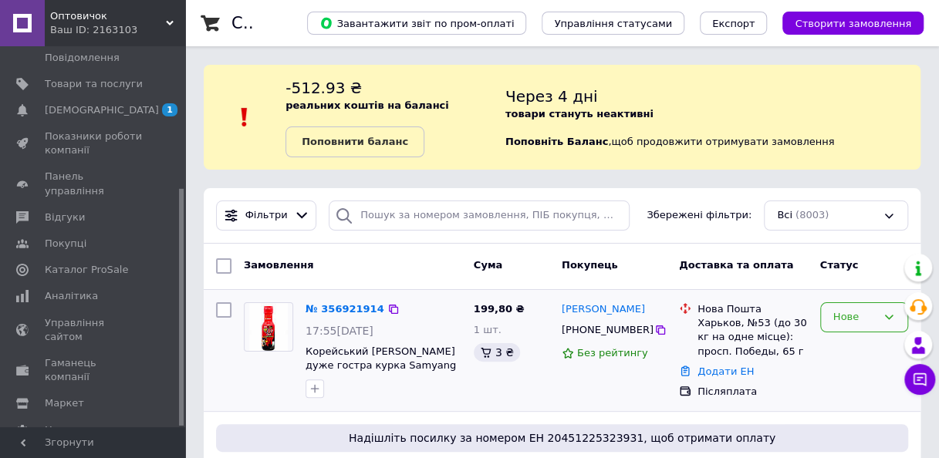
click at [852, 319] on div "Нове" at bounding box center [854, 317] width 43 height 16
click at [850, 346] on li "Прийнято" at bounding box center [864, 350] width 86 height 29
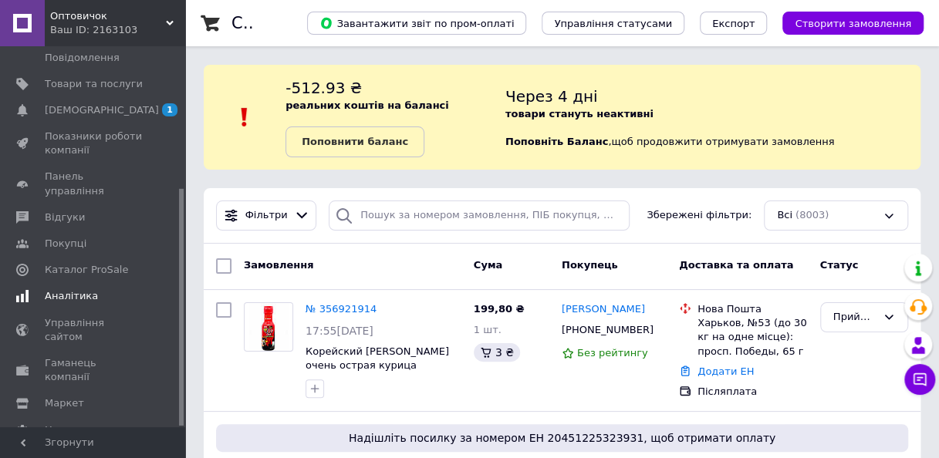
click at [56, 289] on span "Аналітика" at bounding box center [71, 296] width 53 height 14
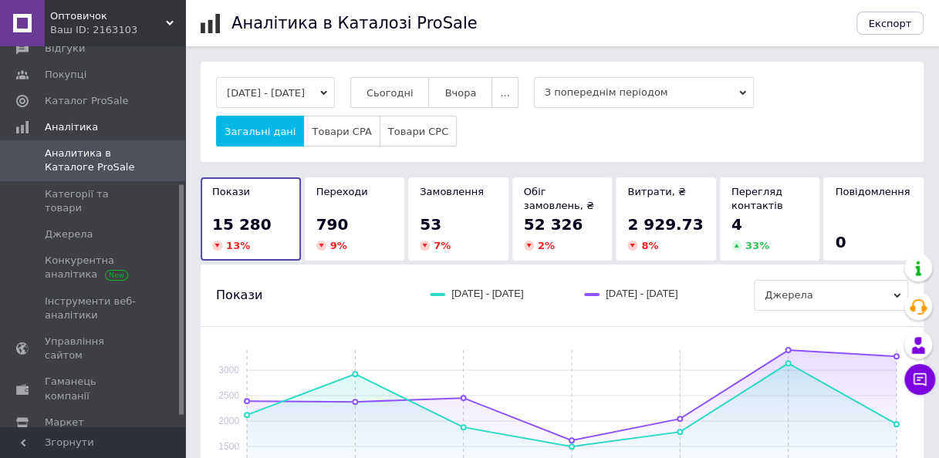
click at [344, 224] on div "790" at bounding box center [354, 225] width 77 height 22
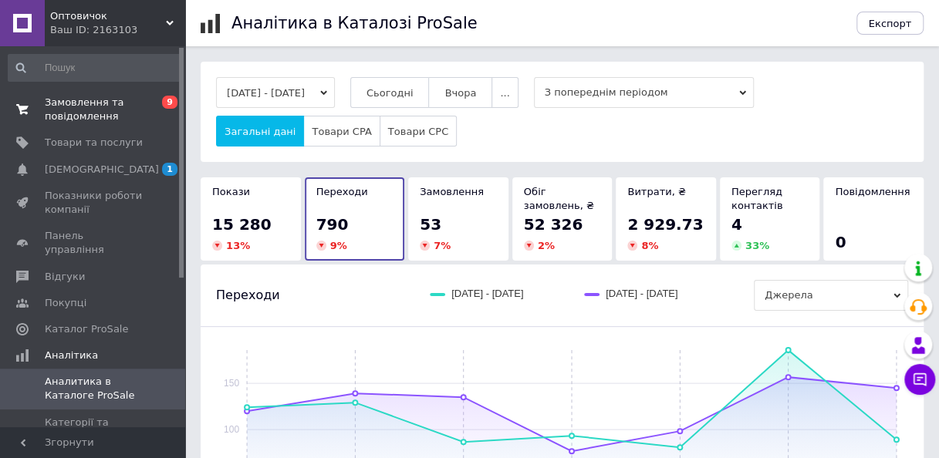
click at [121, 108] on span "Замовлення та повідомлення" at bounding box center [94, 110] width 98 height 28
